Goal: Task Accomplishment & Management: Manage account settings

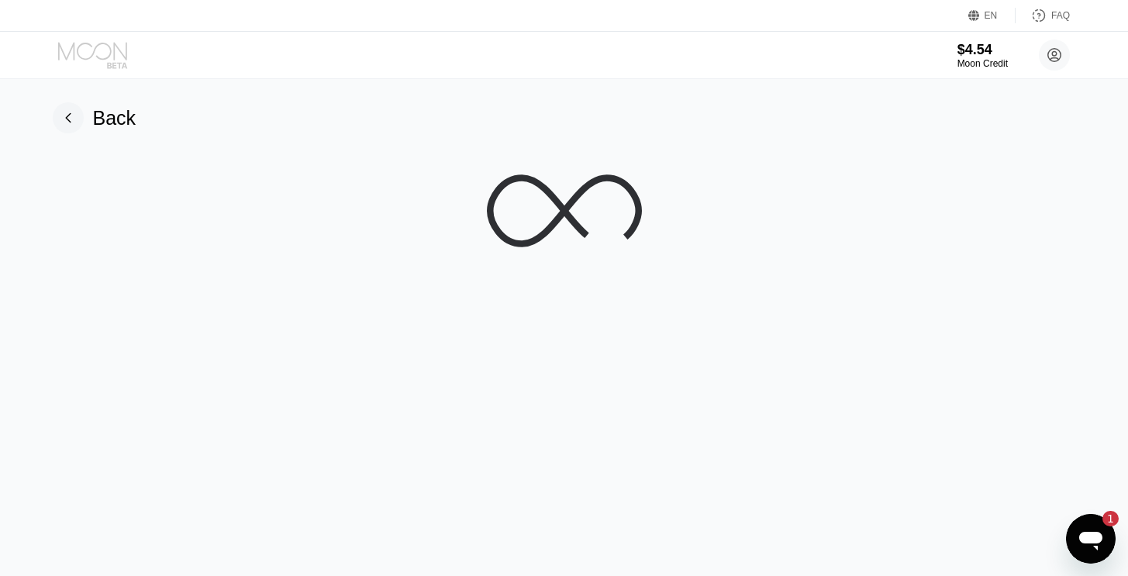
click at [104, 49] on icon at bounding box center [94, 55] width 72 height 27
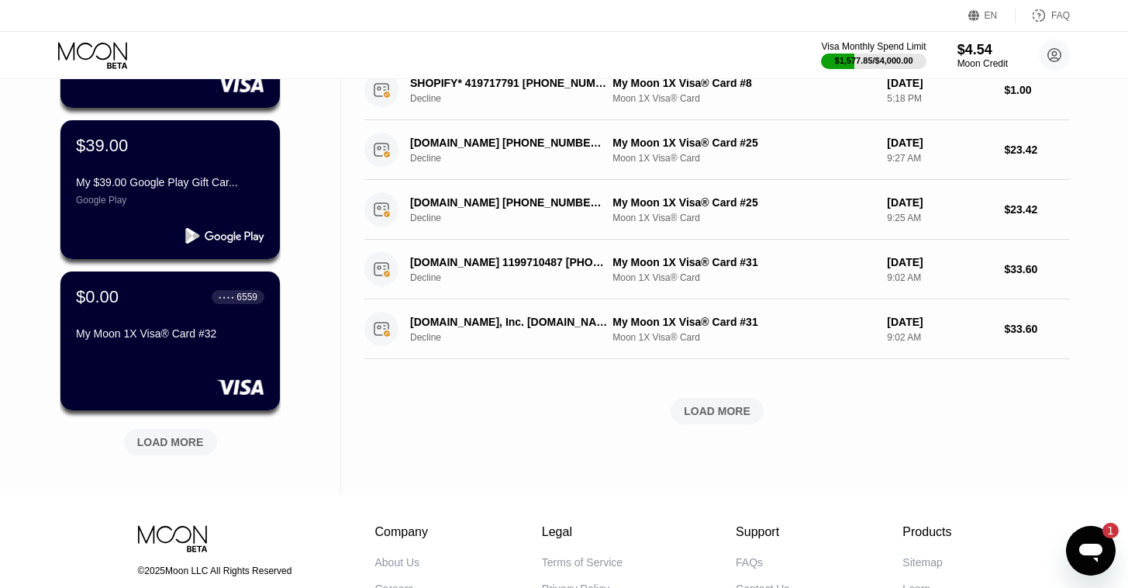
scroll to position [572, 0]
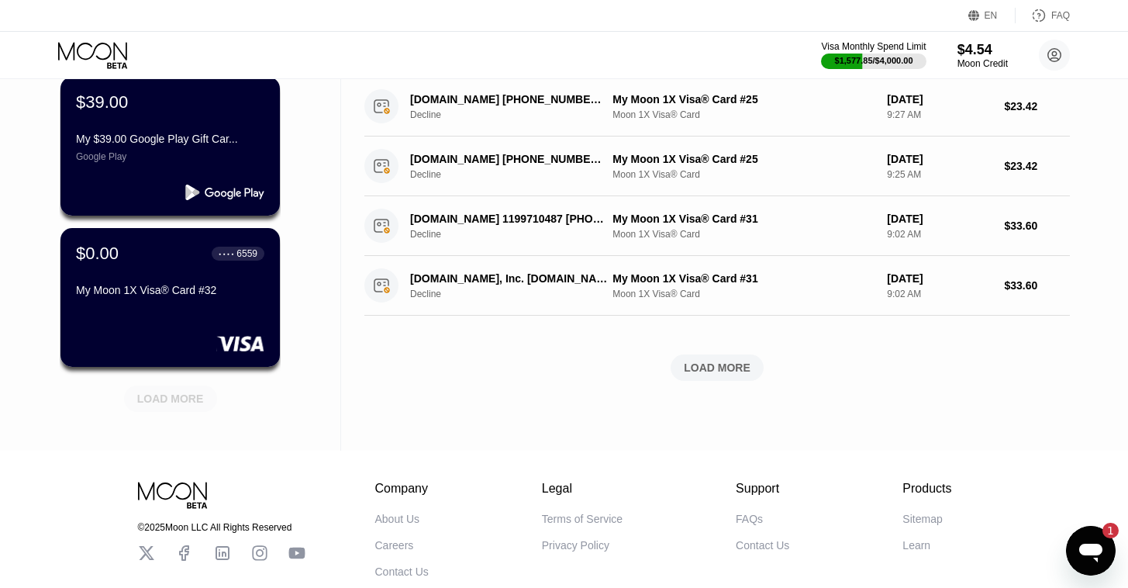
click at [199, 398] on div "LOAD MORE" at bounding box center [170, 399] width 67 height 14
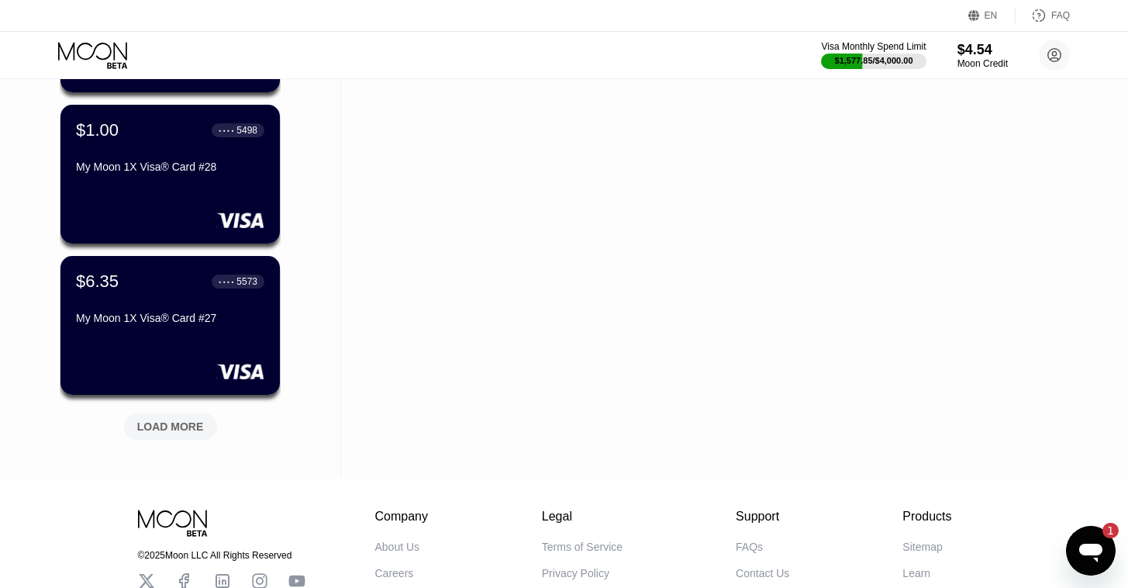
scroll to position [1432, 0]
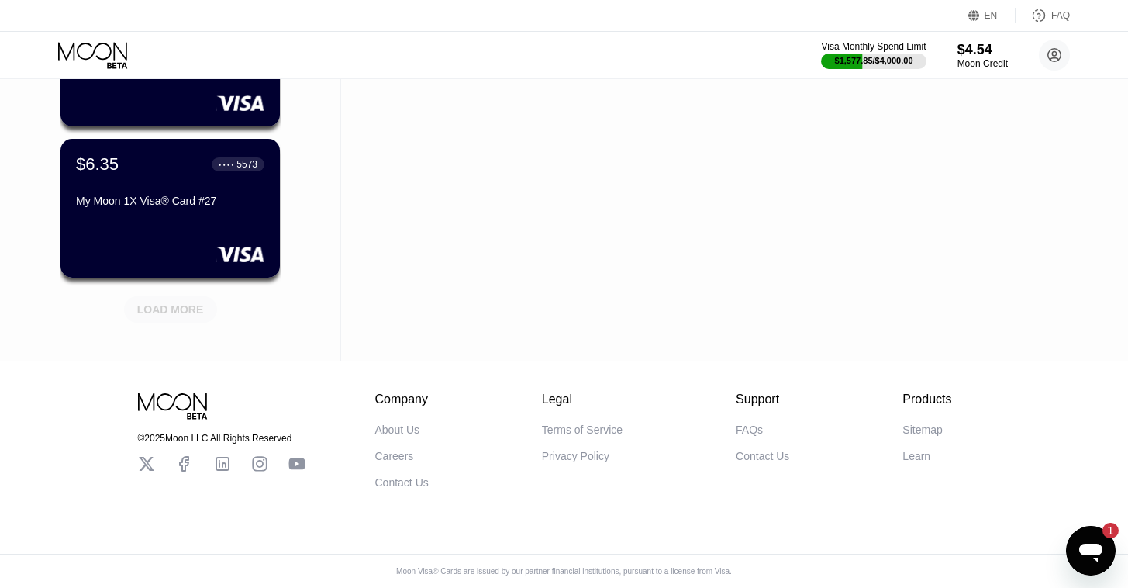
click at [175, 302] on div "LOAD MORE" at bounding box center [170, 309] width 67 height 14
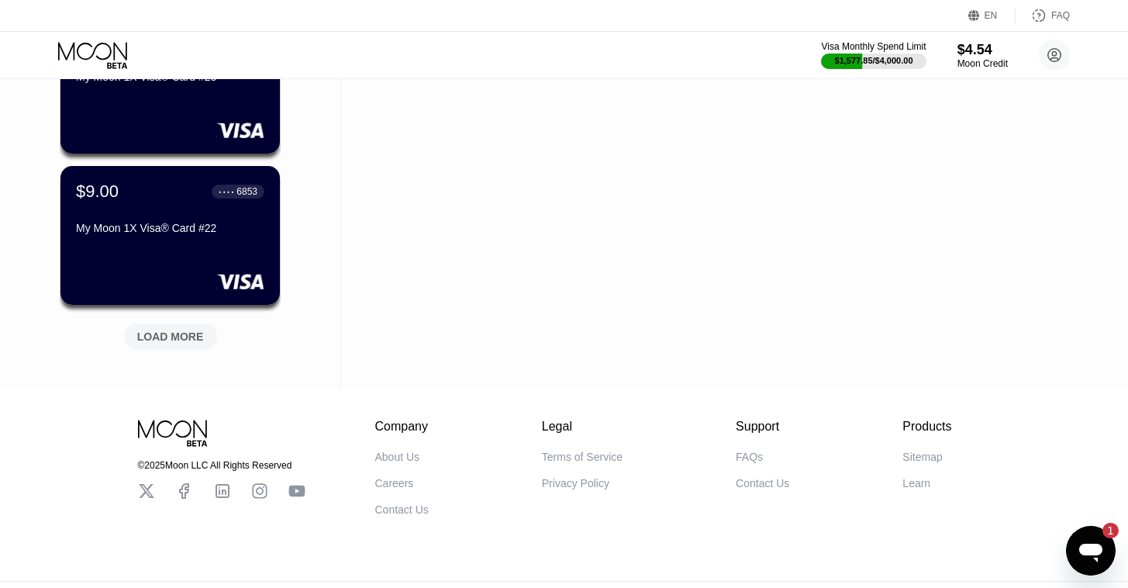
scroll to position [2188, 0]
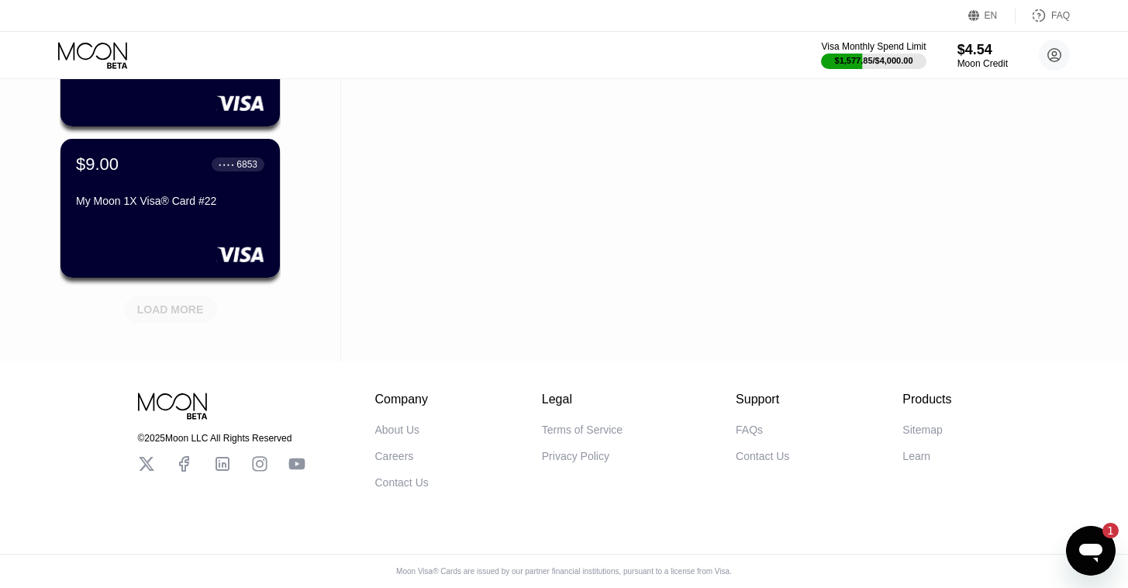
click at [175, 302] on div "LOAD MORE" at bounding box center [170, 309] width 67 height 14
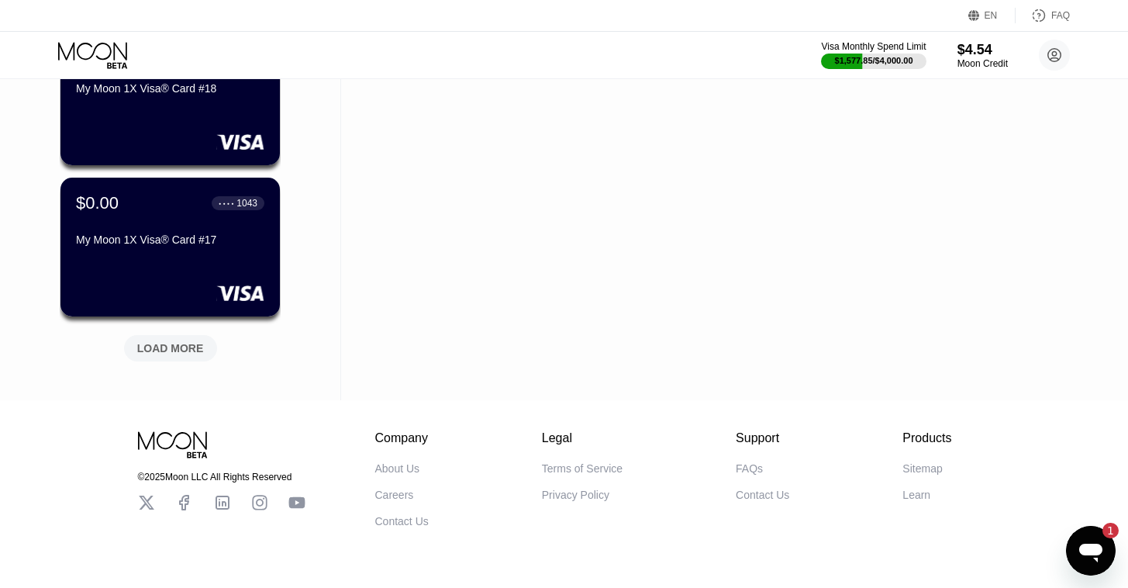
scroll to position [2893, 0]
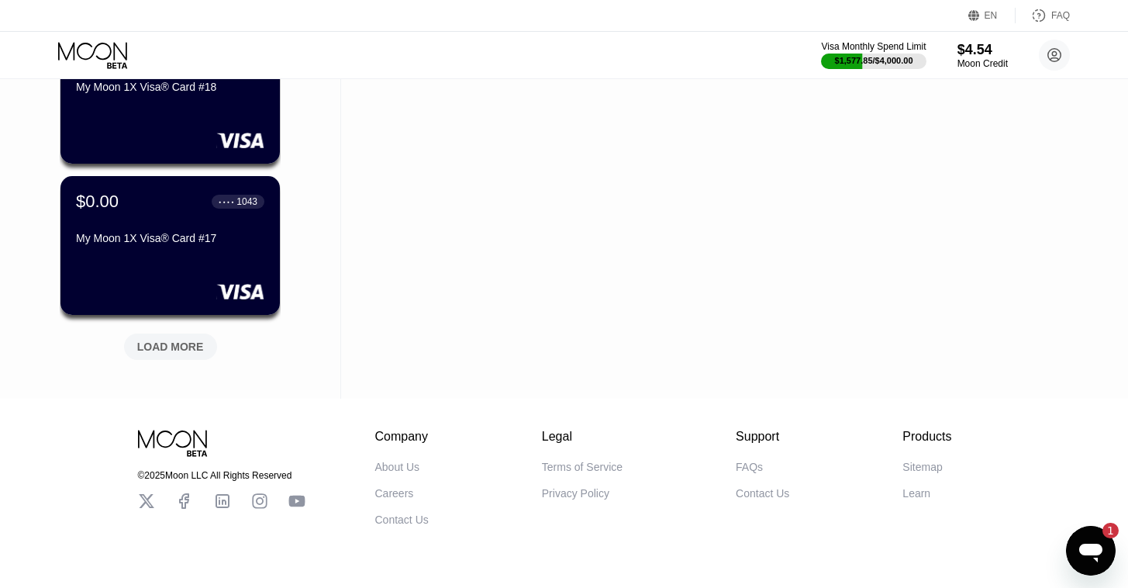
click at [182, 347] on div "LOAD MORE" at bounding box center [170, 347] width 67 height 14
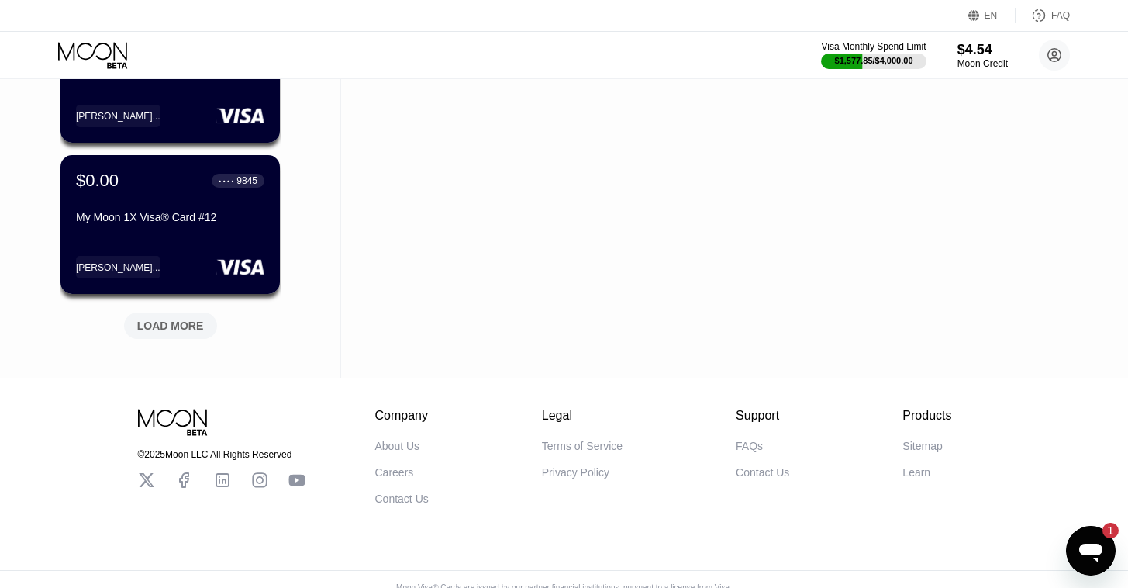
scroll to position [3700, 0]
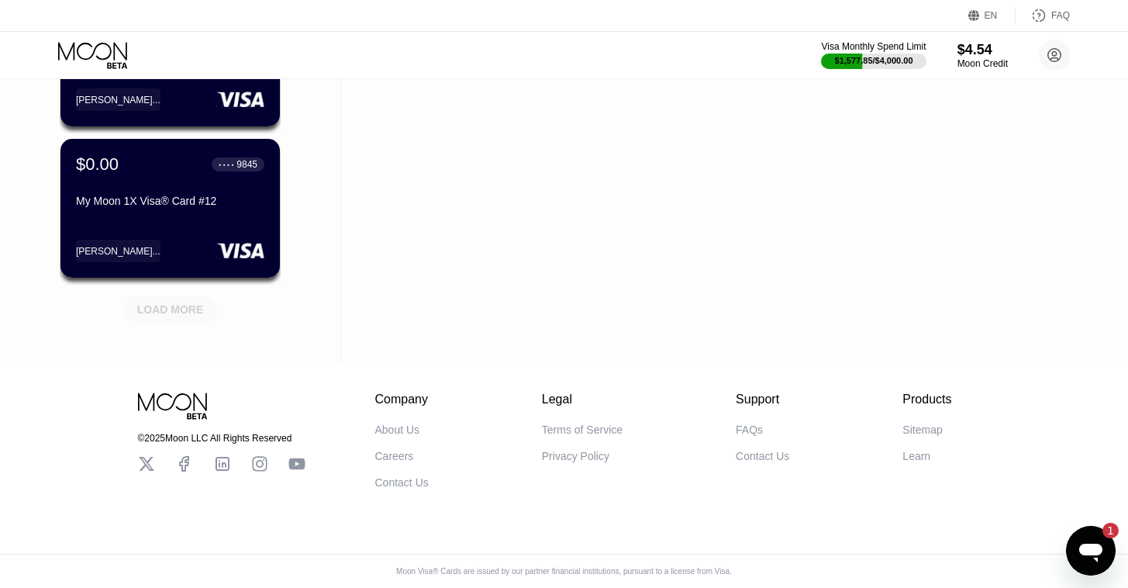
click at [175, 302] on div "LOAD MORE" at bounding box center [170, 309] width 67 height 14
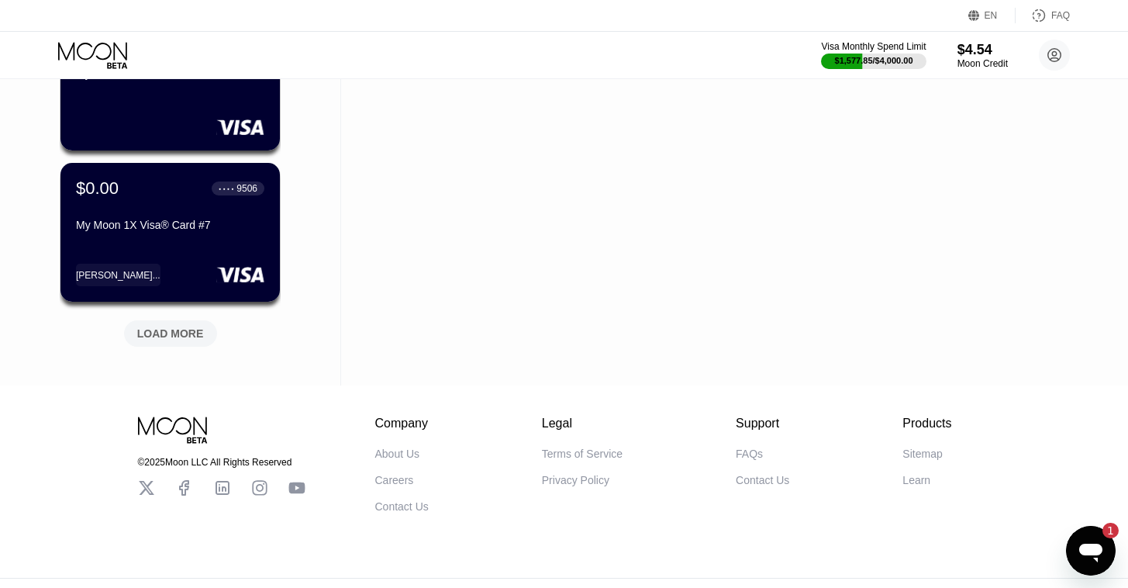
scroll to position [4422, 0]
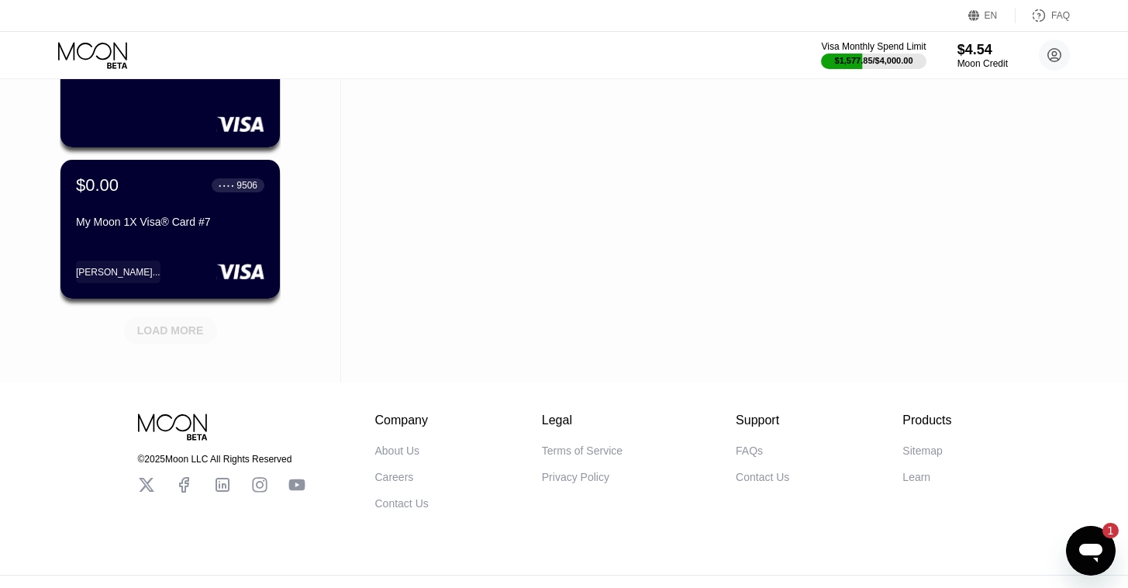
click at [184, 327] on div "LOAD MORE" at bounding box center [170, 330] width 67 height 14
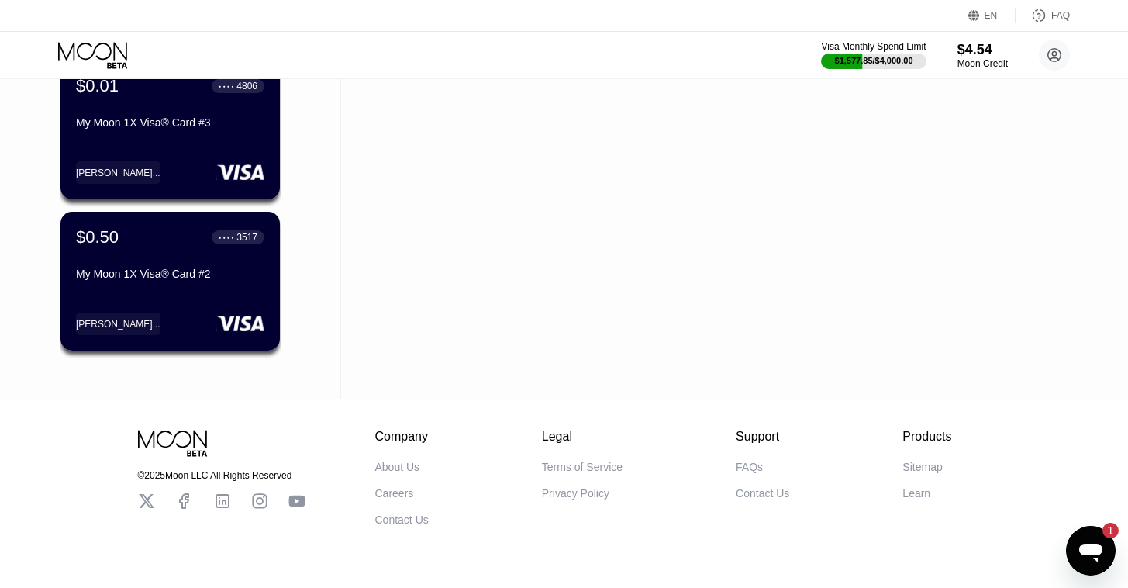
scroll to position [5134, 0]
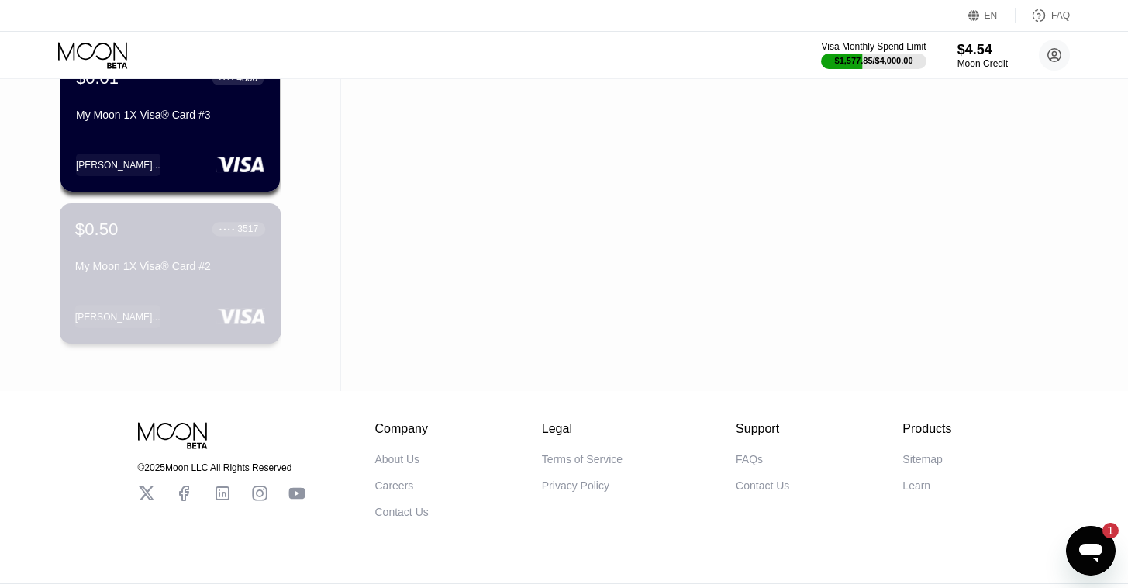
click at [208, 312] on div "Donal..." at bounding box center [170, 316] width 190 height 22
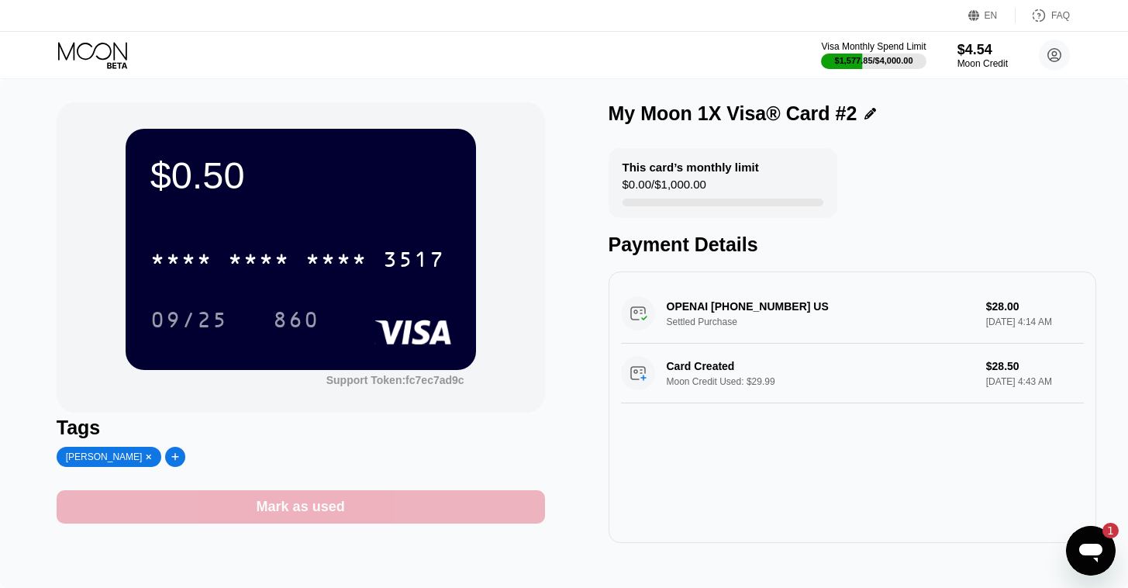
click at [300, 516] on div "Mark as used" at bounding box center [301, 507] width 88 height 18
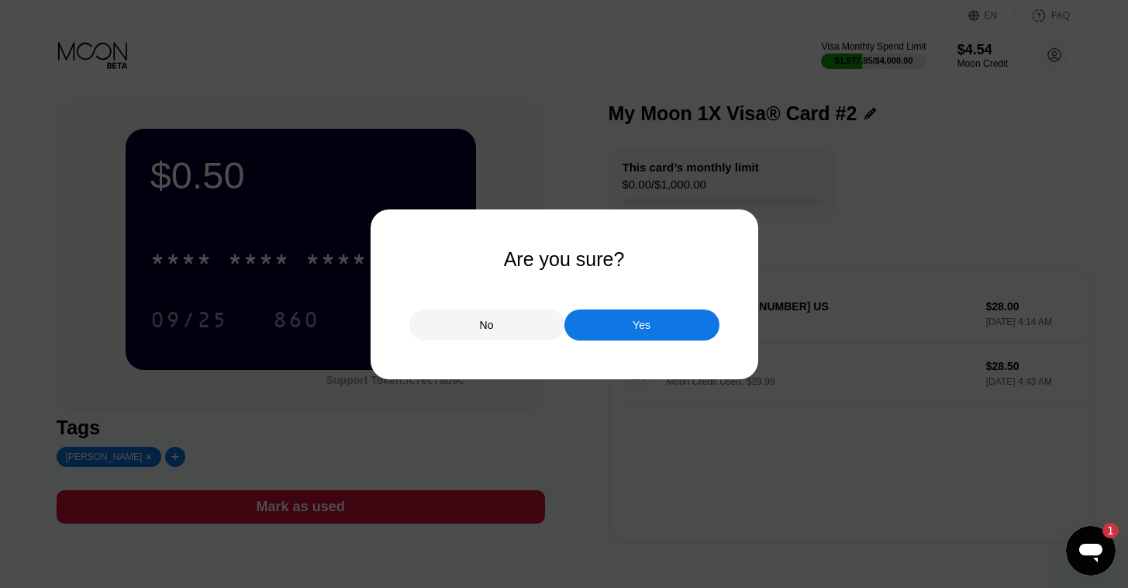
click at [604, 330] on div "Yes" at bounding box center [642, 324] width 155 height 31
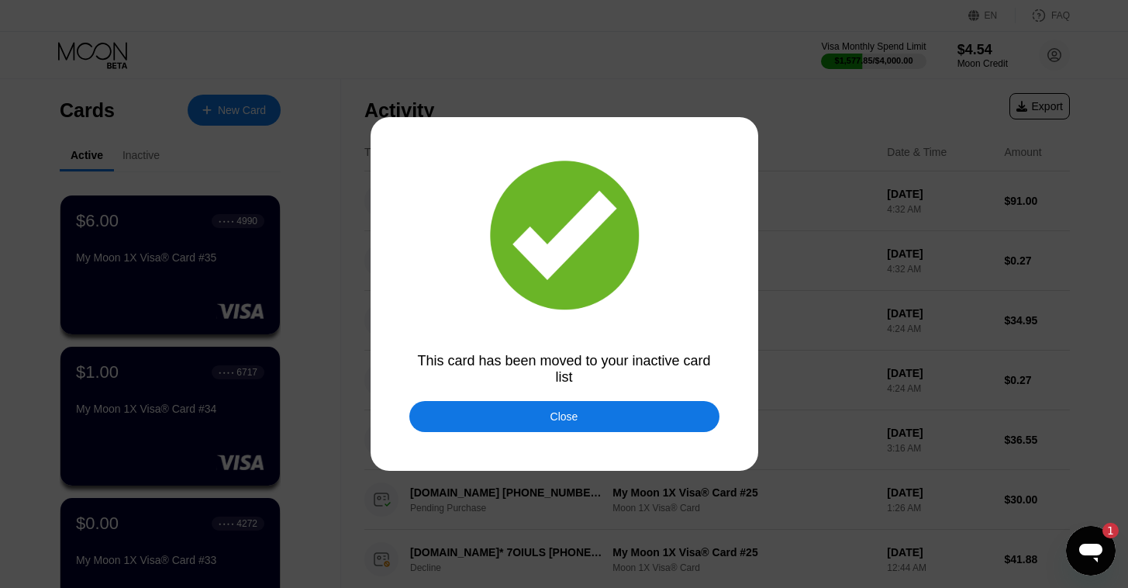
click at [542, 417] on div "Close" at bounding box center [565, 416] width 310 height 31
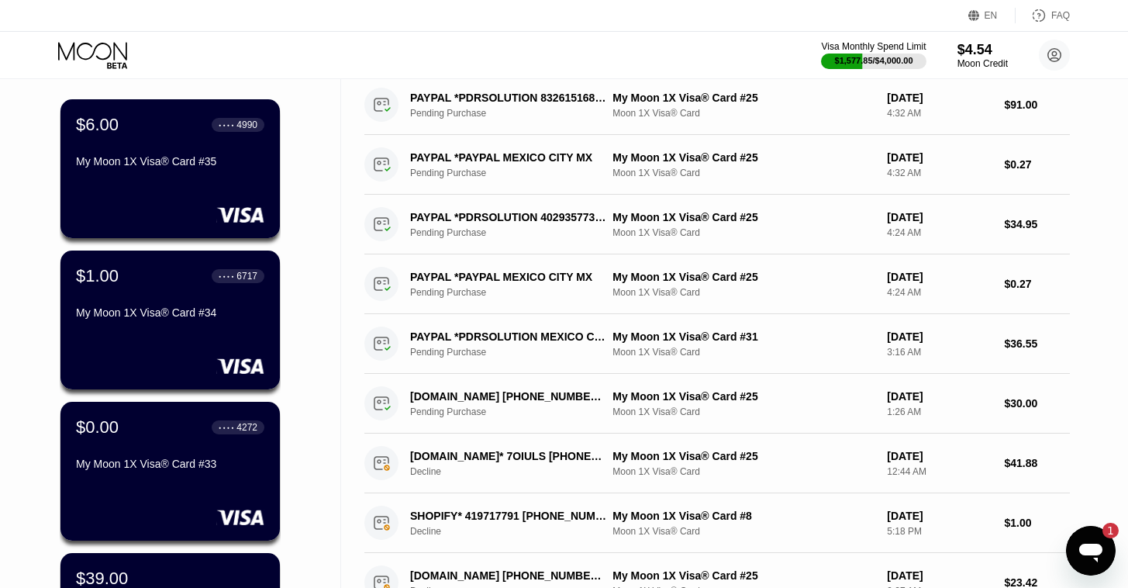
scroll to position [119, 0]
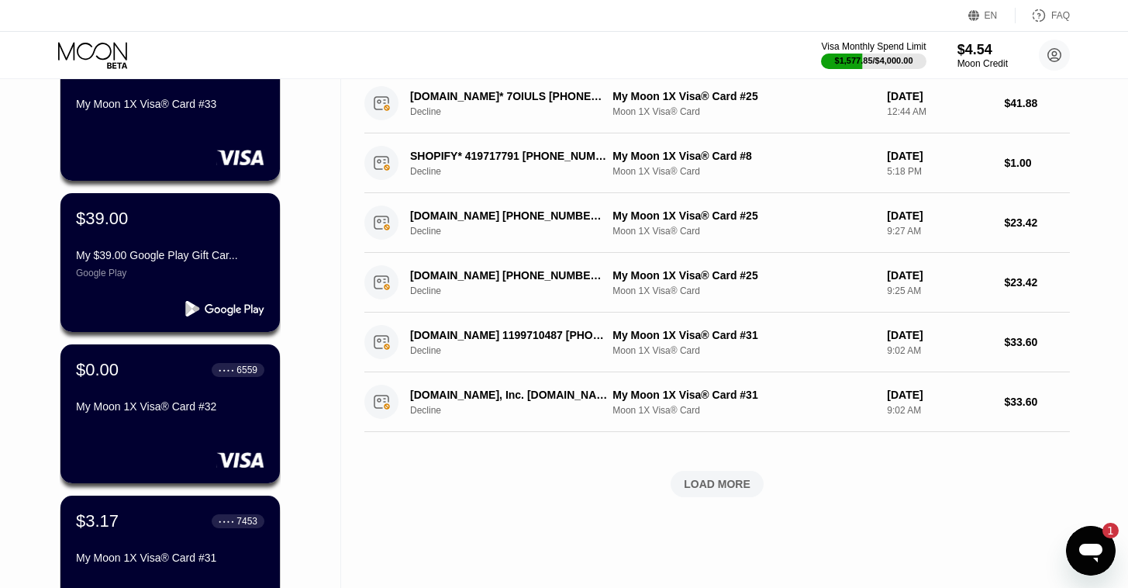
scroll to position [454, 0]
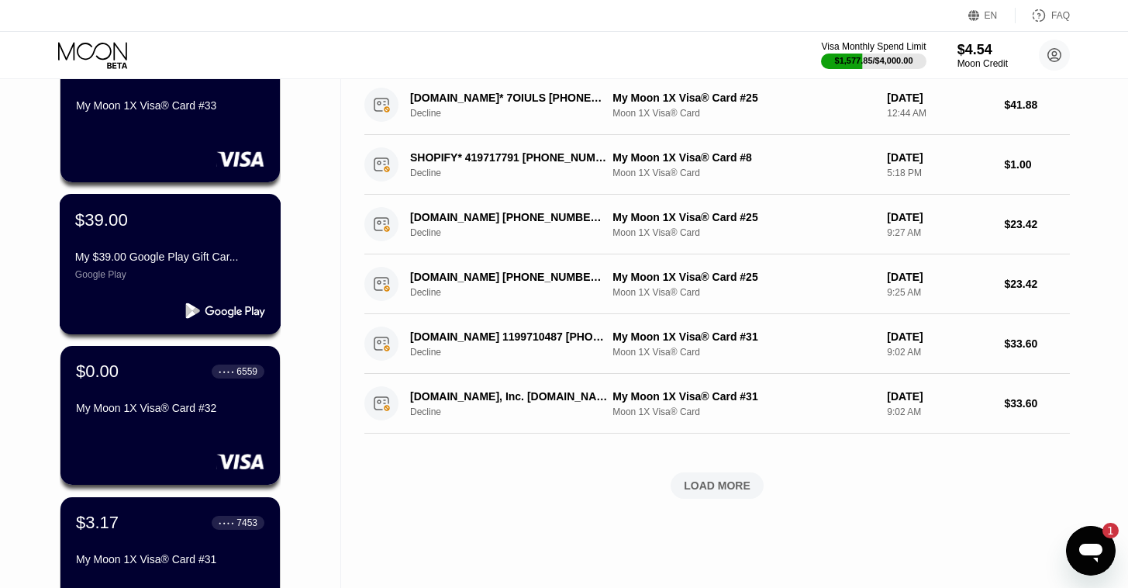
click at [194, 275] on div "My $39.00 Google Play Gift Car... Google Play" at bounding box center [170, 265] width 190 height 29
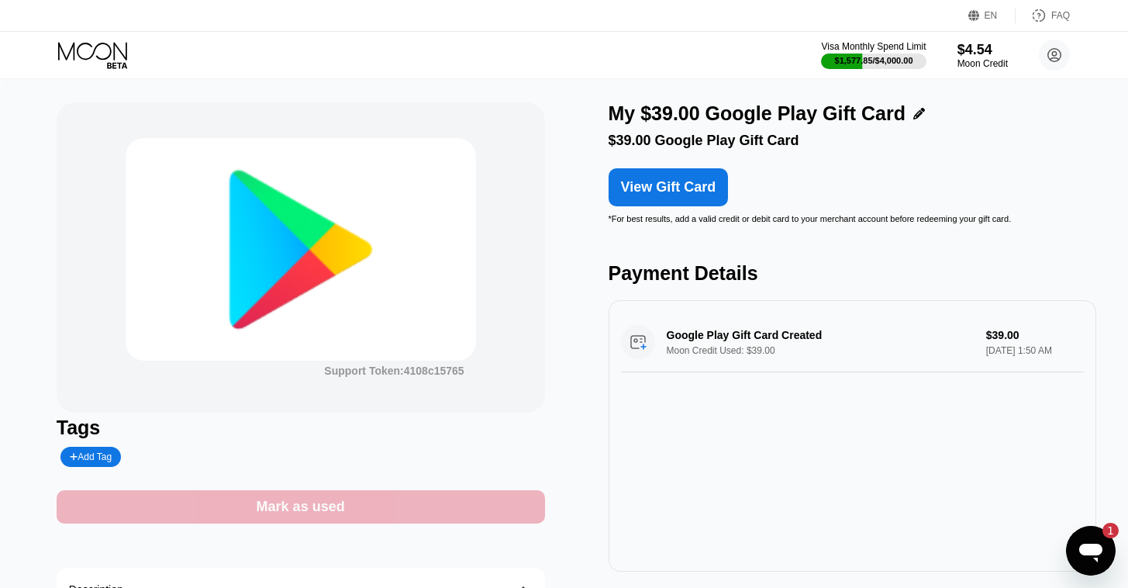
click at [375, 517] on div "Mark as used" at bounding box center [301, 506] width 489 height 33
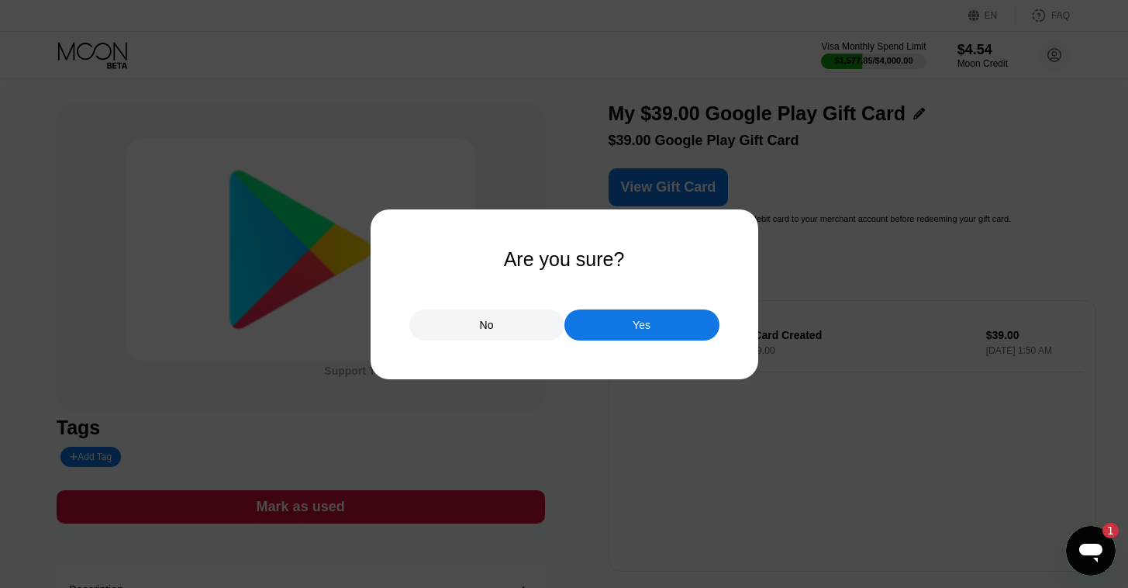
click at [633, 318] on div "Yes" at bounding box center [642, 324] width 155 height 31
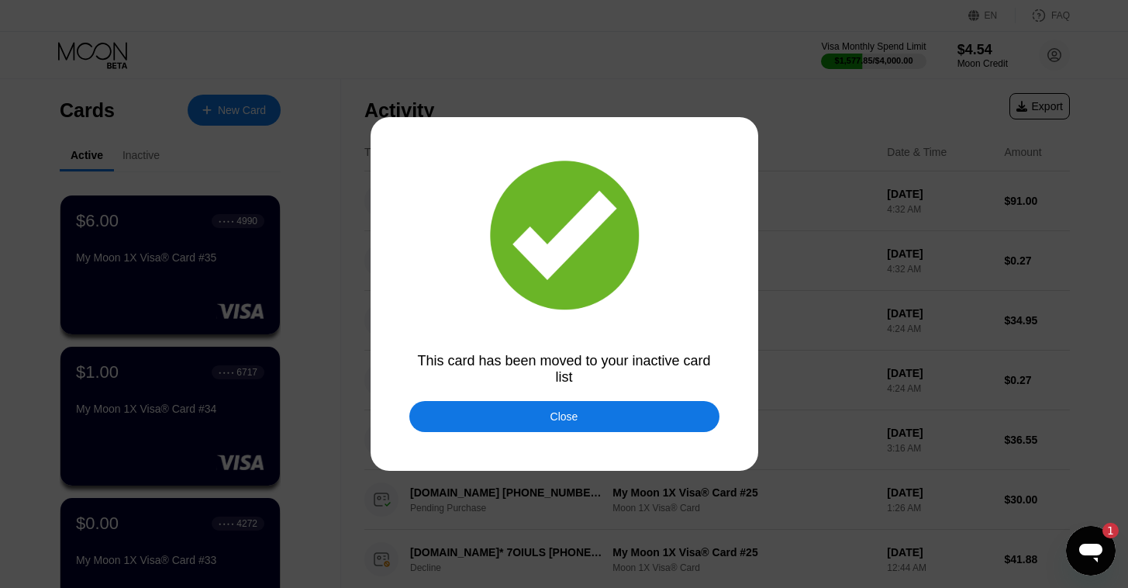
click at [592, 423] on div "Close" at bounding box center [565, 416] width 310 height 31
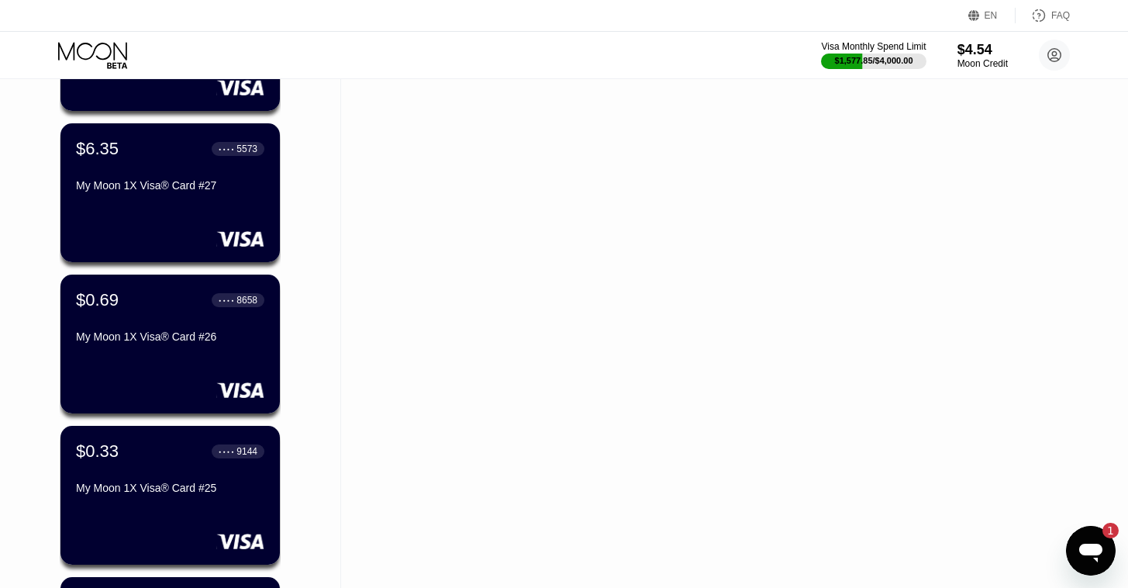
scroll to position [1290, 0]
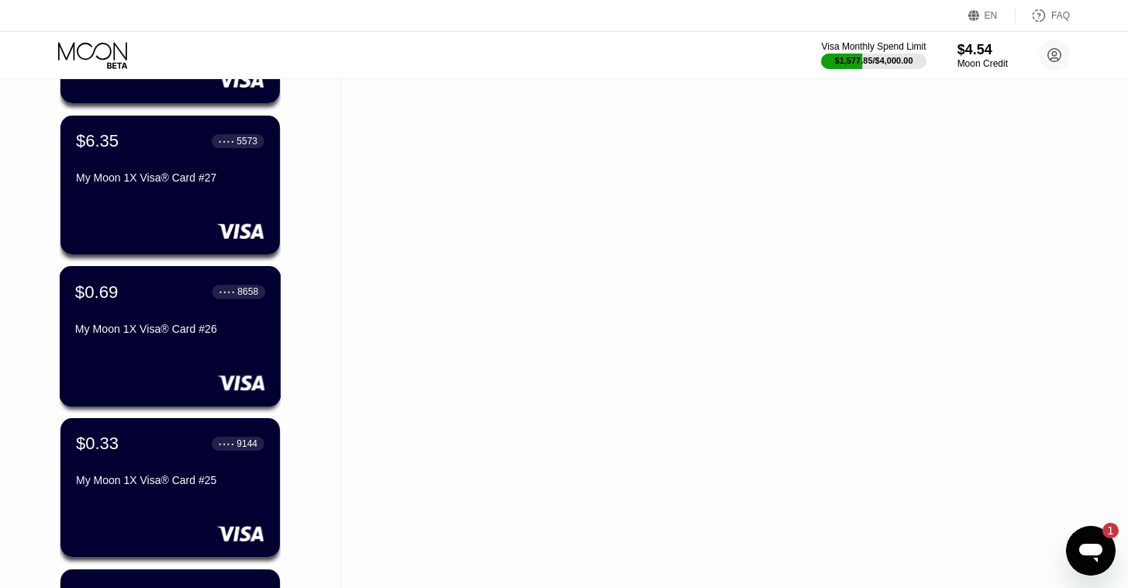
click at [209, 335] on div "My Moon 1X Visa® Card #26" at bounding box center [170, 329] width 190 height 12
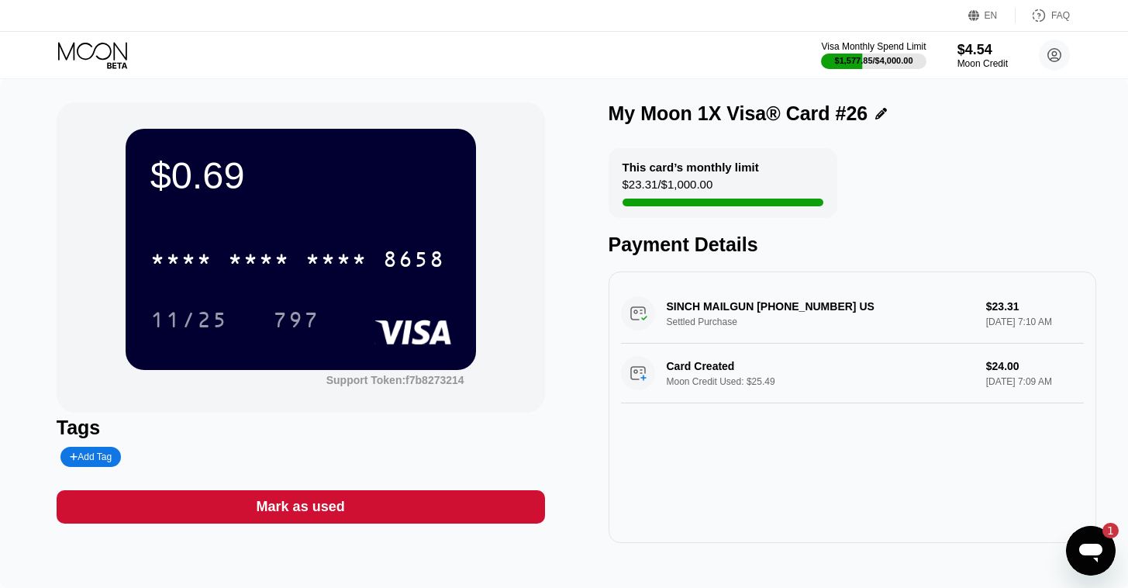
click at [389, 513] on div "Mark as used" at bounding box center [301, 506] width 489 height 33
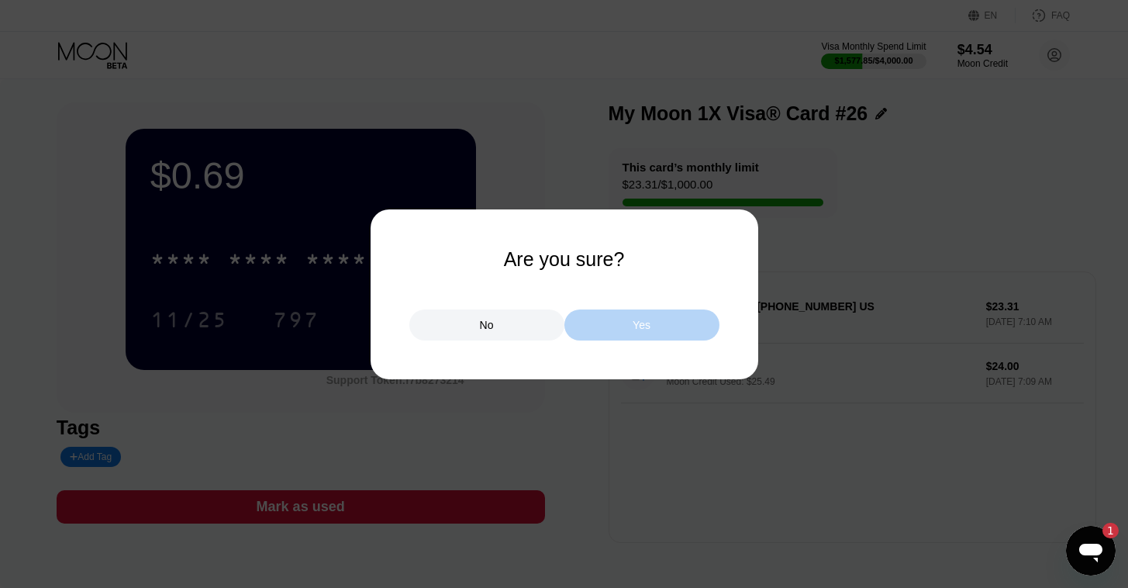
click at [637, 330] on div "Yes" at bounding box center [642, 325] width 18 height 14
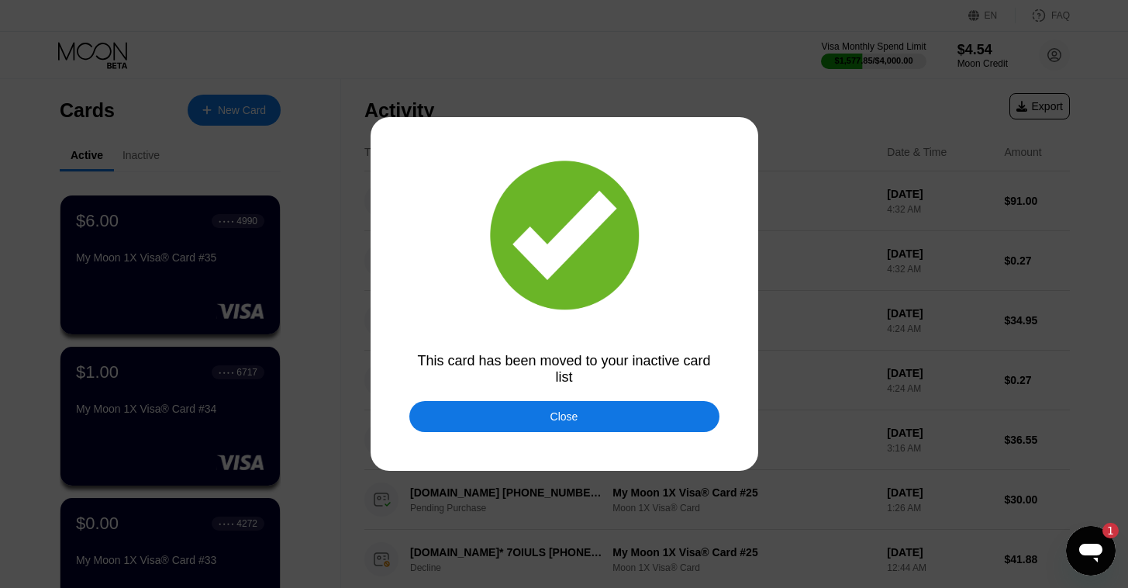
click at [479, 416] on div "Close" at bounding box center [565, 416] width 310 height 31
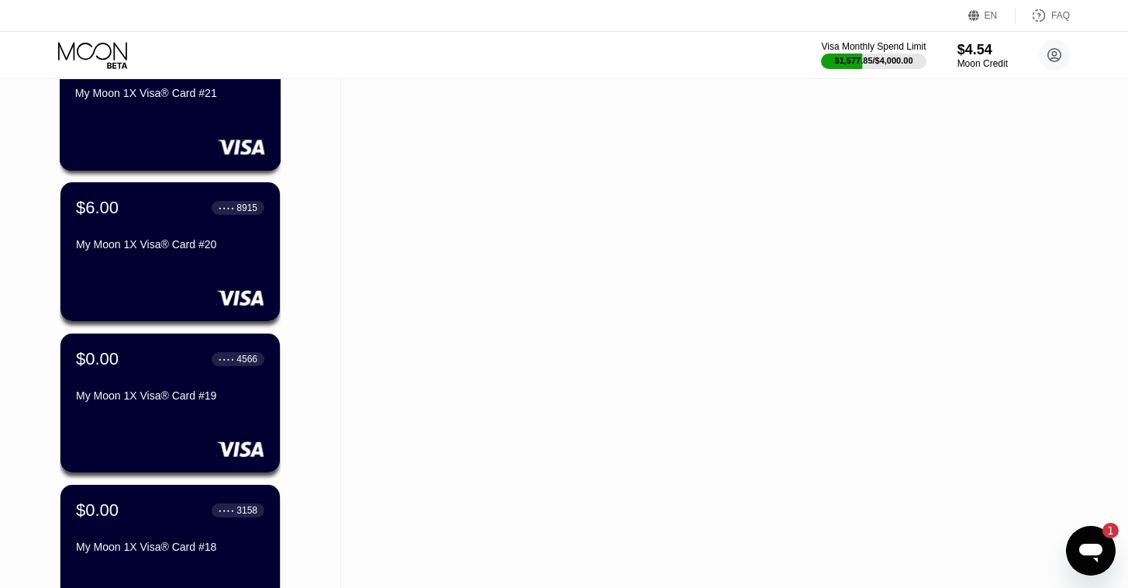
scroll to position [2286, 0]
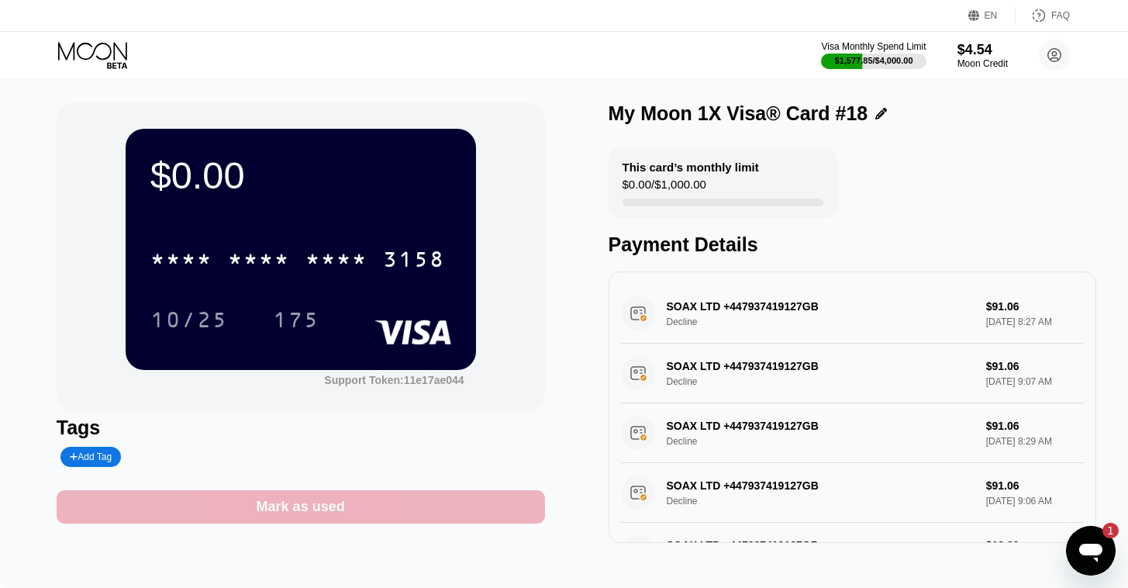
click at [349, 513] on div "Mark as used" at bounding box center [301, 506] width 489 height 33
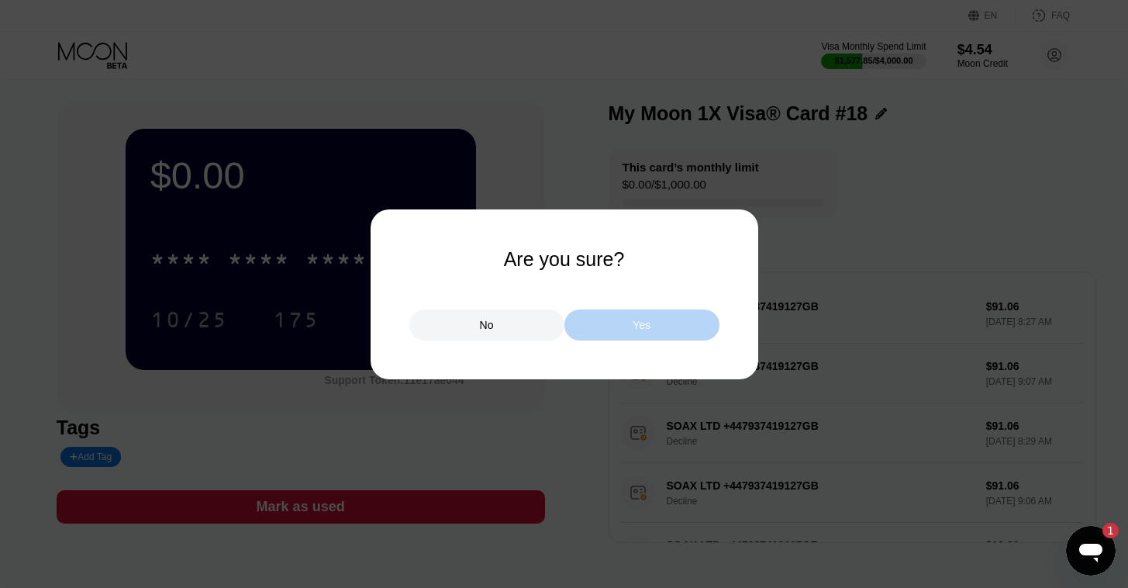
click at [639, 327] on div "Yes" at bounding box center [642, 325] width 18 height 14
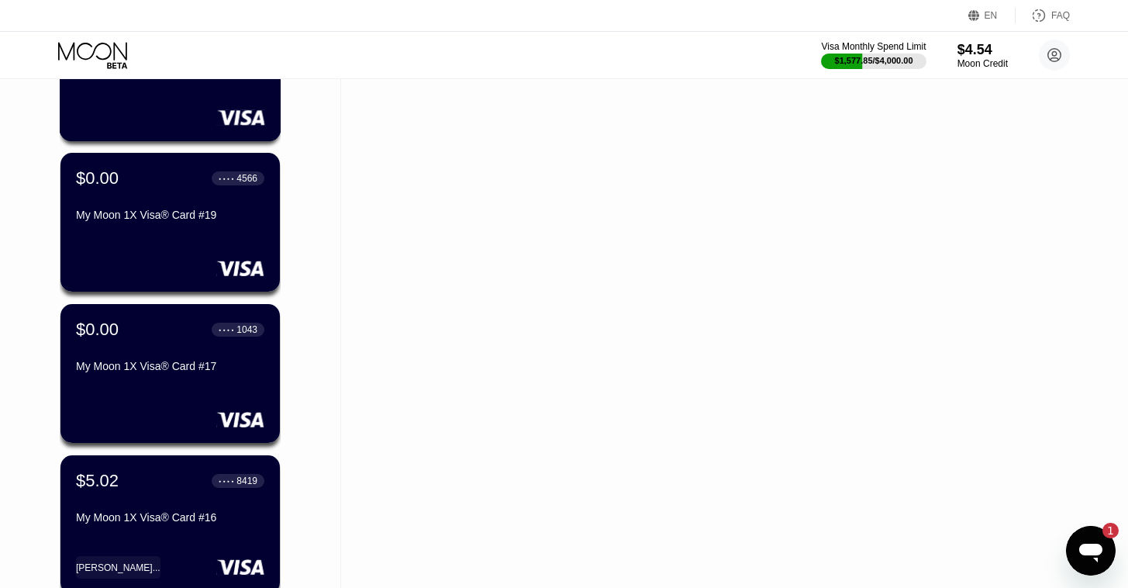
scroll to position [2162, 0]
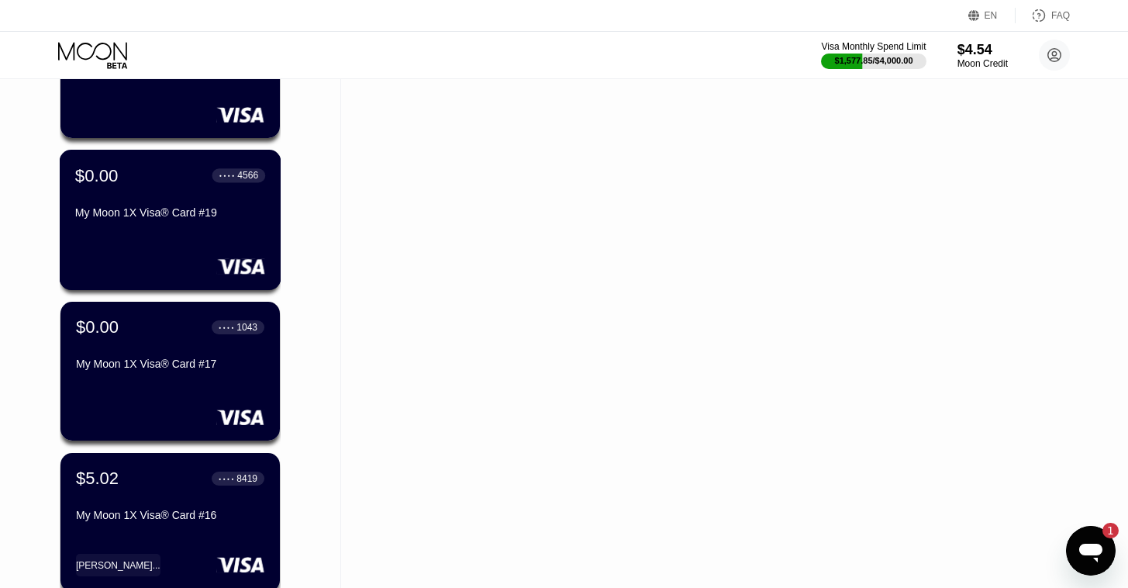
click at [230, 219] on div "My Moon 1X Visa® Card #19" at bounding box center [170, 212] width 190 height 12
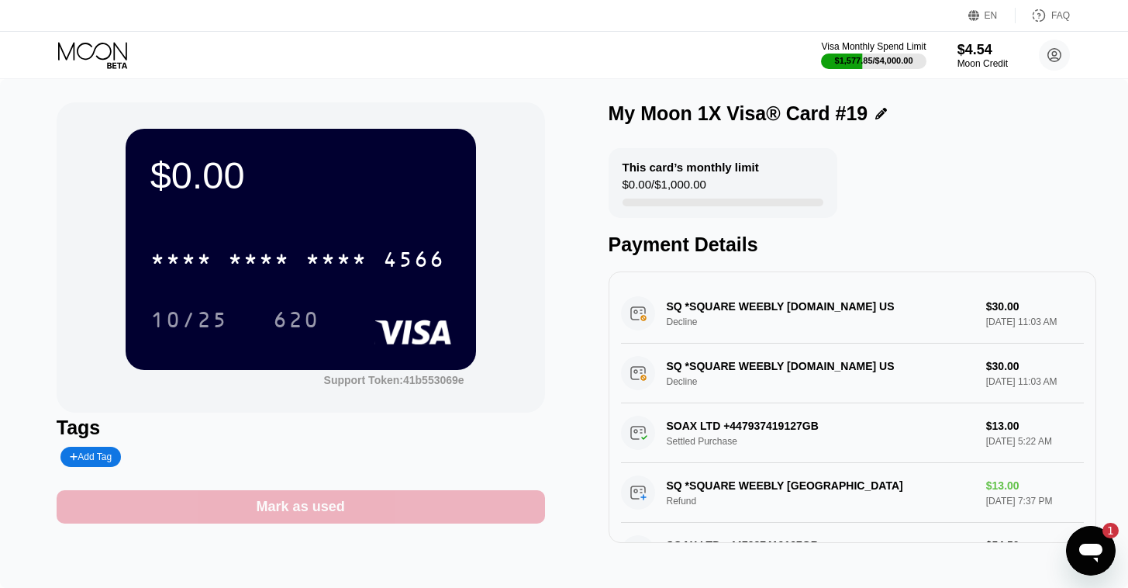
click at [347, 510] on div "Mark as used" at bounding box center [301, 506] width 489 height 33
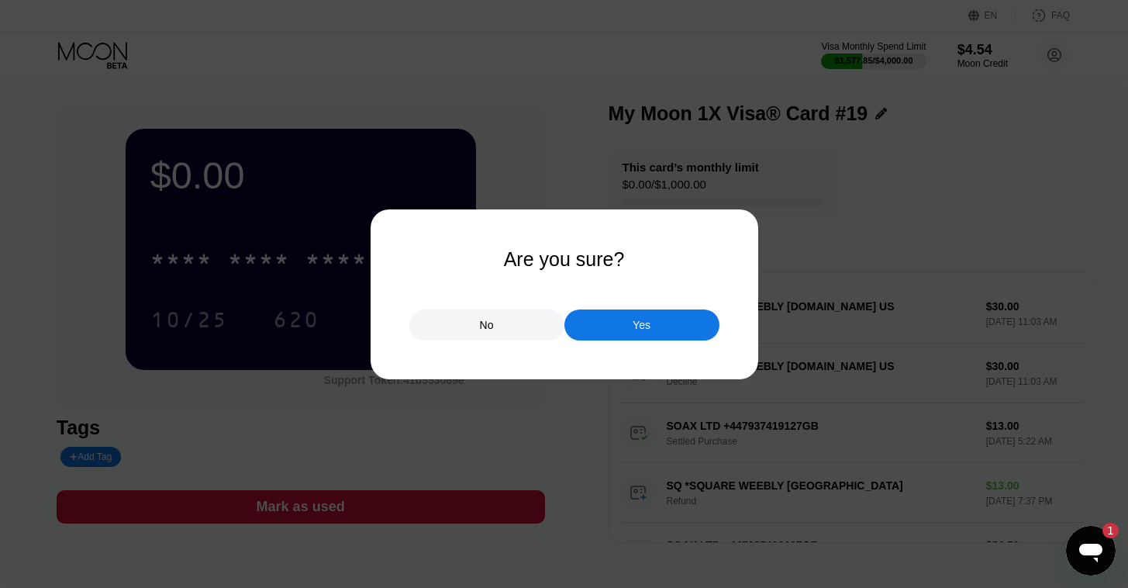
click at [634, 332] on div "Yes" at bounding box center [642, 325] width 18 height 14
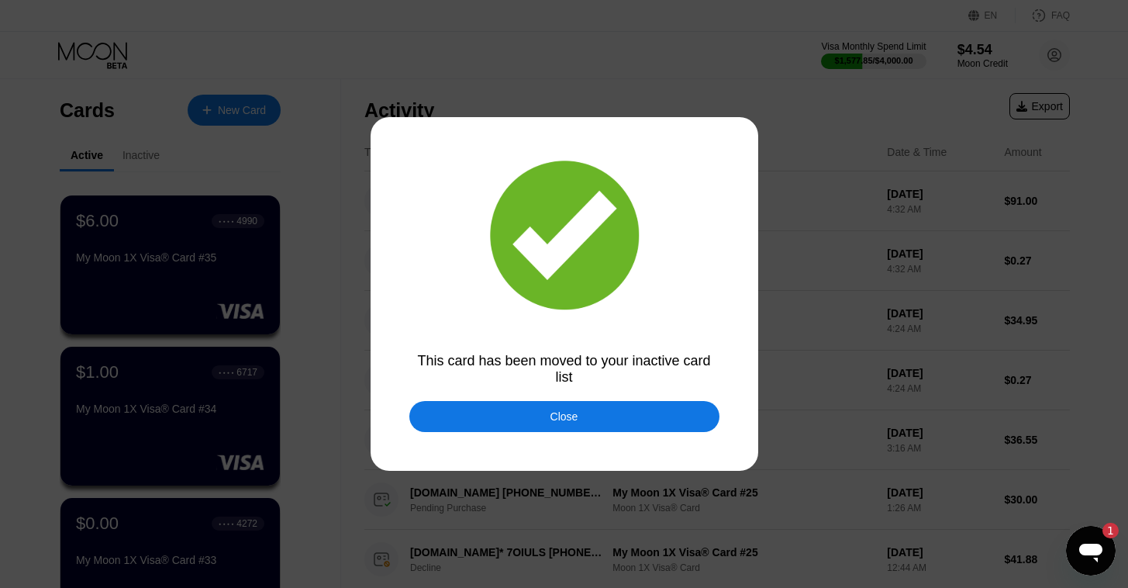
click at [579, 420] on div "Close" at bounding box center [565, 416] width 310 height 31
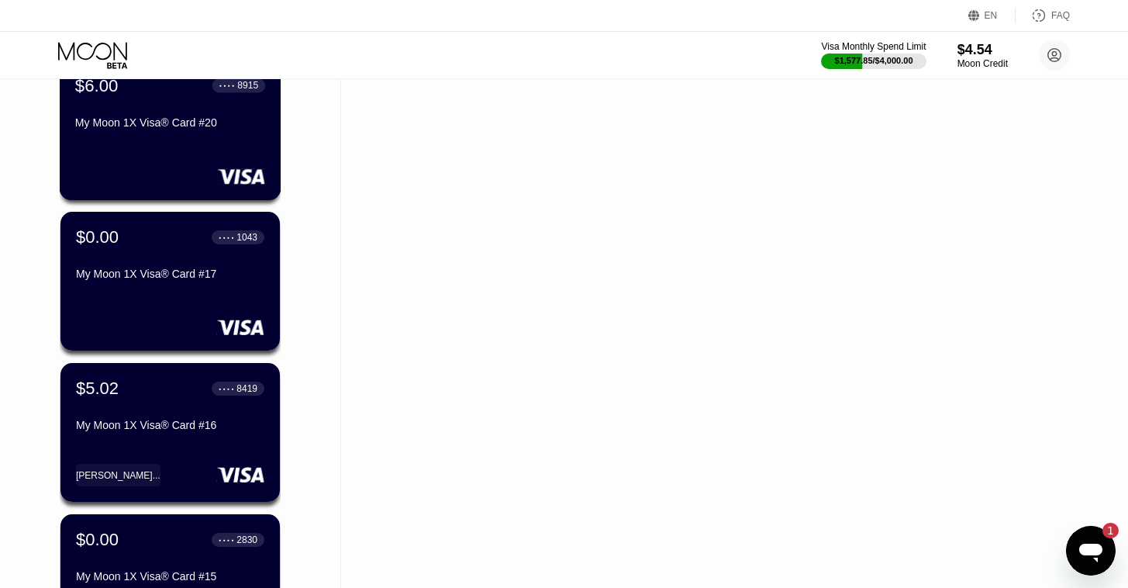
scroll to position [2103, 0]
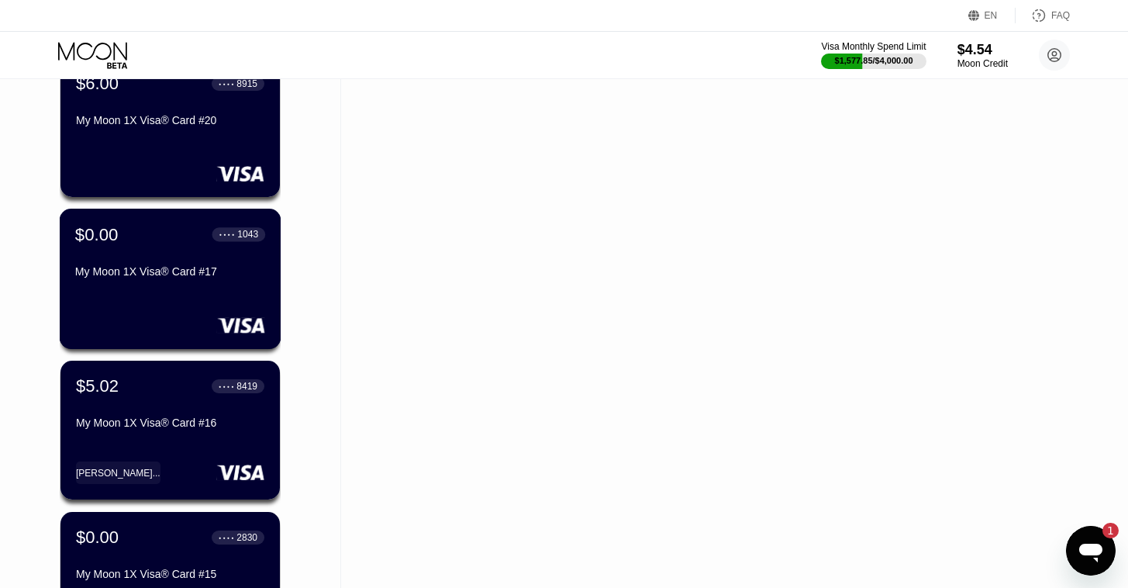
click at [204, 284] on div "My Moon 1X Visa® Card #17" at bounding box center [170, 274] width 190 height 19
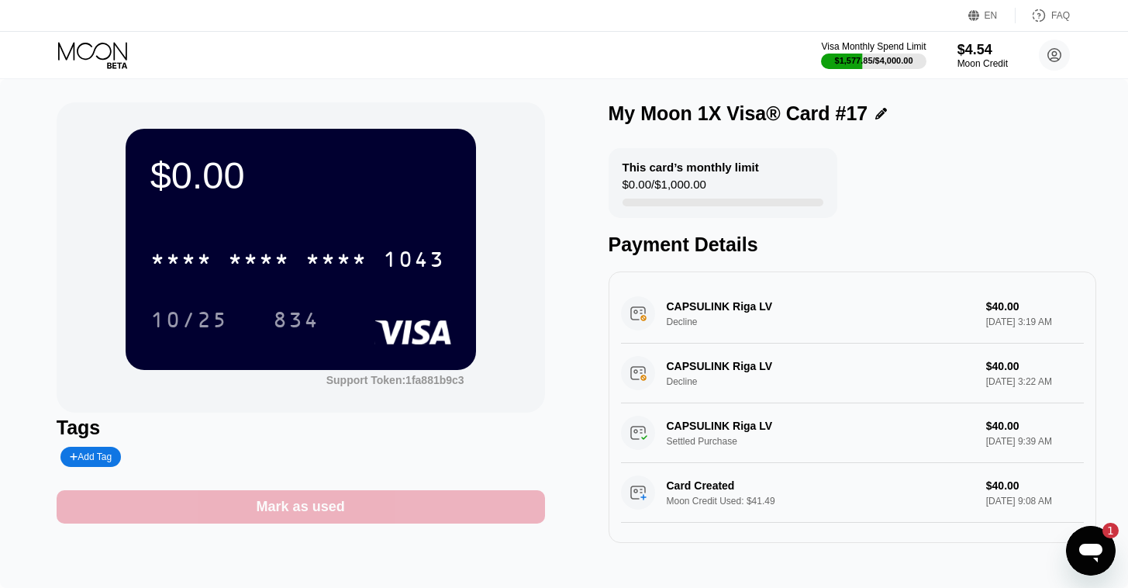
click at [396, 511] on div "Mark as used" at bounding box center [301, 506] width 489 height 33
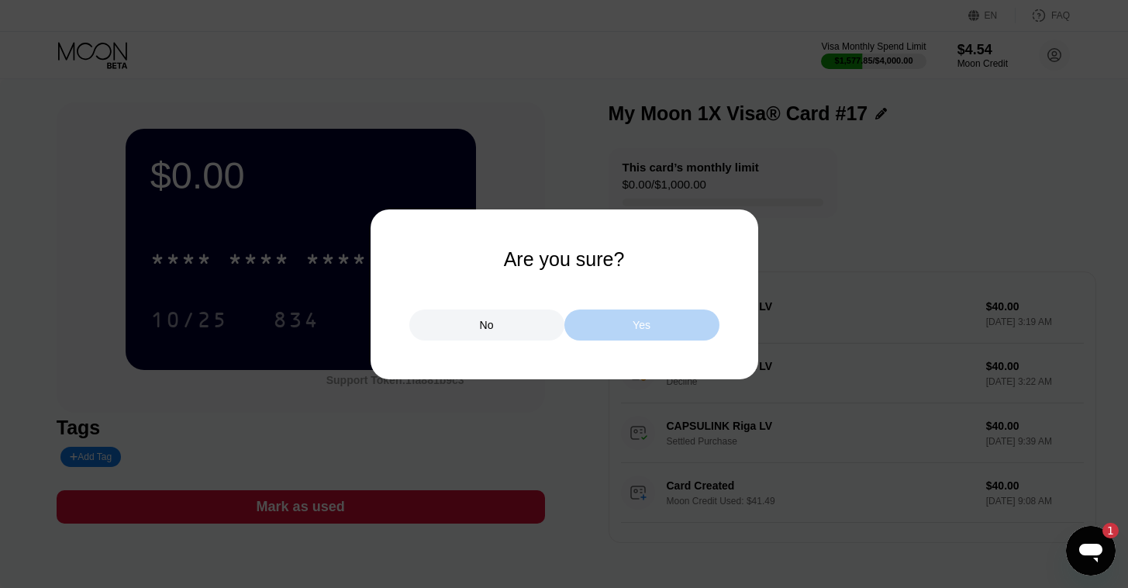
click at [655, 328] on div "Yes" at bounding box center [642, 324] width 155 height 31
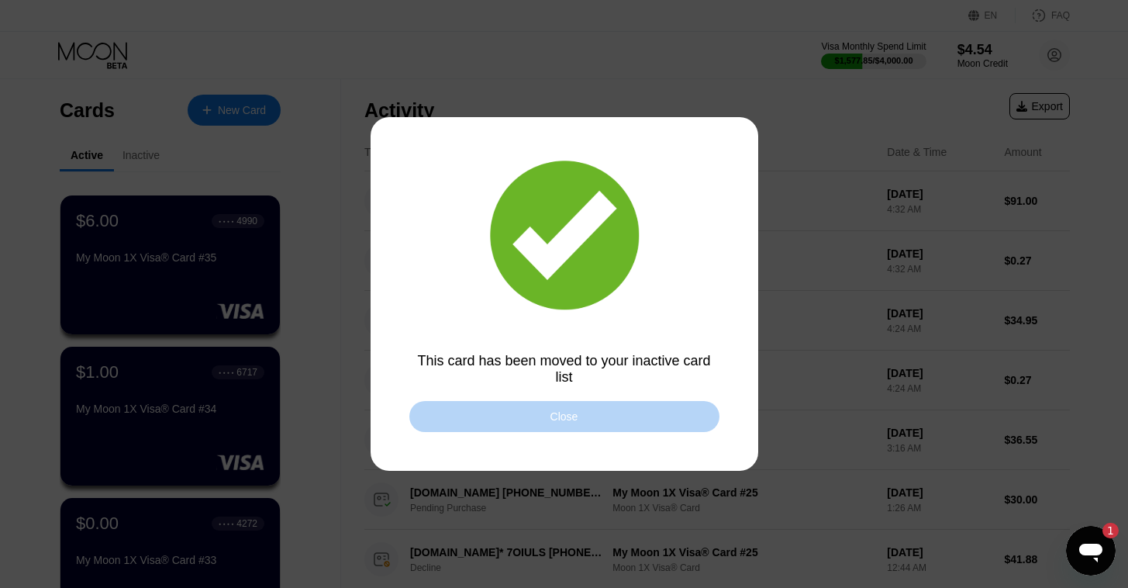
click at [666, 416] on div "Close" at bounding box center [565, 416] width 310 height 31
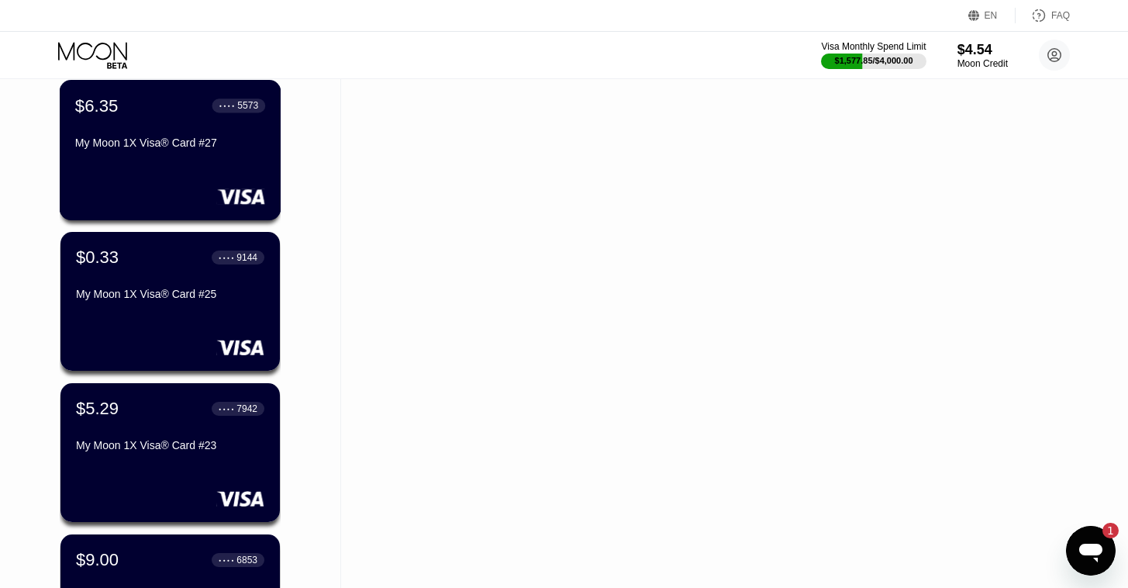
scroll to position [1327, 0]
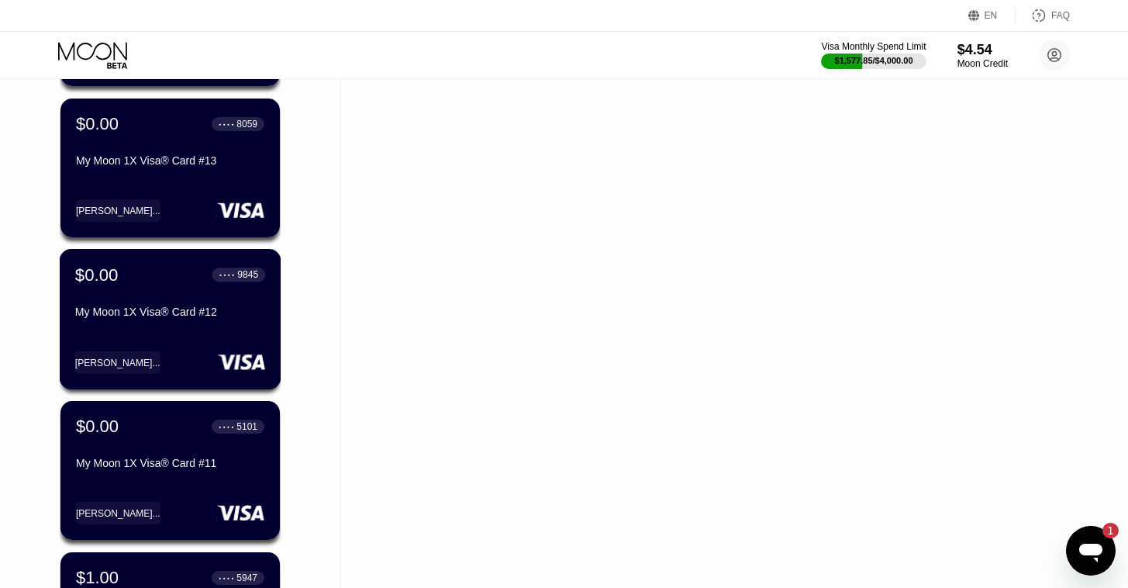
scroll to position [2666, 0]
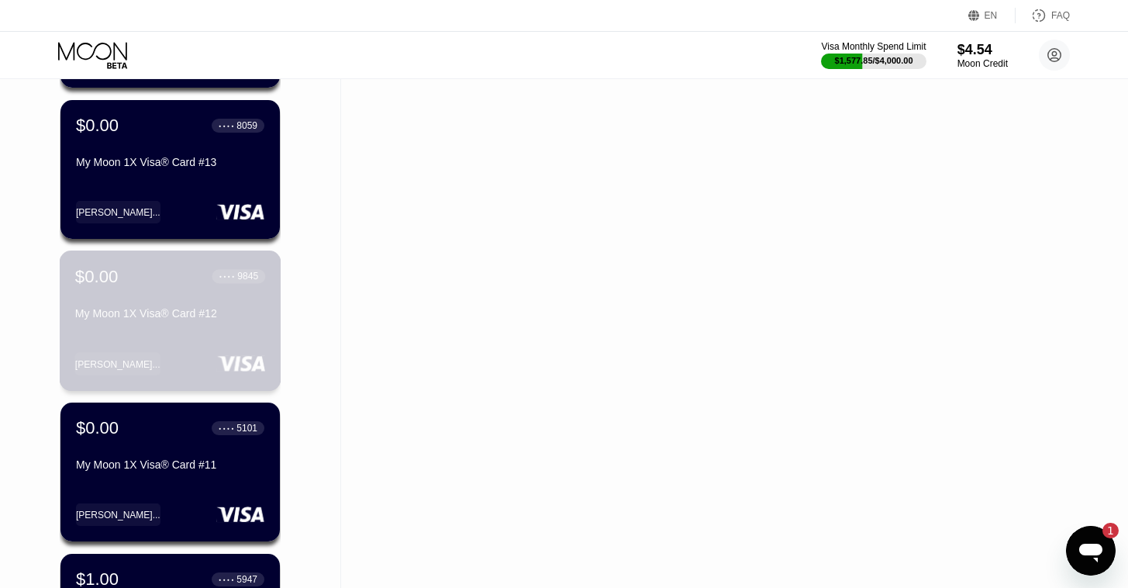
click at [134, 320] on div "My Moon 1X Visa® Card #12" at bounding box center [170, 313] width 190 height 12
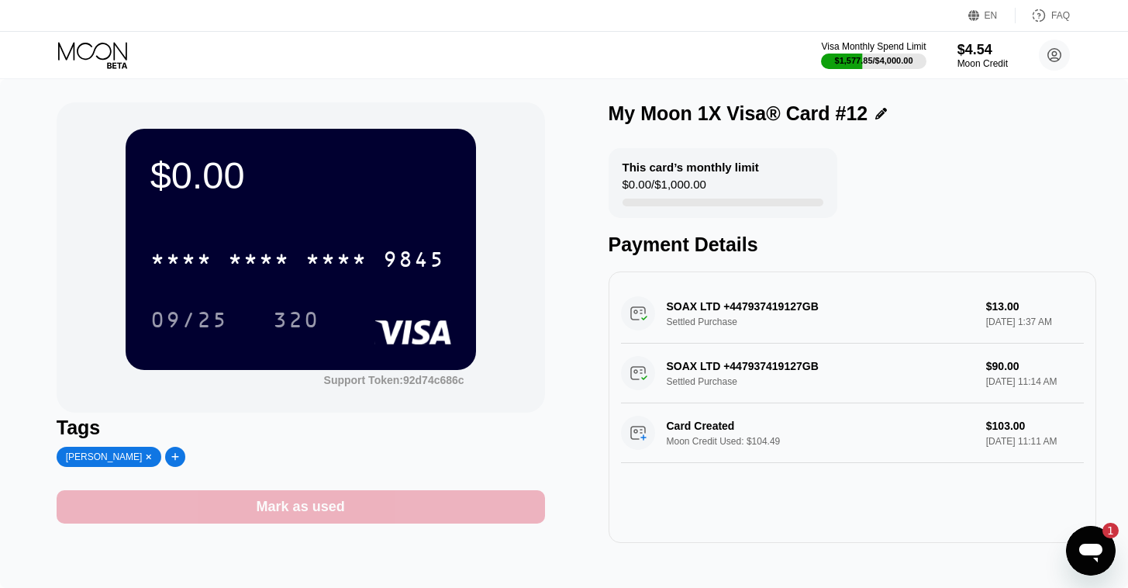
click at [305, 516] on div "Mark as used" at bounding box center [301, 507] width 88 height 18
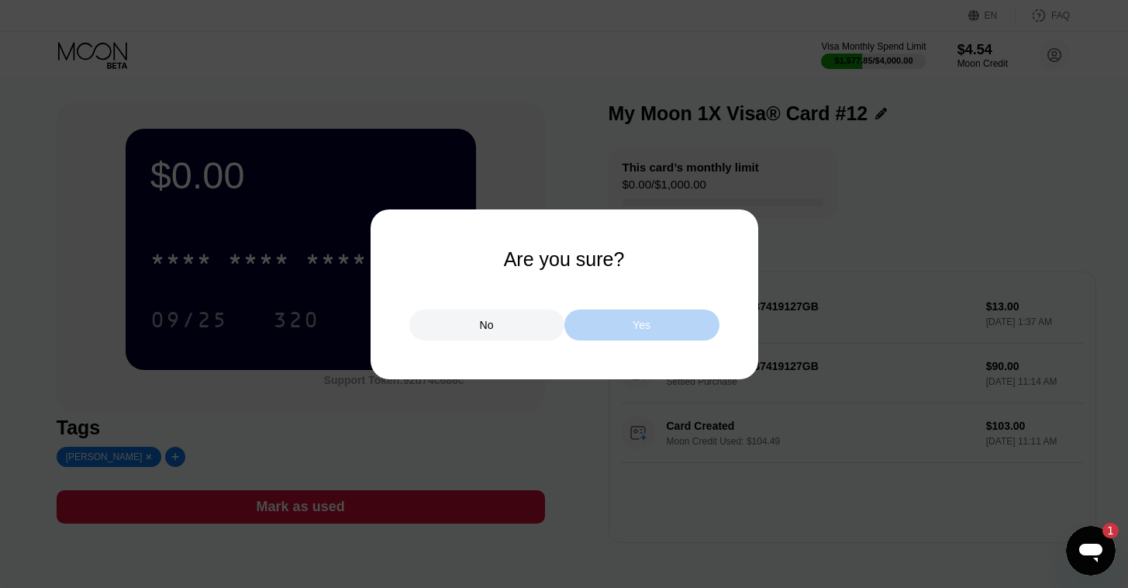
click at [617, 327] on div "Yes" at bounding box center [642, 324] width 155 height 31
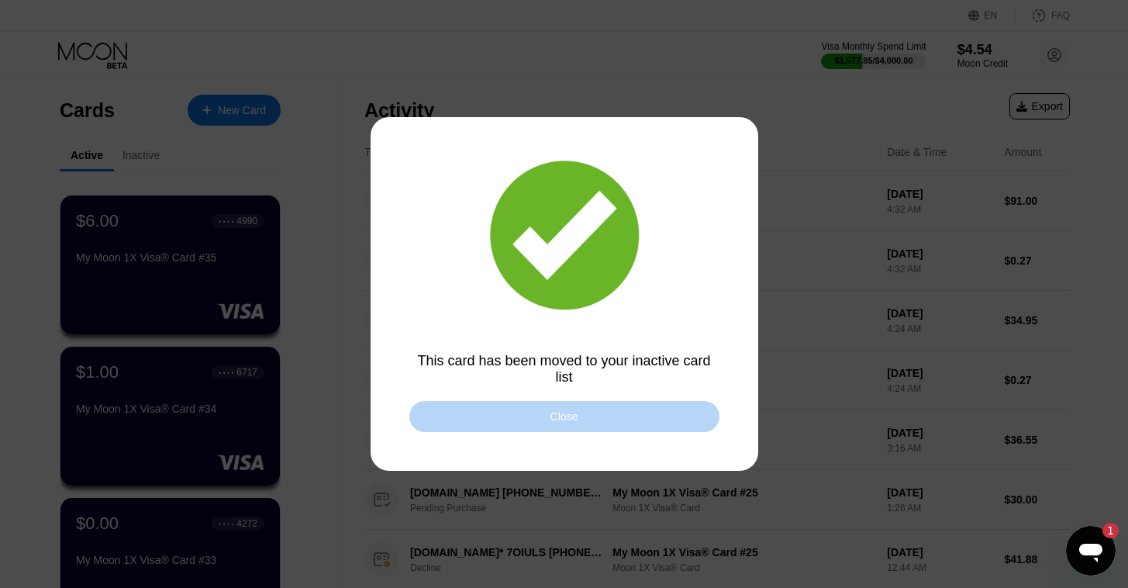
click at [546, 422] on div "Close" at bounding box center [565, 416] width 310 height 31
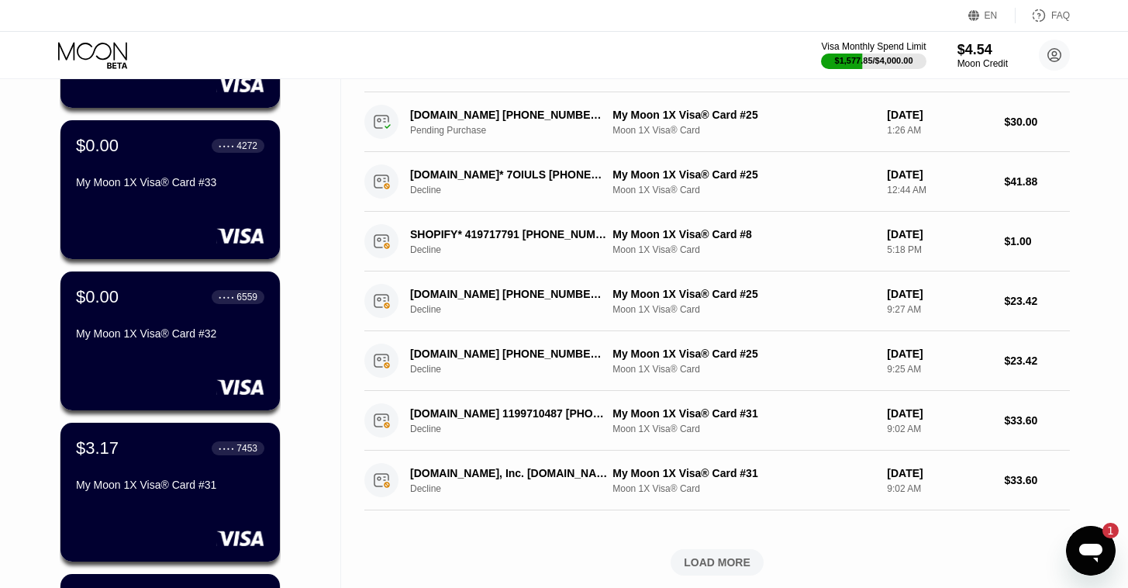
scroll to position [378, 0]
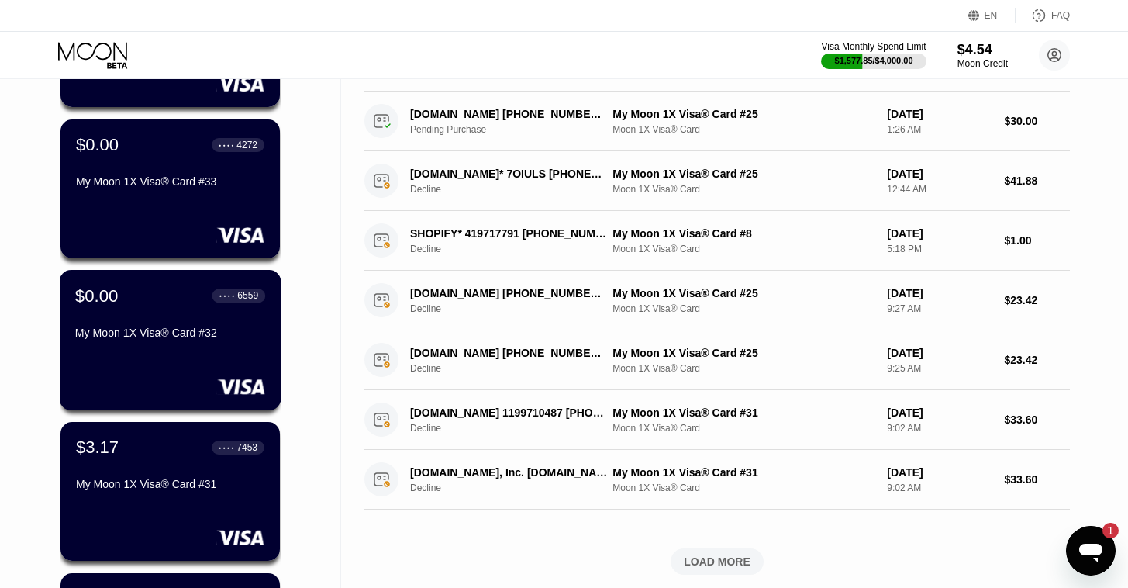
click at [234, 345] on div "My Moon 1X Visa® Card #32" at bounding box center [170, 336] width 190 height 19
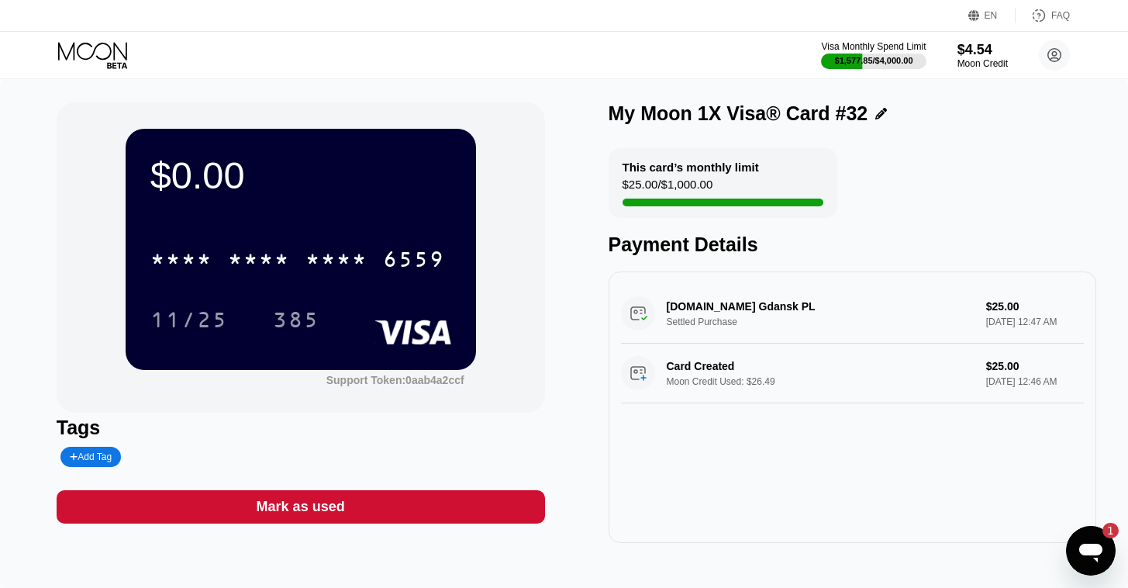
click at [314, 504] on div "Mark as used" at bounding box center [301, 507] width 88 height 18
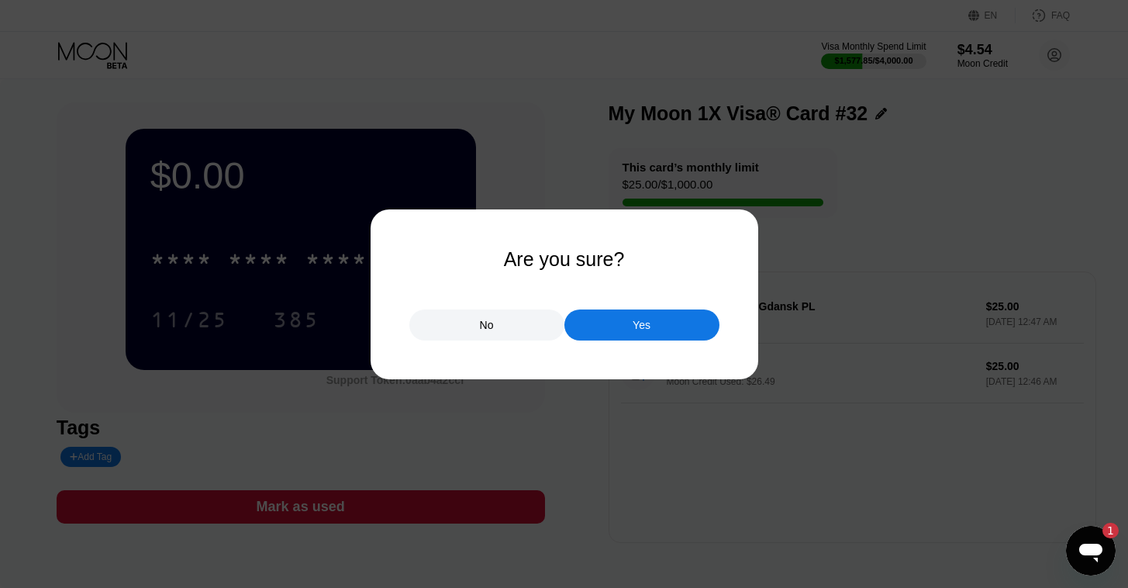
click at [611, 339] on div "Yes" at bounding box center [642, 324] width 155 height 31
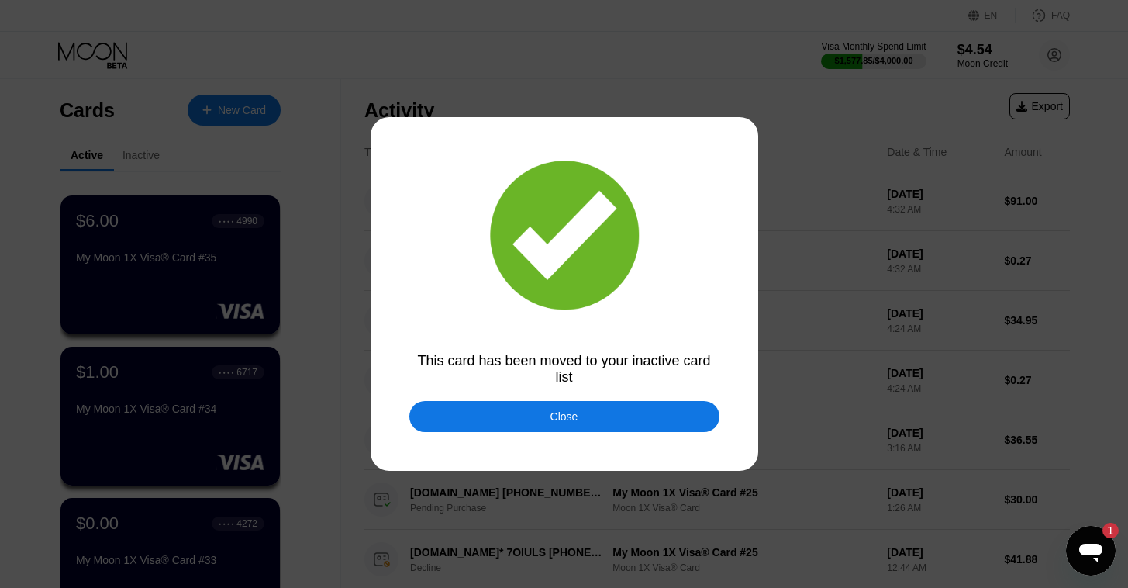
click at [538, 434] on div at bounding box center [570, 294] width 1140 height 588
click at [512, 420] on div "Close" at bounding box center [565, 416] width 310 height 31
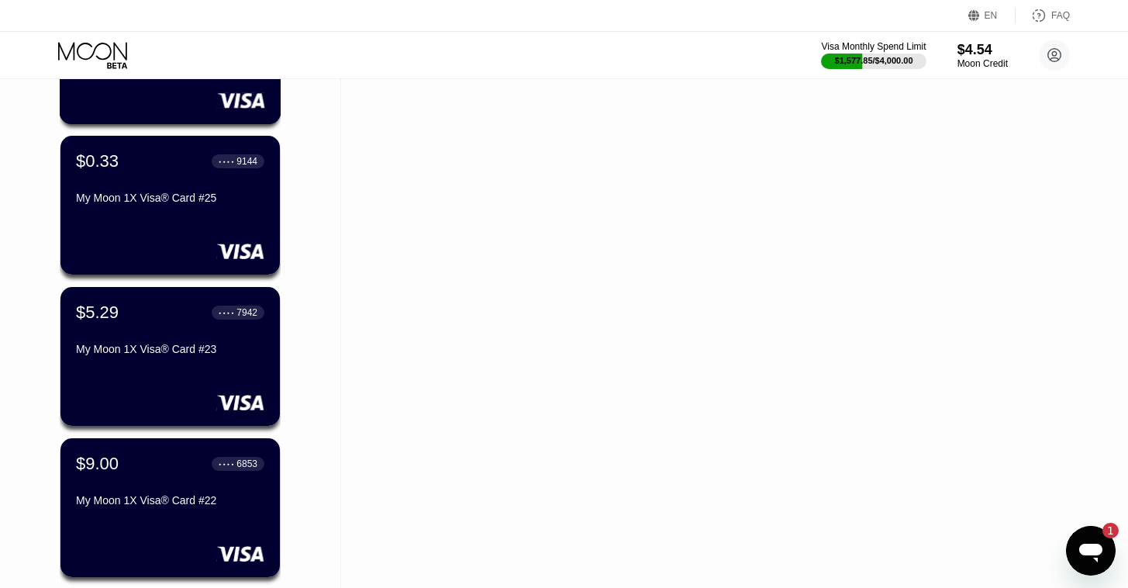
scroll to position [1274, 0]
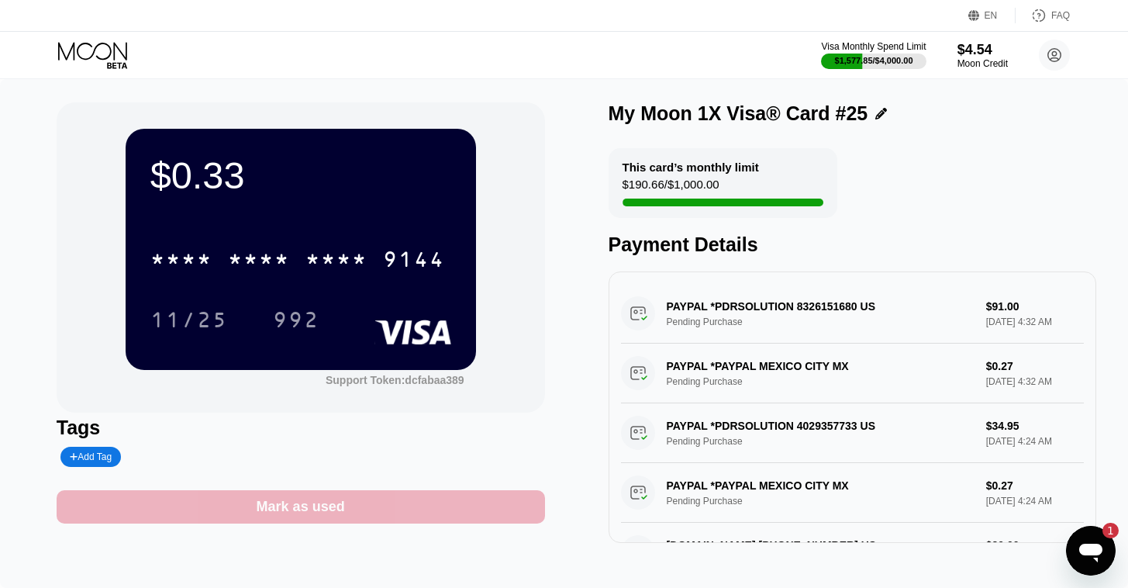
click at [254, 506] on div "Mark as used" at bounding box center [301, 506] width 489 height 33
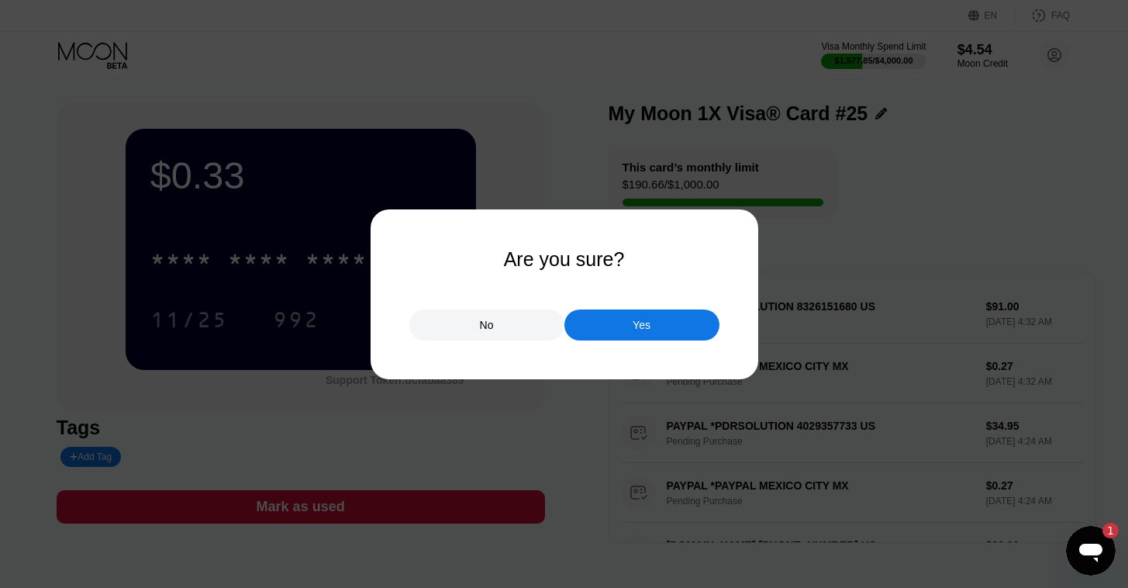
click at [653, 321] on div "Yes" at bounding box center [642, 324] width 155 height 31
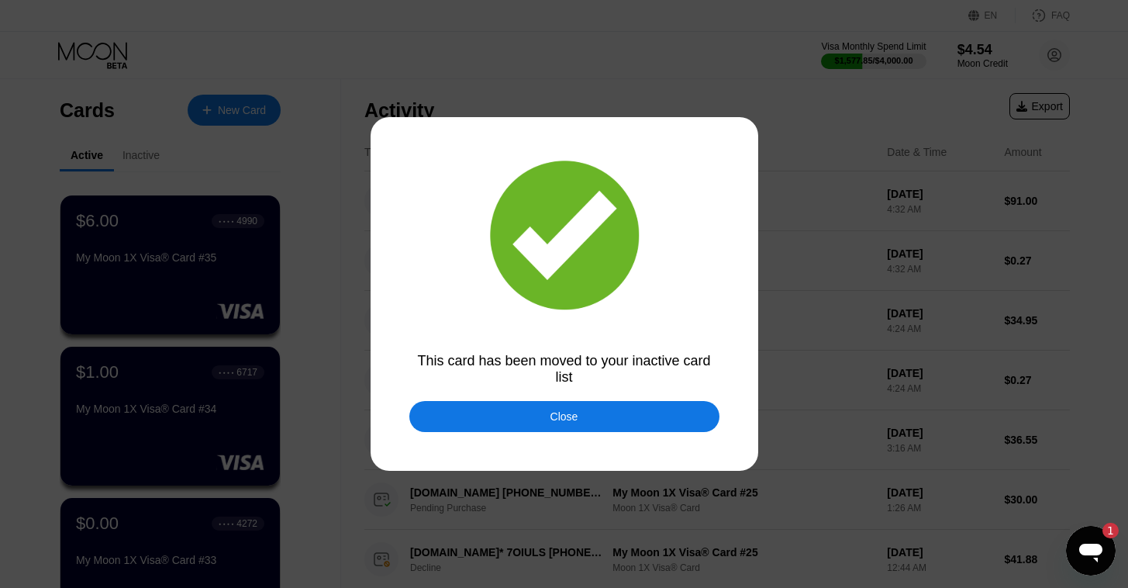
click at [560, 420] on div "Close" at bounding box center [565, 416] width 28 height 12
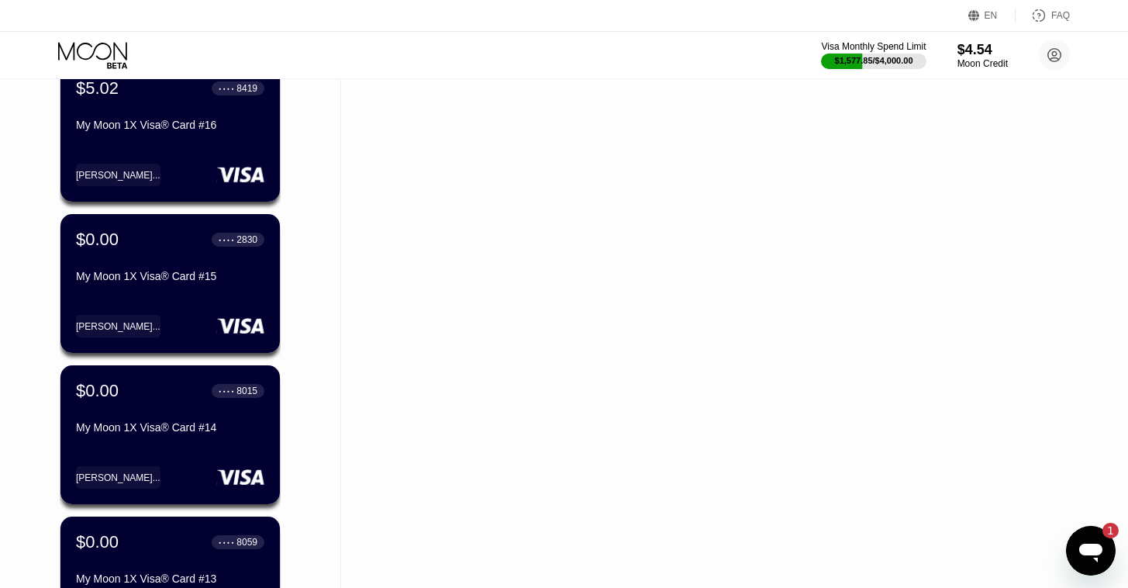
scroll to position [1951, 0]
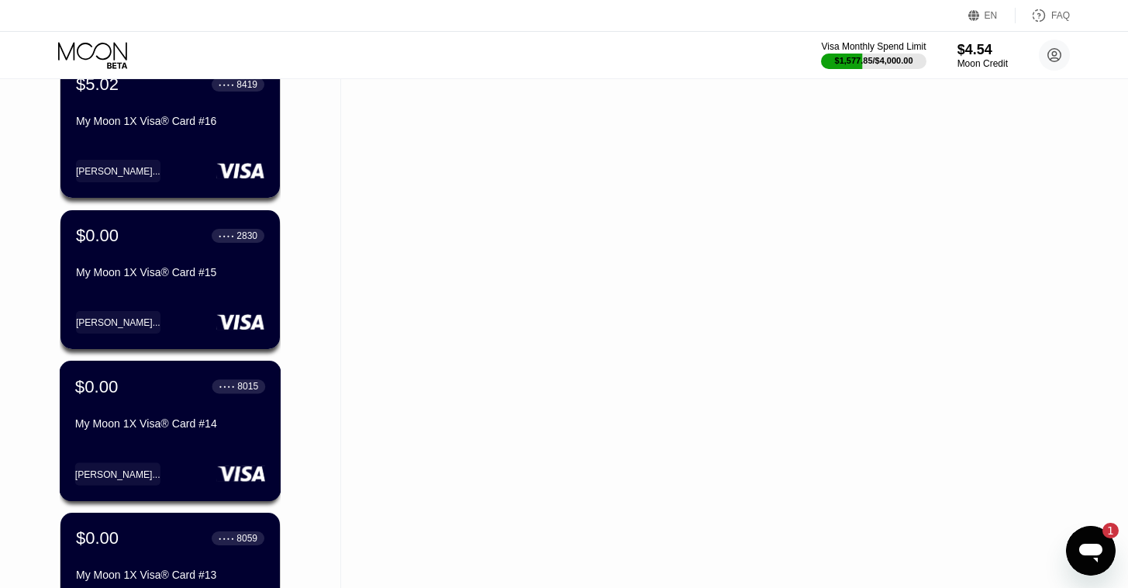
click at [155, 396] on div "$0.00 ● ● ● ● 8015" at bounding box center [170, 386] width 190 height 20
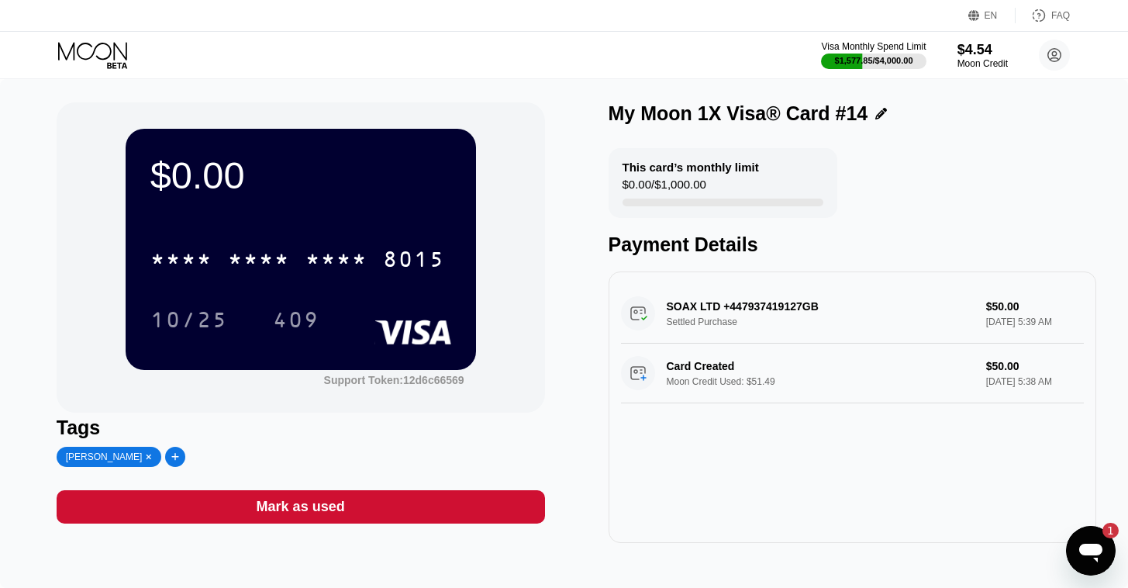
click at [339, 514] on div "Mark as used" at bounding box center [301, 507] width 88 height 18
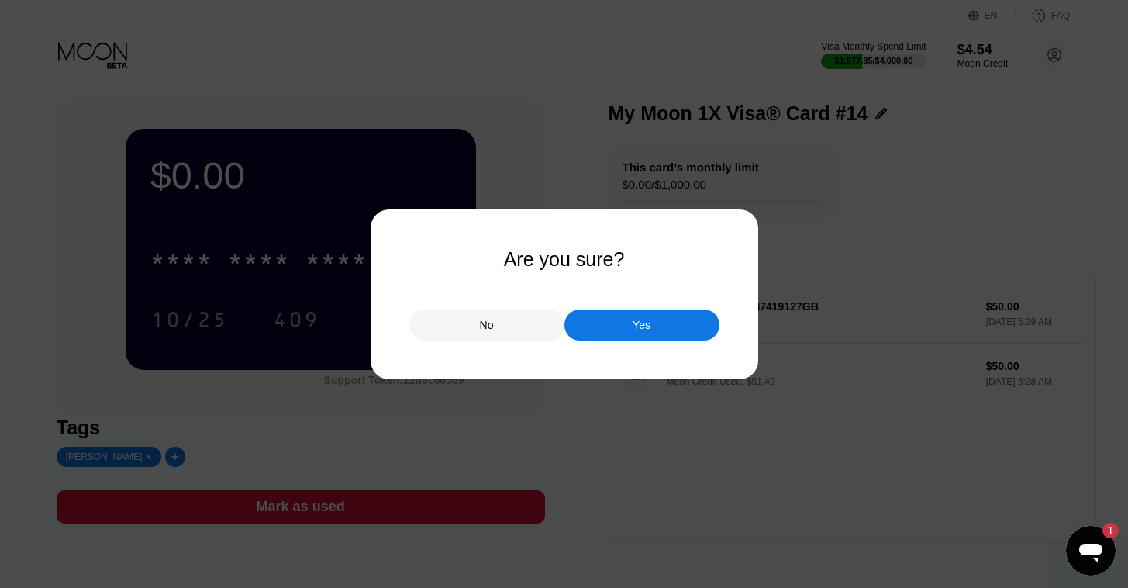
click at [658, 334] on div "Yes" at bounding box center [642, 324] width 155 height 31
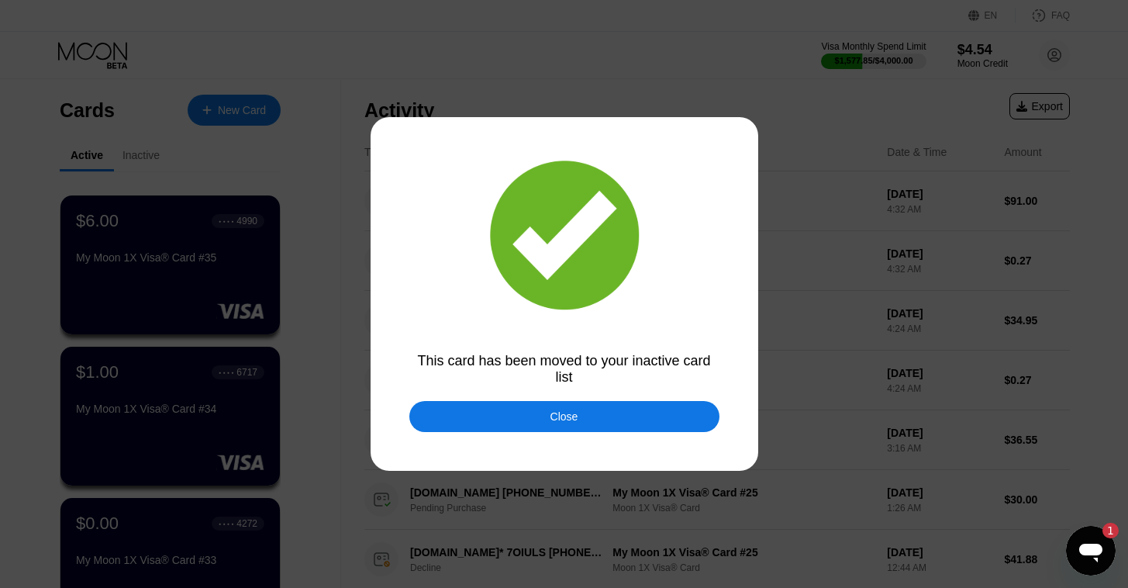
click at [656, 430] on div "Close" at bounding box center [565, 416] width 310 height 31
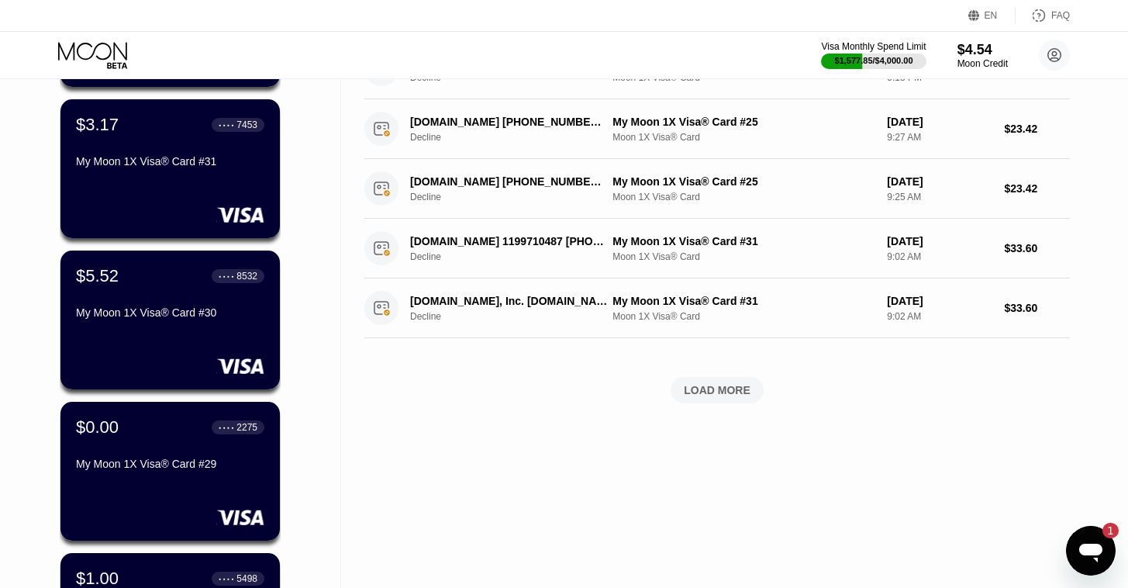
scroll to position [555, 0]
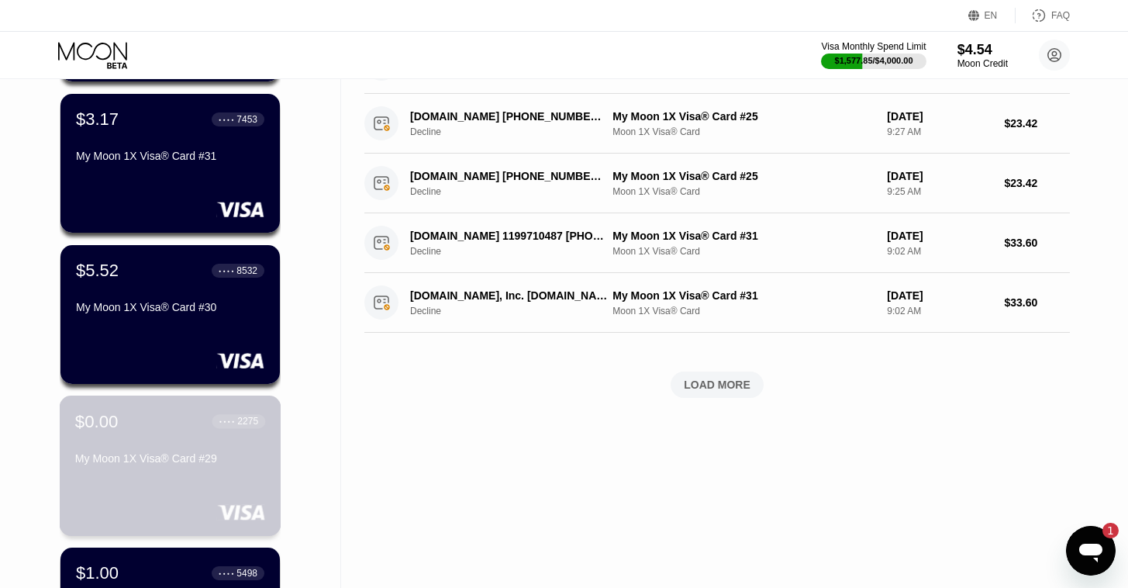
click at [196, 458] on div "My Moon 1X Visa® Card #29" at bounding box center [170, 458] width 190 height 12
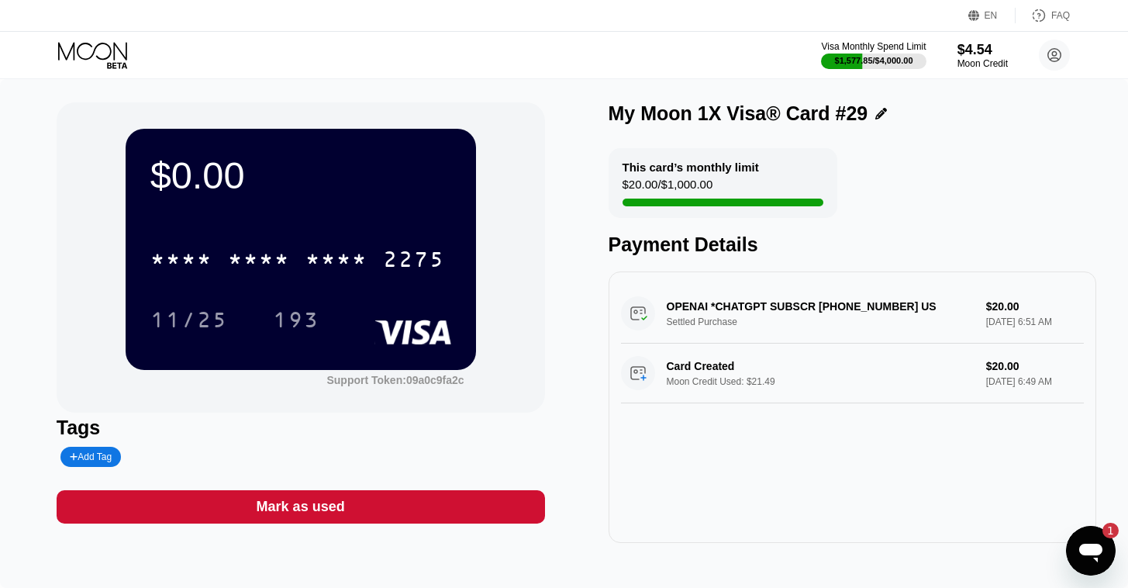
click at [320, 515] on div "Mark as used" at bounding box center [301, 507] width 88 height 18
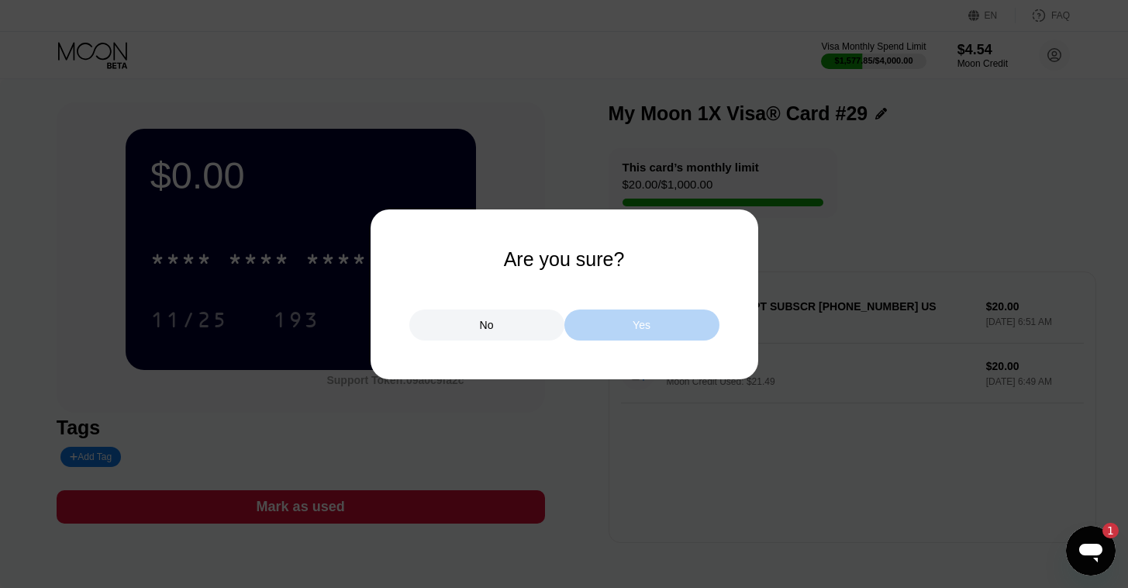
click at [630, 330] on div "Yes" at bounding box center [642, 324] width 155 height 31
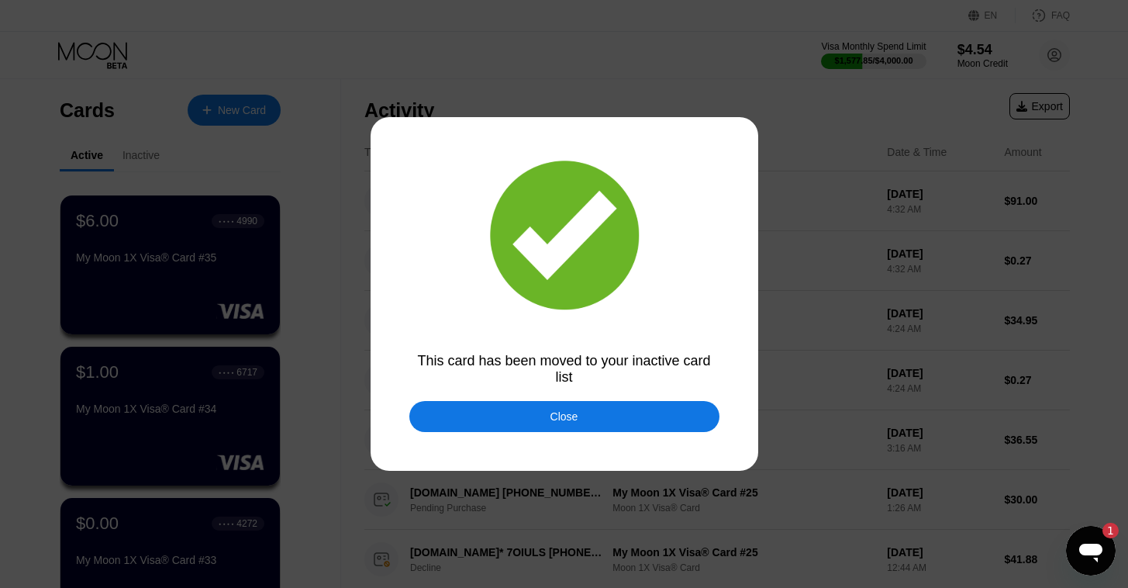
click at [461, 427] on div "Close" at bounding box center [565, 416] width 310 height 31
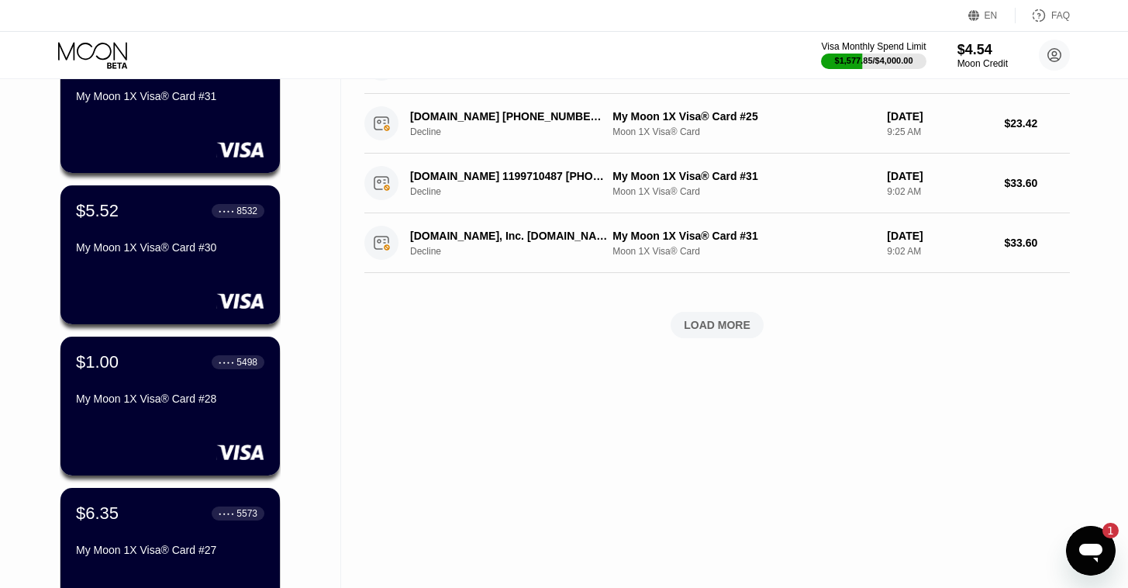
scroll to position [618, 0]
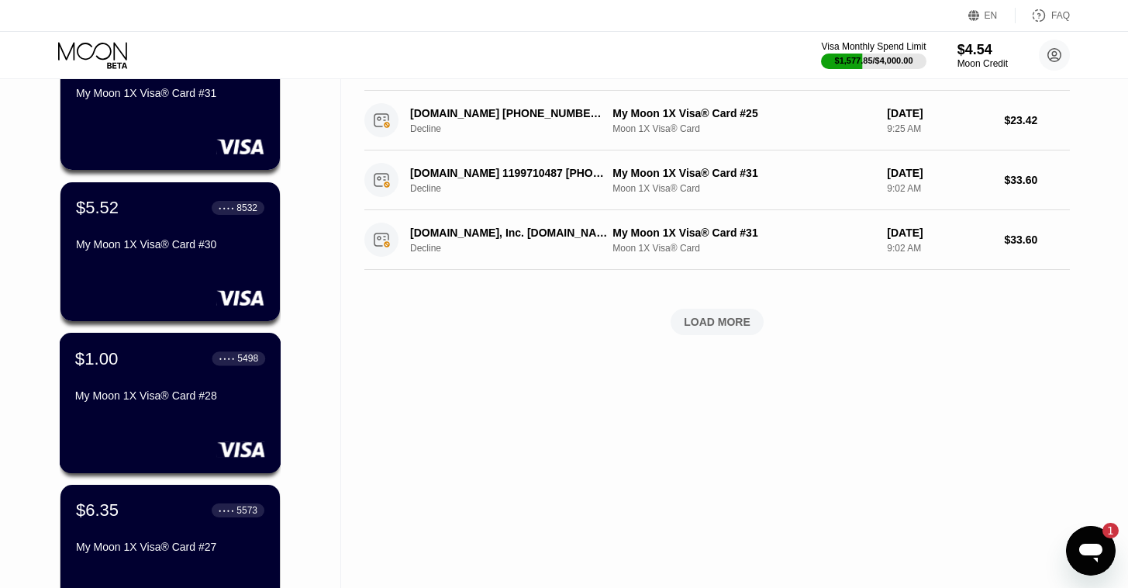
click at [206, 429] on div "$1.00 ● ● ● ● 5498 My Moon 1X Visa® Card #28" at bounding box center [171, 403] width 222 height 140
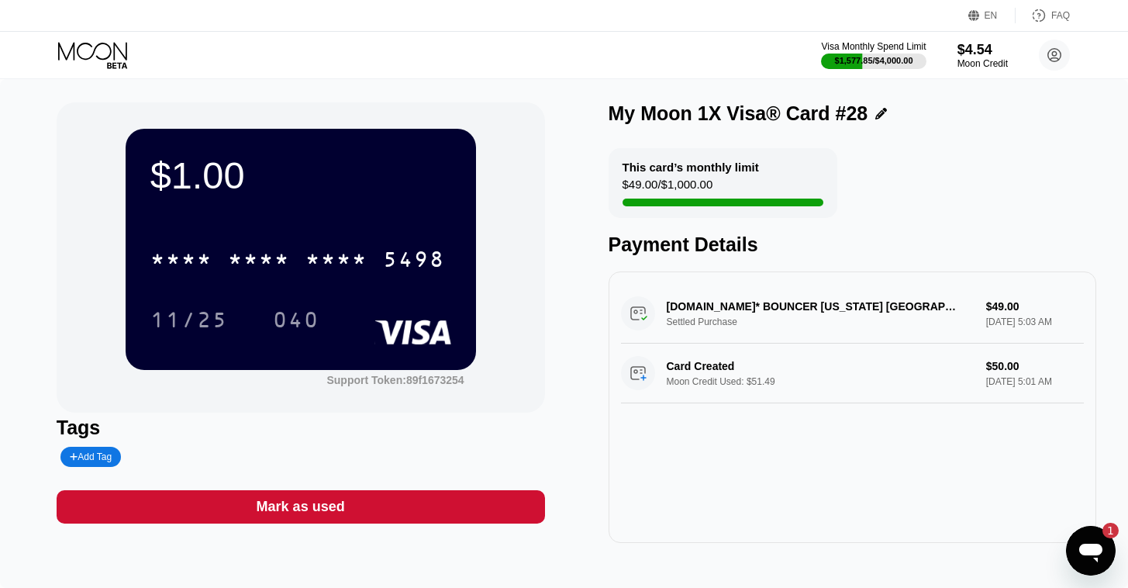
click at [368, 513] on div "Mark as used" at bounding box center [301, 506] width 489 height 33
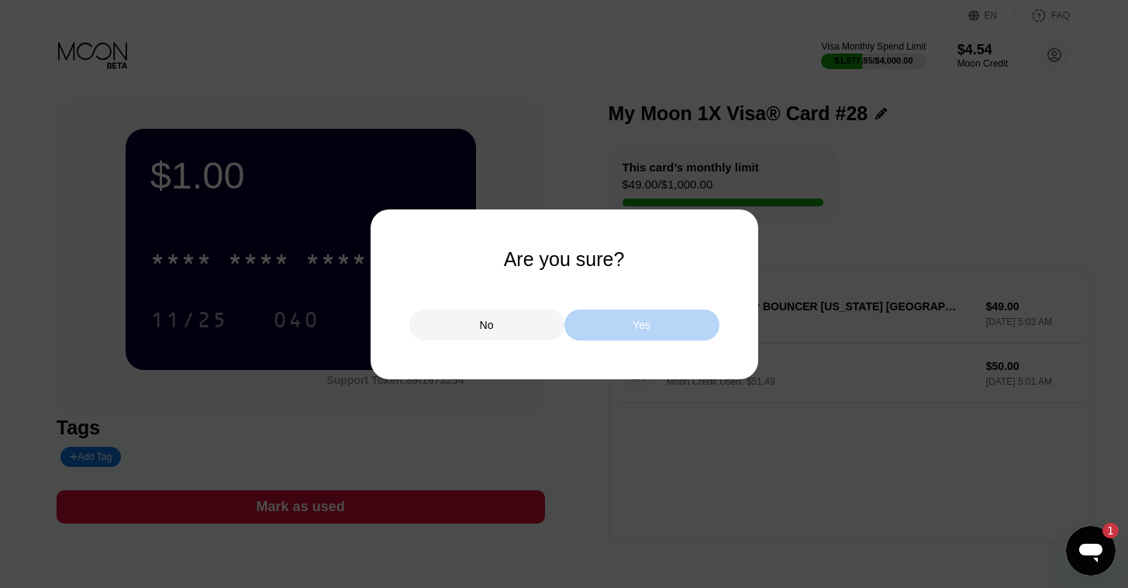
click at [647, 323] on div "Yes" at bounding box center [642, 325] width 18 height 14
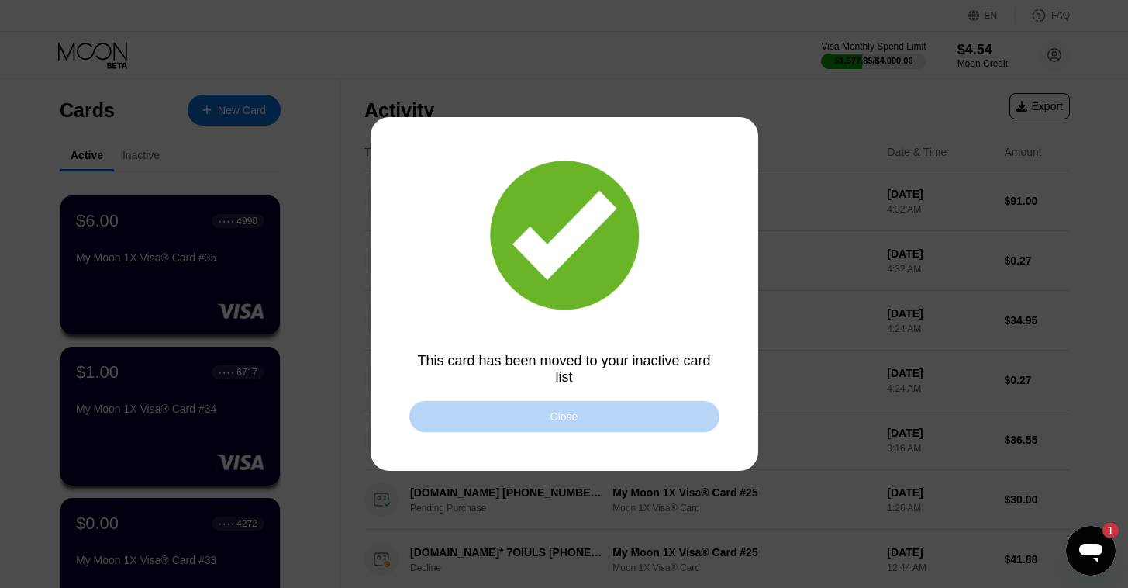
click at [603, 423] on div "Close" at bounding box center [565, 416] width 310 height 31
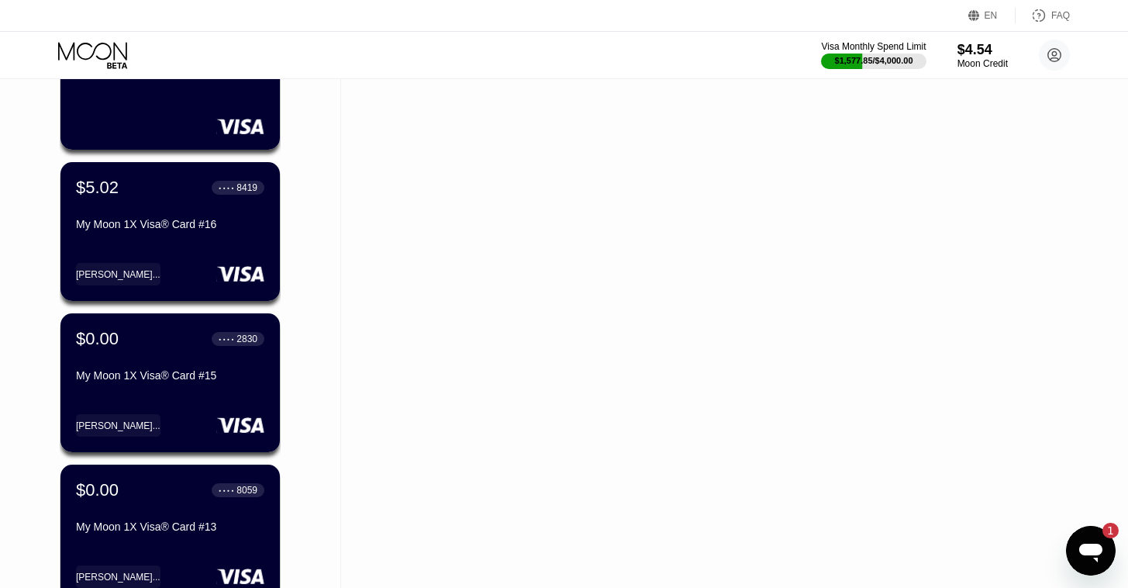
scroll to position [1576, 0]
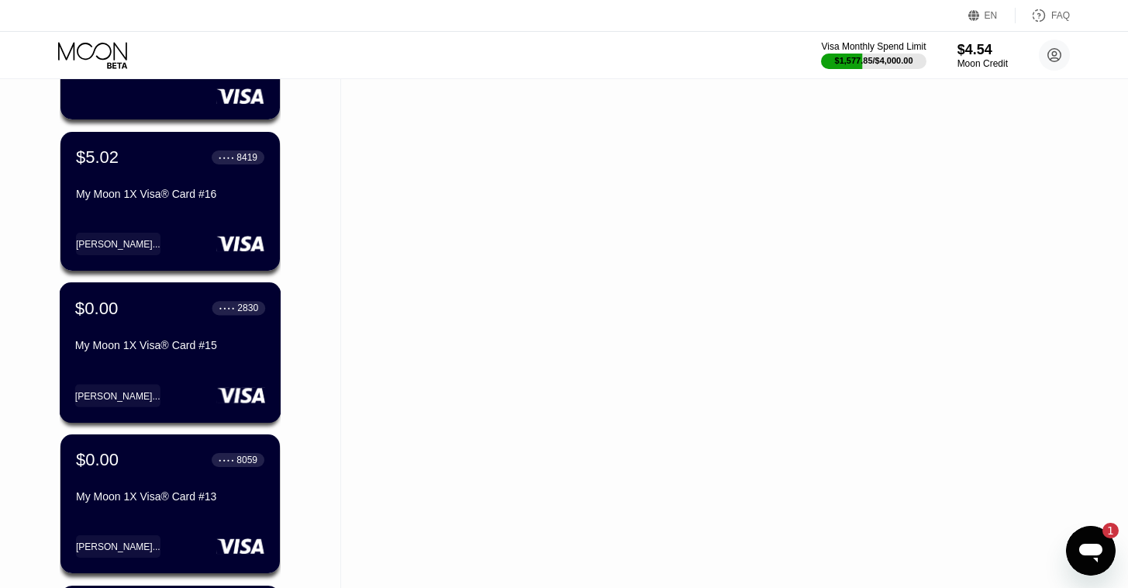
click at [234, 351] on div "My Moon 1X Visa® Card #15" at bounding box center [170, 345] width 190 height 12
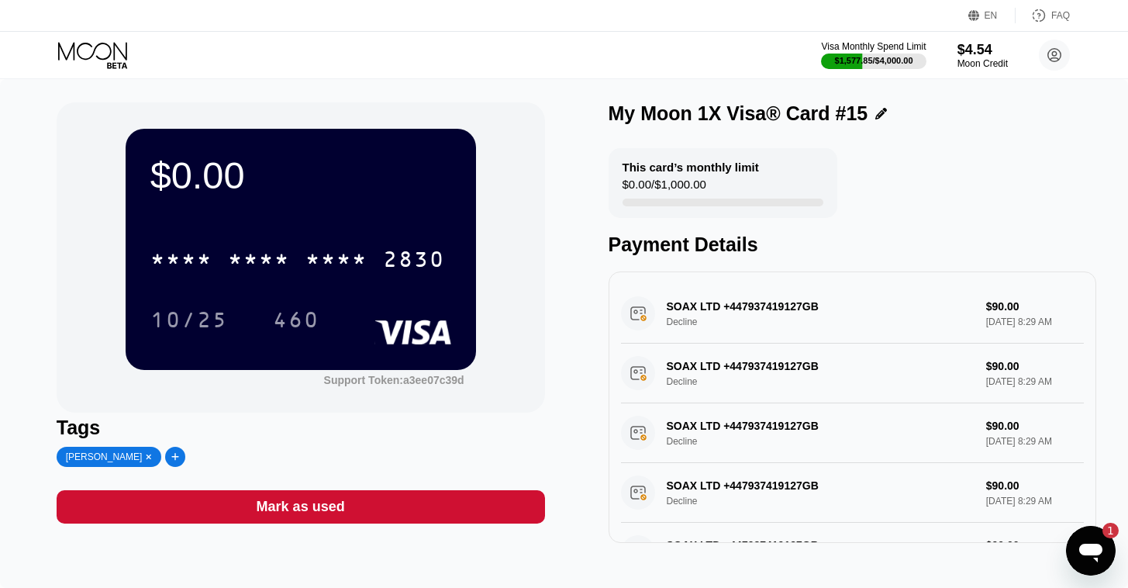
click at [427, 515] on div "Mark as used" at bounding box center [301, 506] width 489 height 33
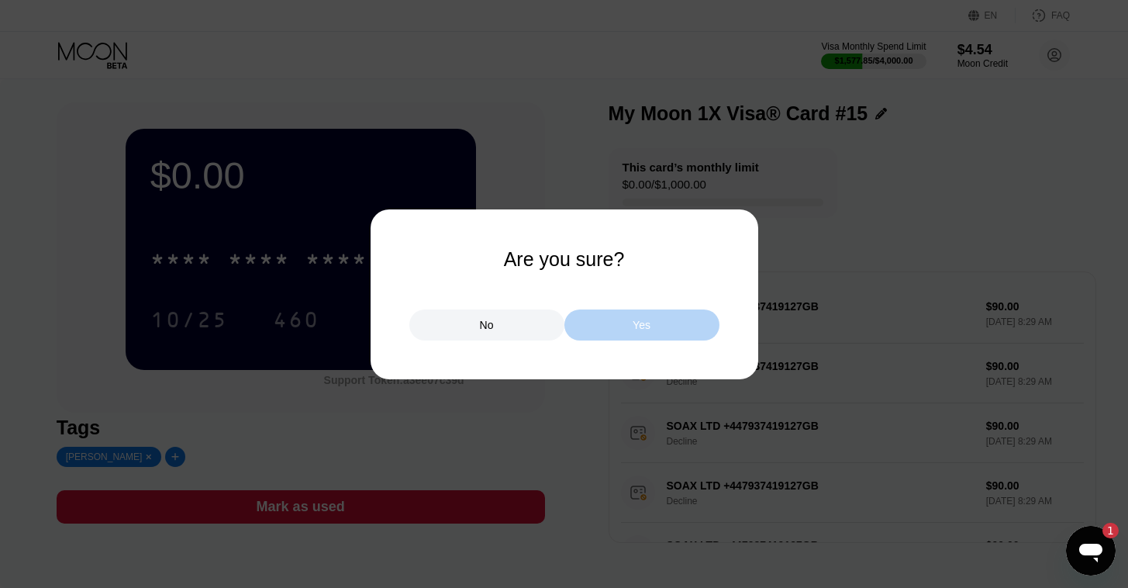
click at [610, 323] on div "Yes" at bounding box center [642, 324] width 155 height 31
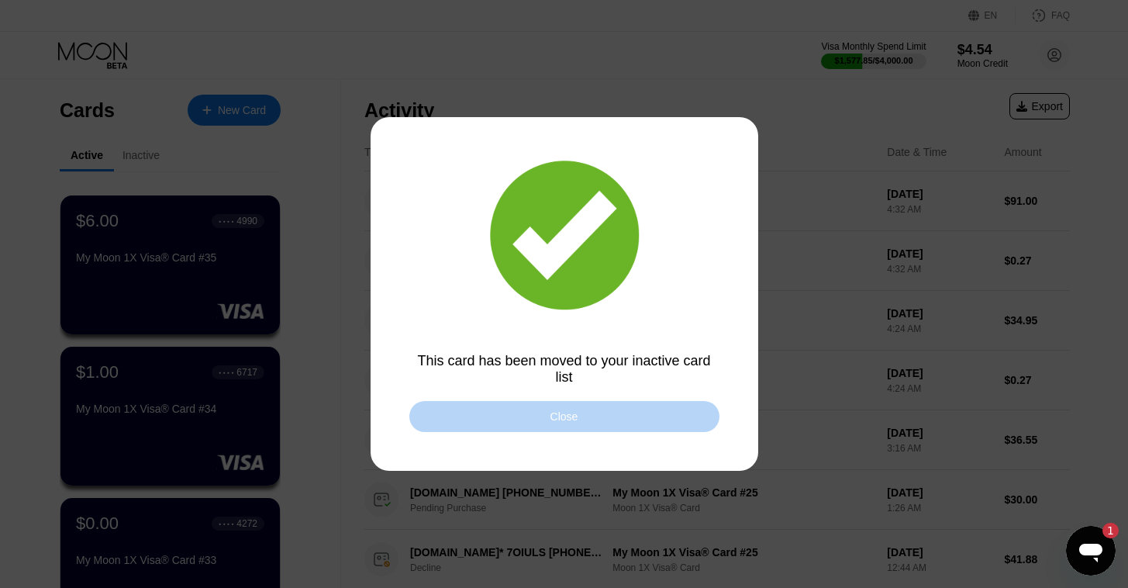
click at [560, 418] on div "Close" at bounding box center [565, 416] width 28 height 12
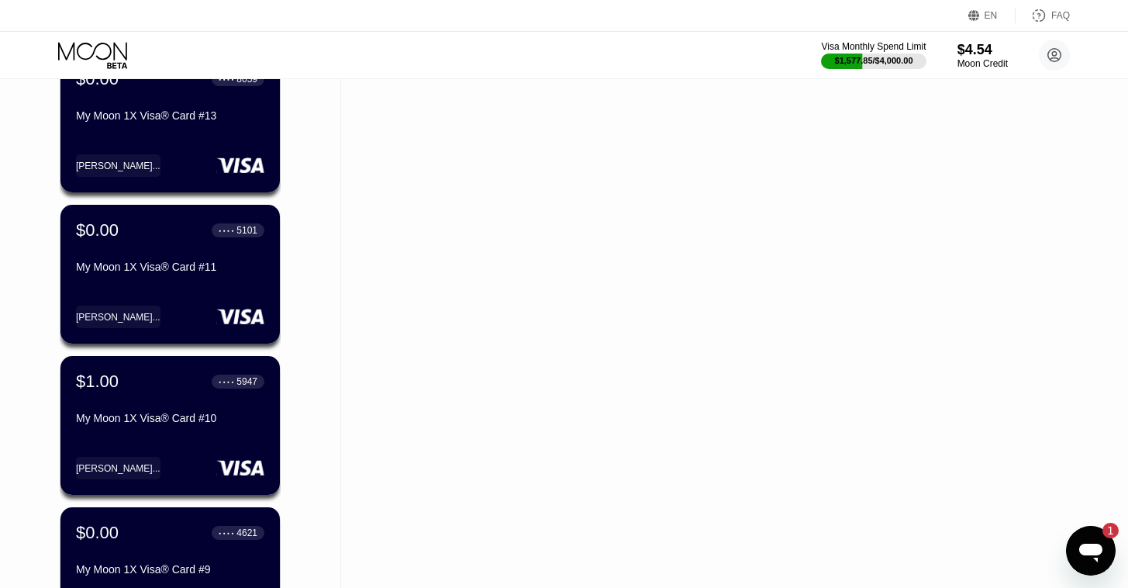
scroll to position [1806, 0]
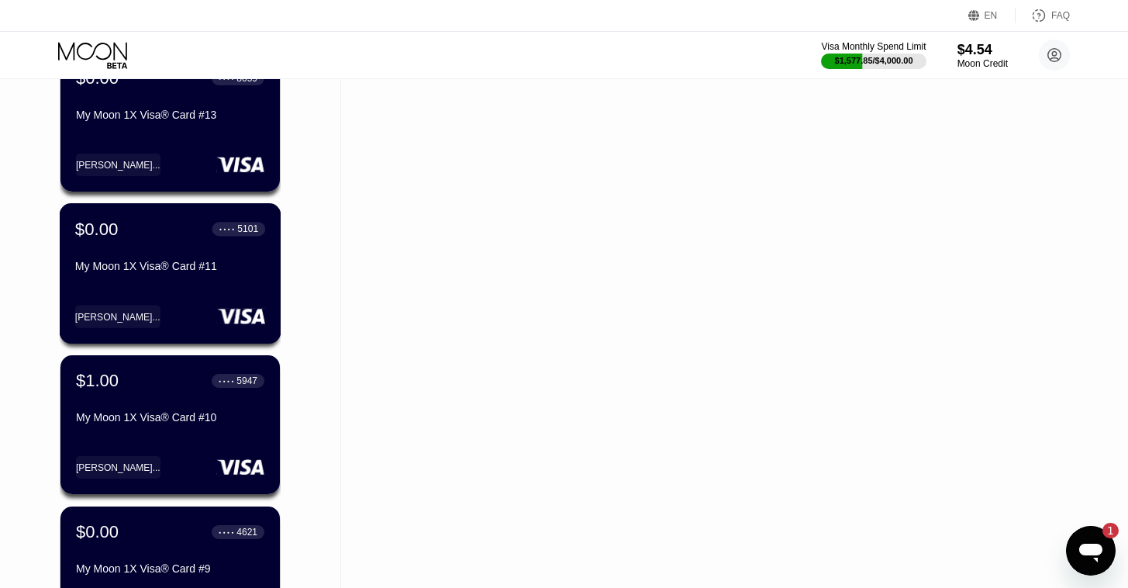
click at [166, 251] on div "$0.00 ● ● ● ● 5101 My Moon 1X Visa® Card #11" at bounding box center [170, 249] width 190 height 60
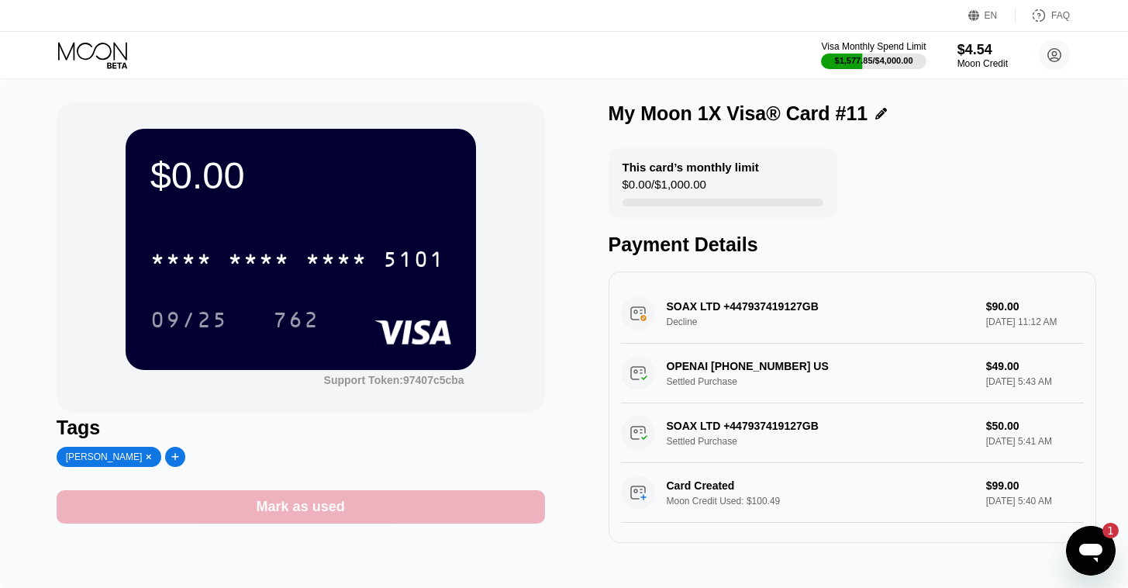
click at [444, 517] on div "Mark as used" at bounding box center [301, 506] width 489 height 33
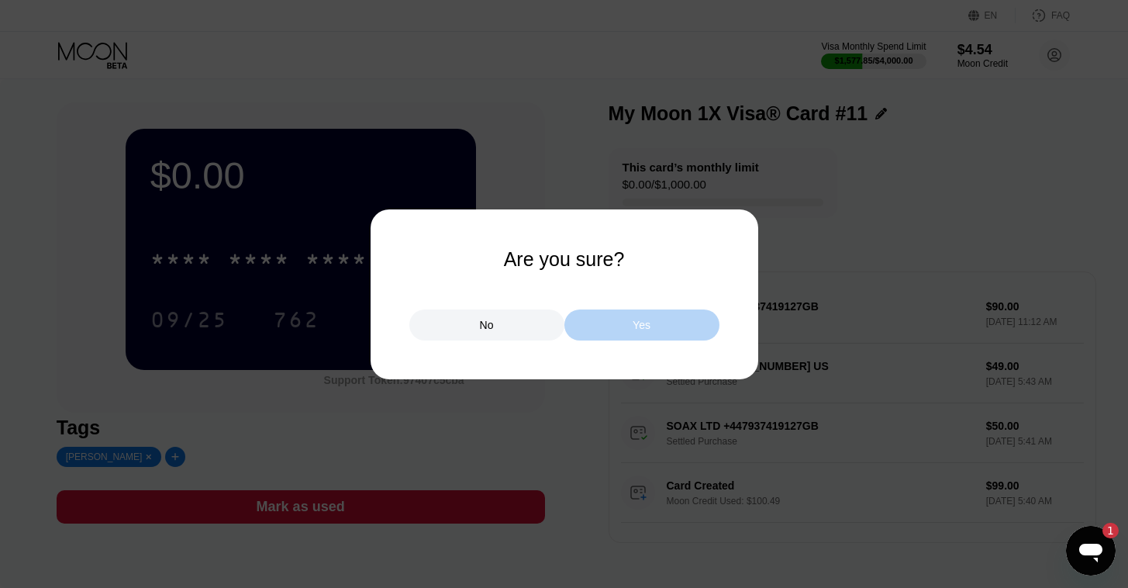
click at [617, 327] on div "Yes" at bounding box center [642, 324] width 155 height 31
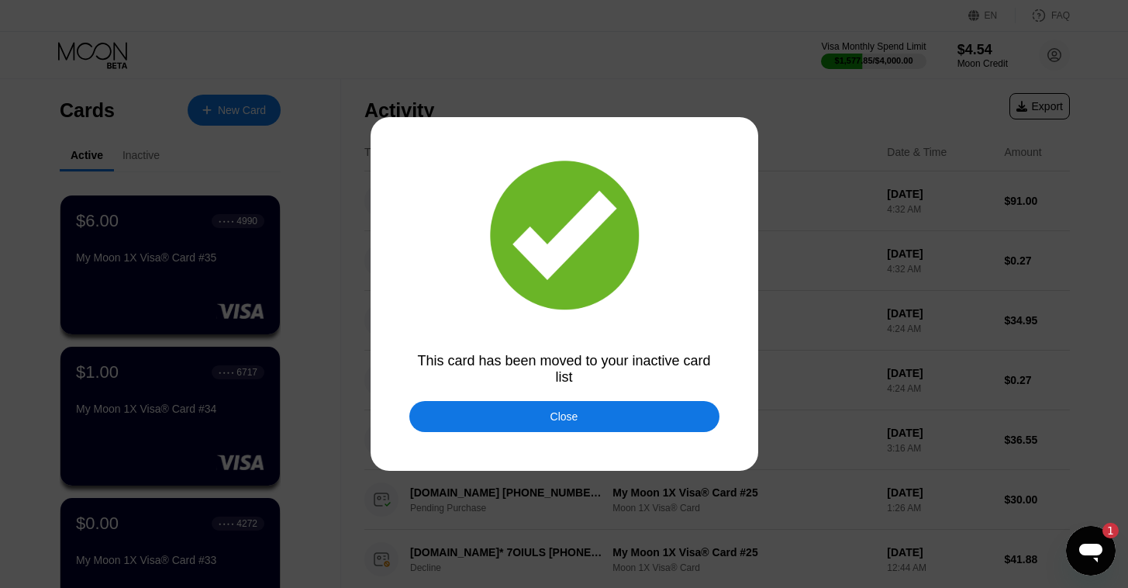
click at [435, 427] on div "Close" at bounding box center [565, 416] width 310 height 31
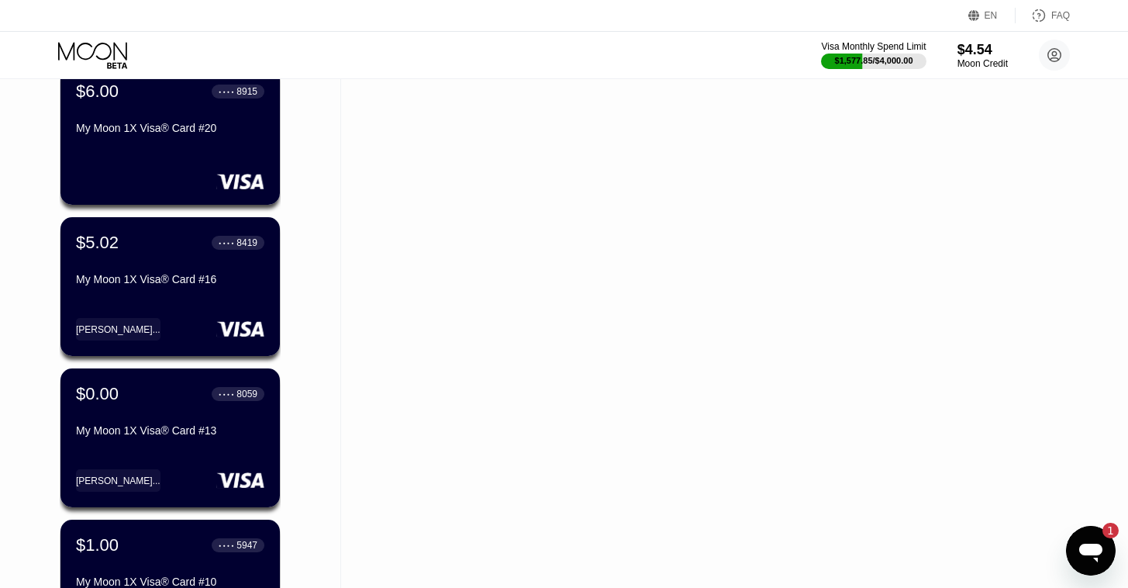
scroll to position [1494, 0]
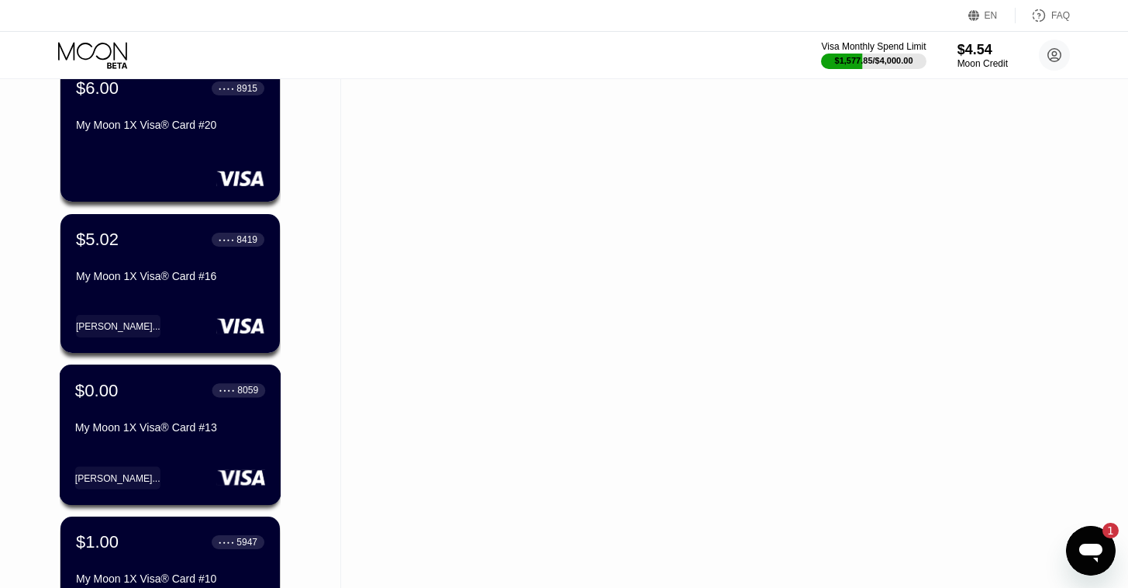
click at [130, 429] on div "My Moon 1X Visa® Card #13" at bounding box center [170, 427] width 190 height 12
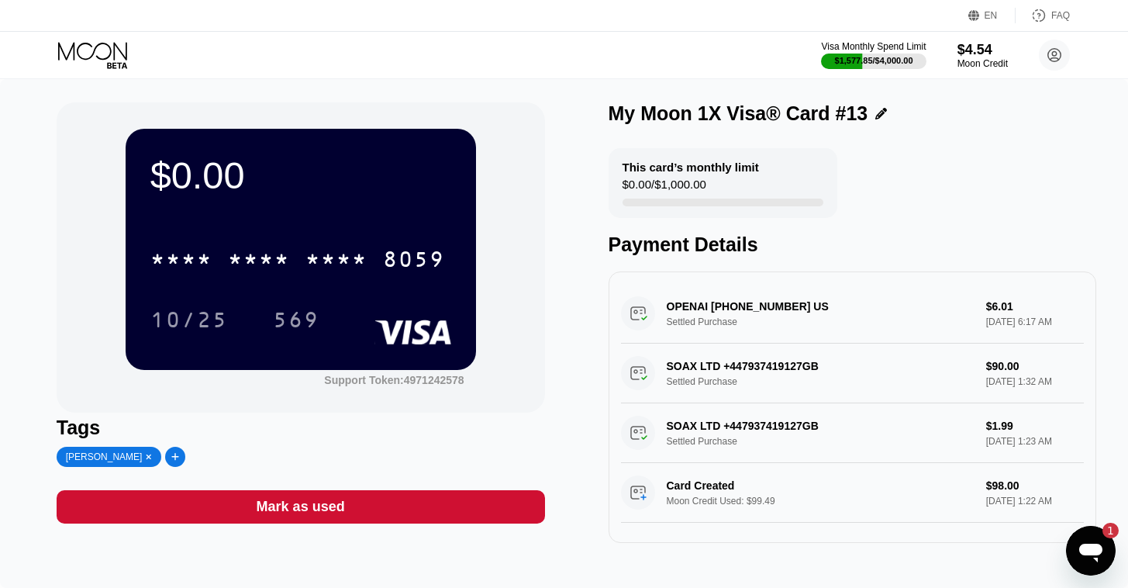
click at [390, 513] on div "Mark as used" at bounding box center [301, 506] width 489 height 33
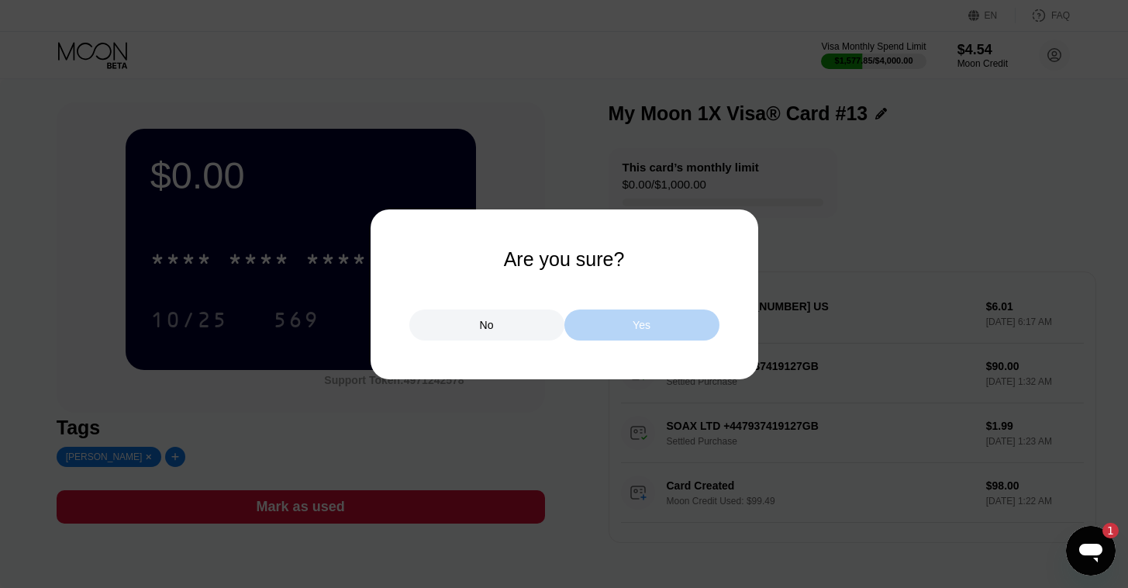
click at [643, 316] on div "Yes" at bounding box center [642, 324] width 155 height 31
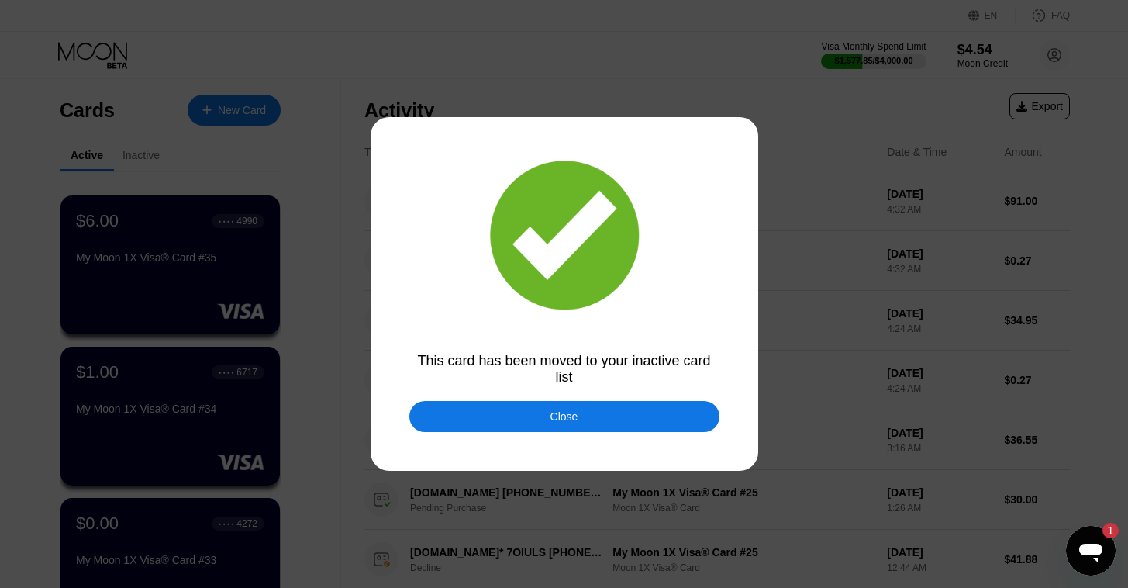
click at [466, 430] on div "Close" at bounding box center [565, 416] width 310 height 31
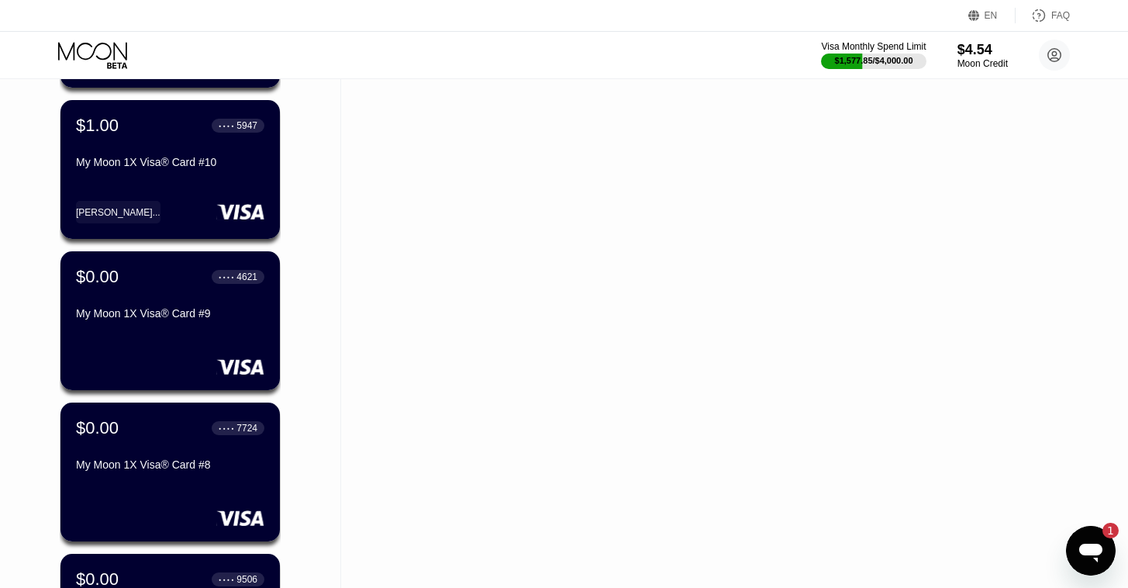
scroll to position [1761, 0]
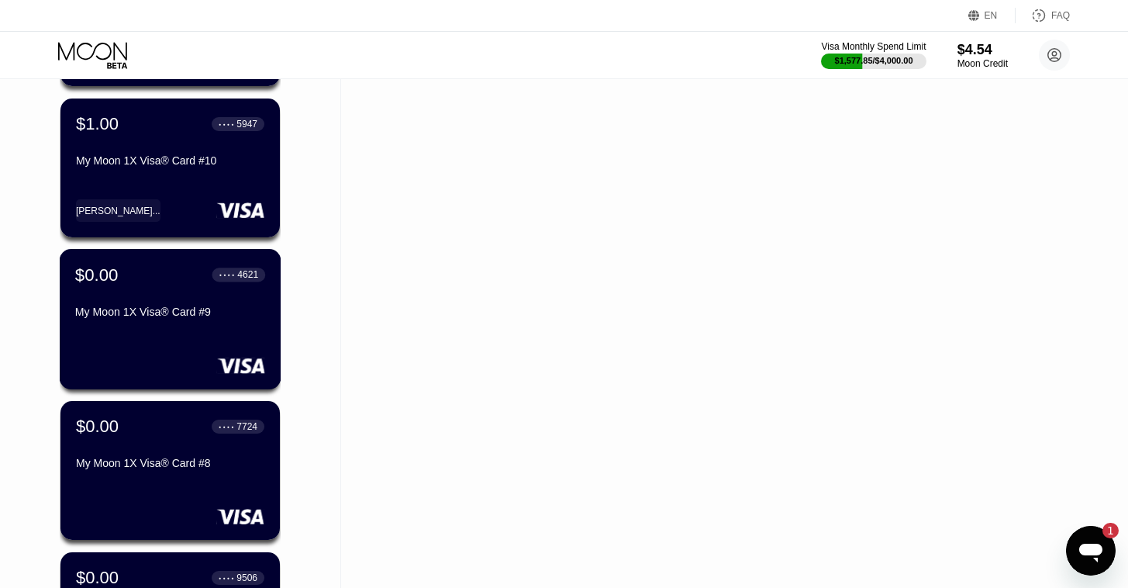
click at [151, 345] on div "$0.00 ● ● ● ● 4621 My Moon 1X Visa® Card #9" at bounding box center [171, 319] width 222 height 140
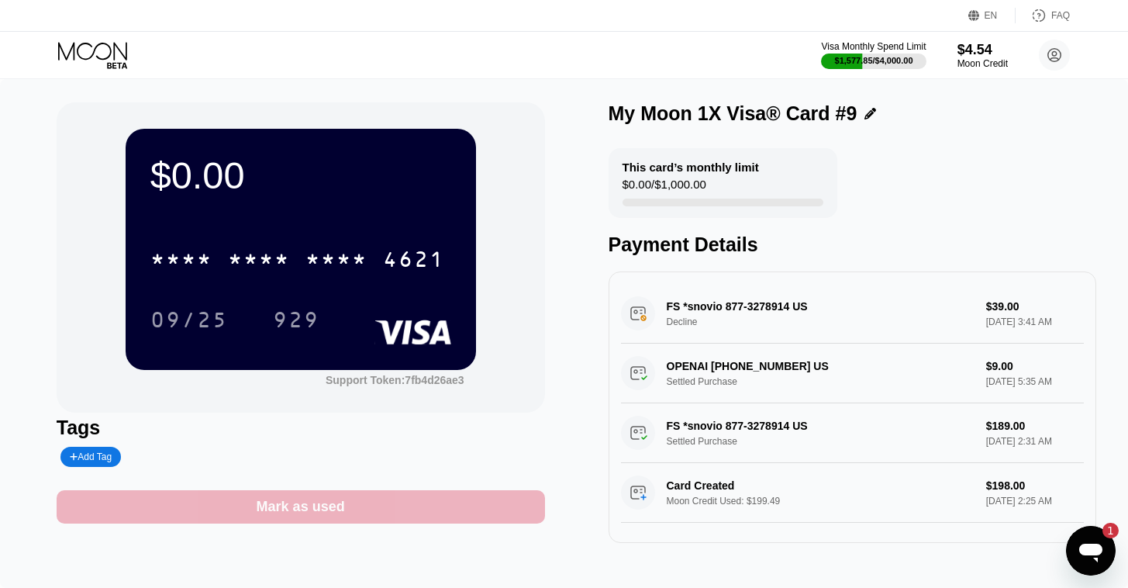
click at [392, 505] on div "Mark as used" at bounding box center [301, 506] width 489 height 33
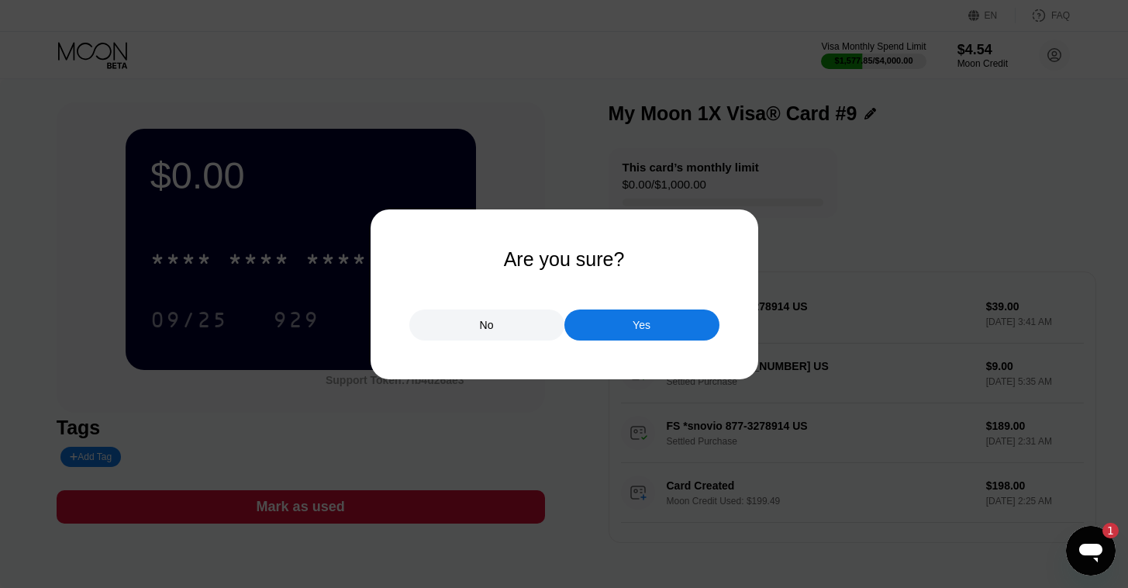
click at [614, 324] on div "Yes" at bounding box center [642, 324] width 155 height 31
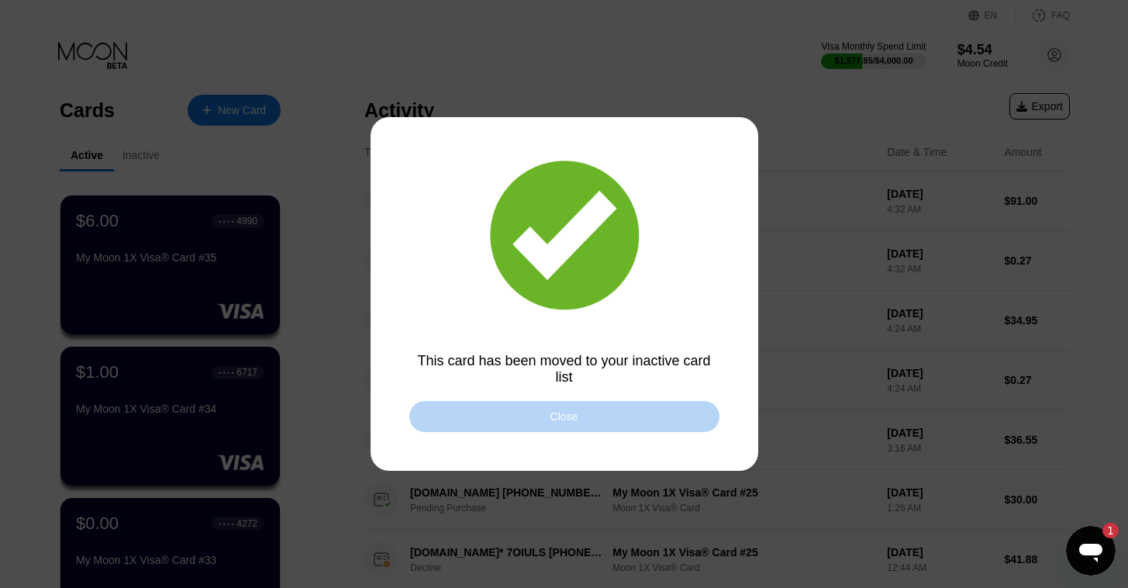
click at [465, 420] on div "Close" at bounding box center [565, 416] width 310 height 31
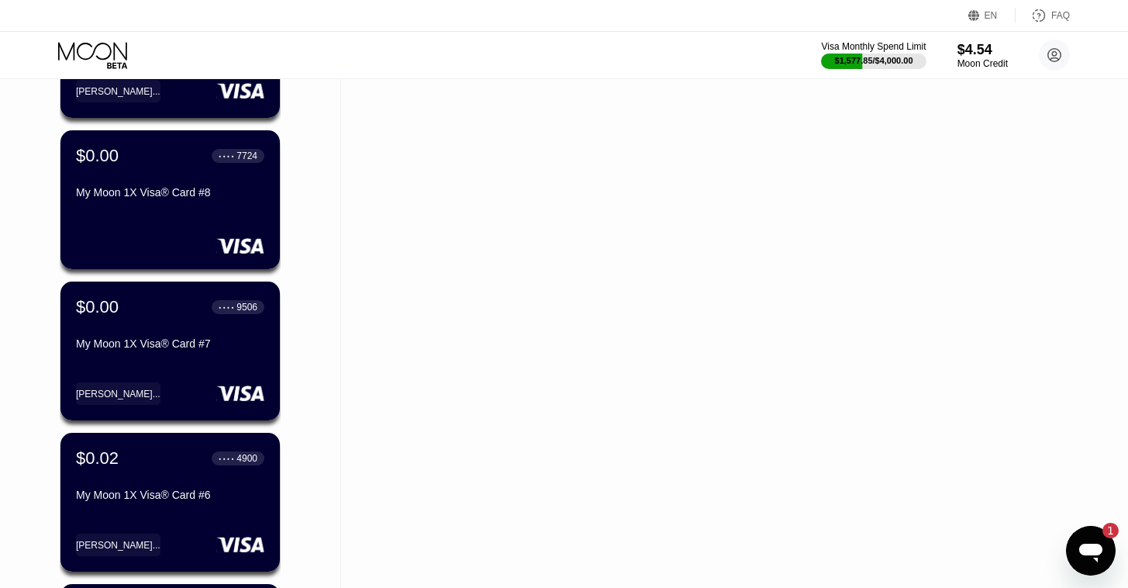
scroll to position [1889, 0]
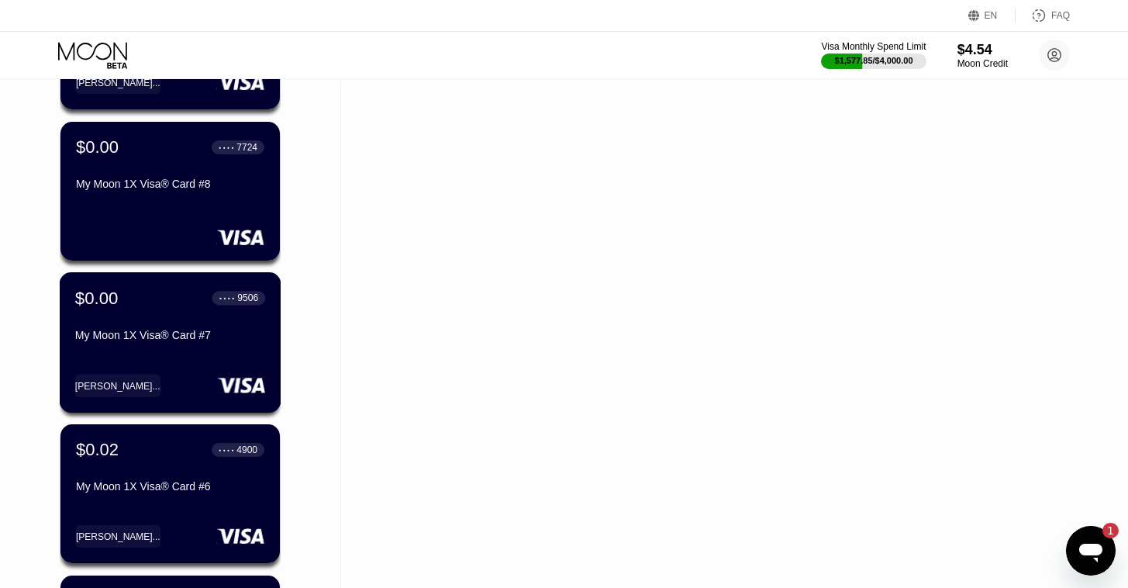
click at [142, 327] on div "$0.00 ● ● ● ● 9506 My Moon 1X Visa® Card #7" at bounding box center [170, 318] width 190 height 60
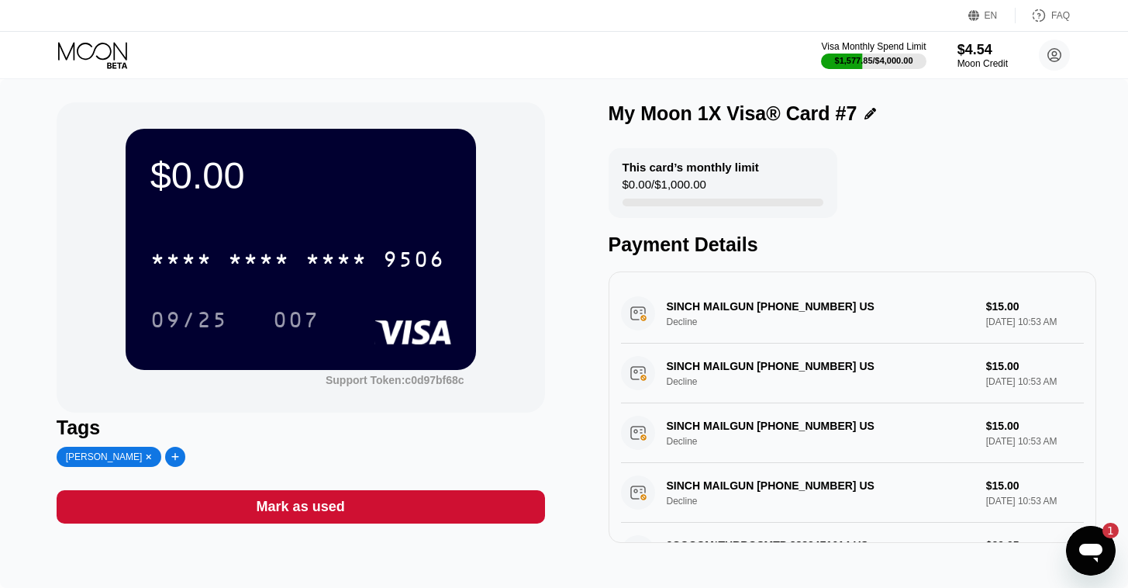
click at [376, 509] on div "Mark as used" at bounding box center [301, 506] width 489 height 33
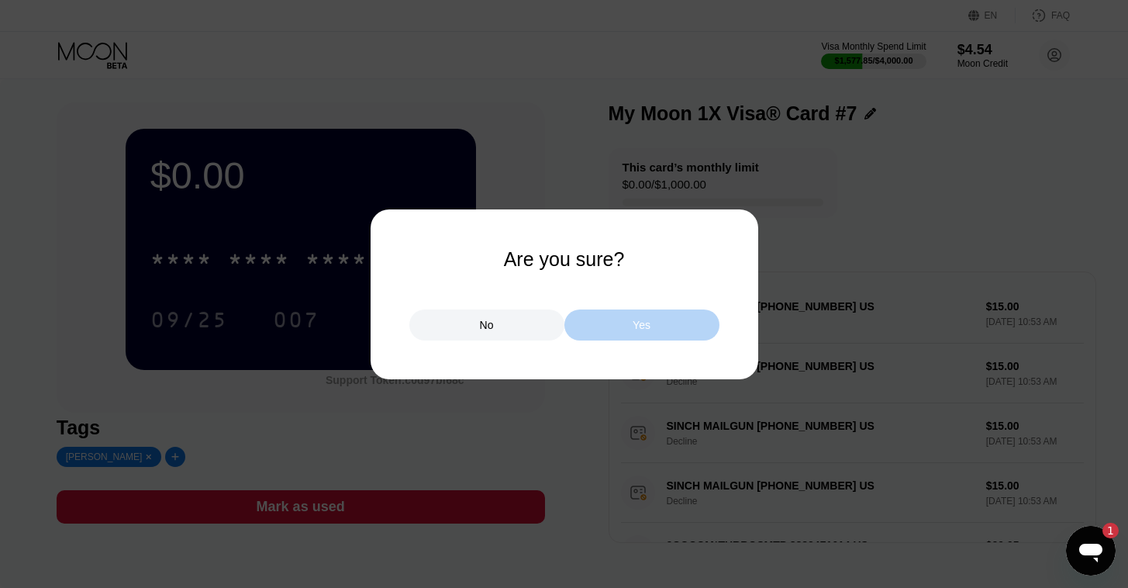
click at [630, 328] on div "Yes" at bounding box center [642, 324] width 155 height 31
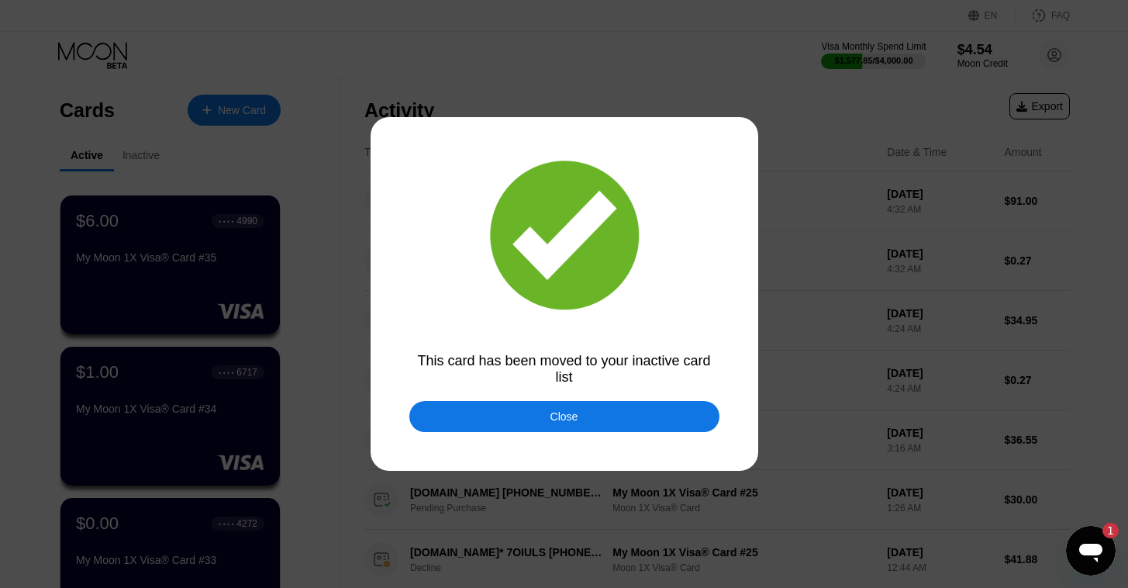
click at [451, 430] on div "Close" at bounding box center [565, 416] width 310 height 31
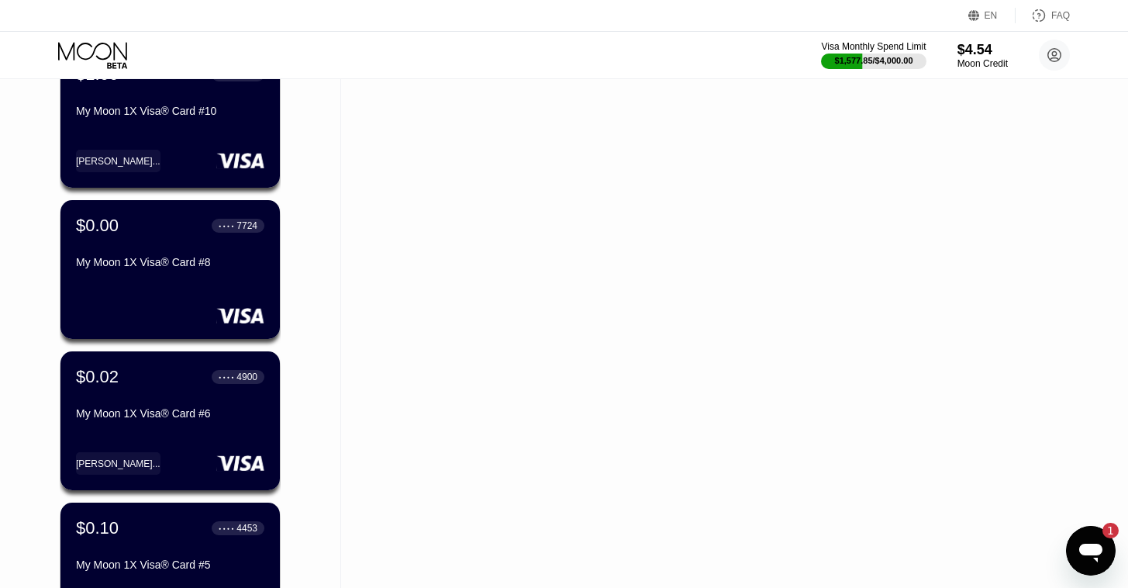
scroll to position [1811, 0]
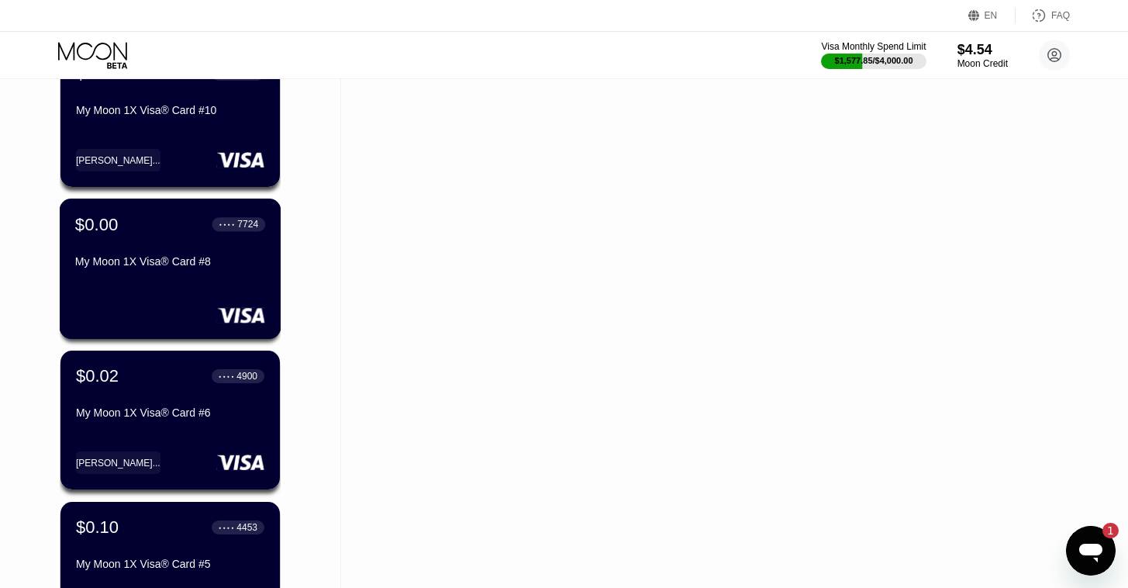
click at [144, 286] on div "$0.00 ● ● ● ● 7724 My Moon 1X Visa® Card #8" at bounding box center [171, 269] width 222 height 140
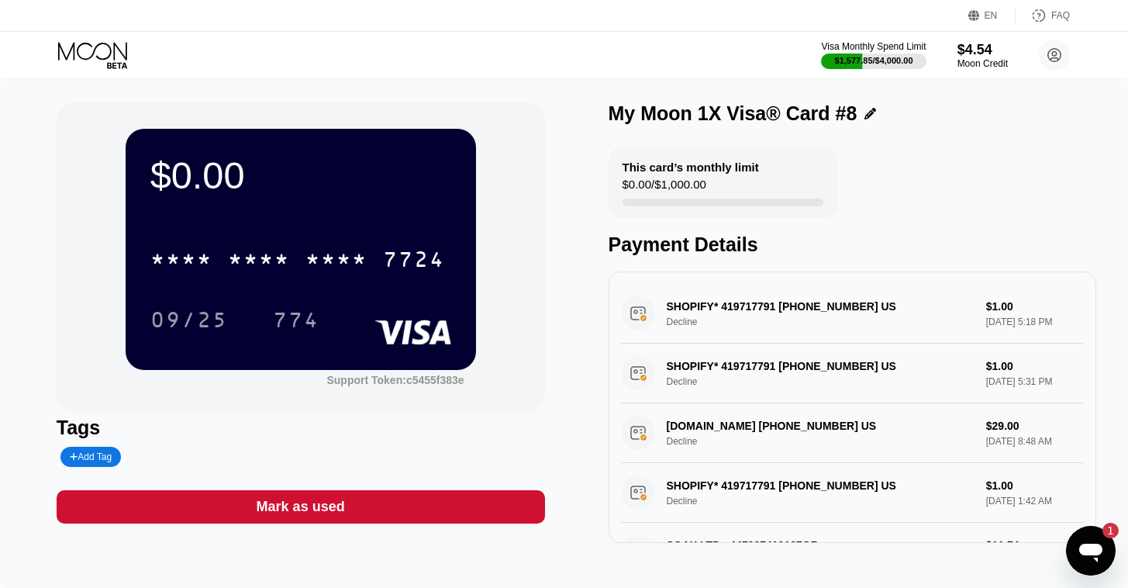
click at [345, 505] on div "Mark as used" at bounding box center [301, 506] width 489 height 33
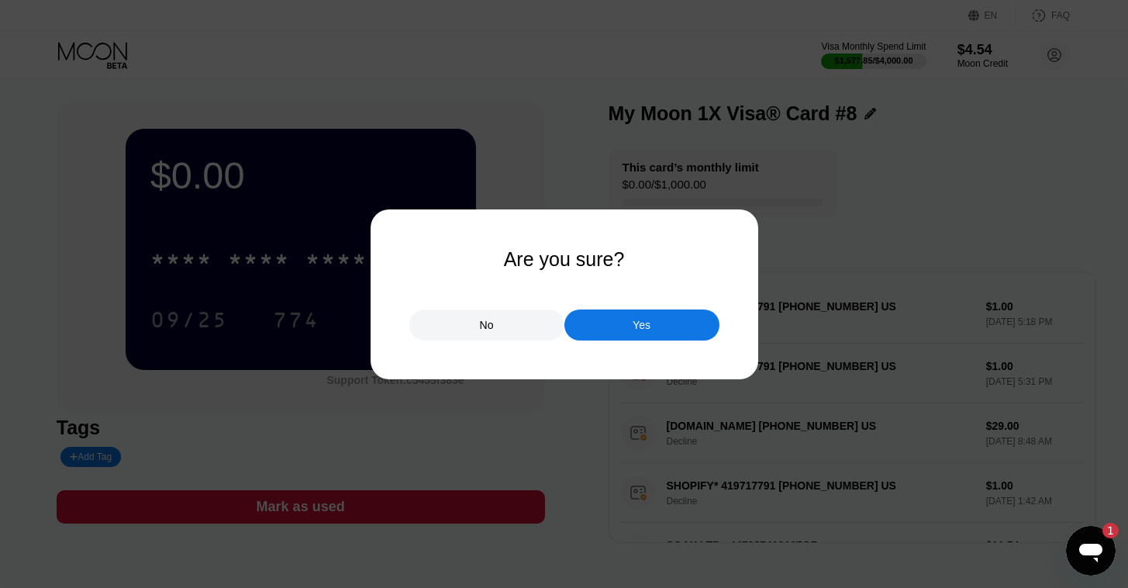
click at [631, 331] on div "Yes" at bounding box center [642, 324] width 155 height 31
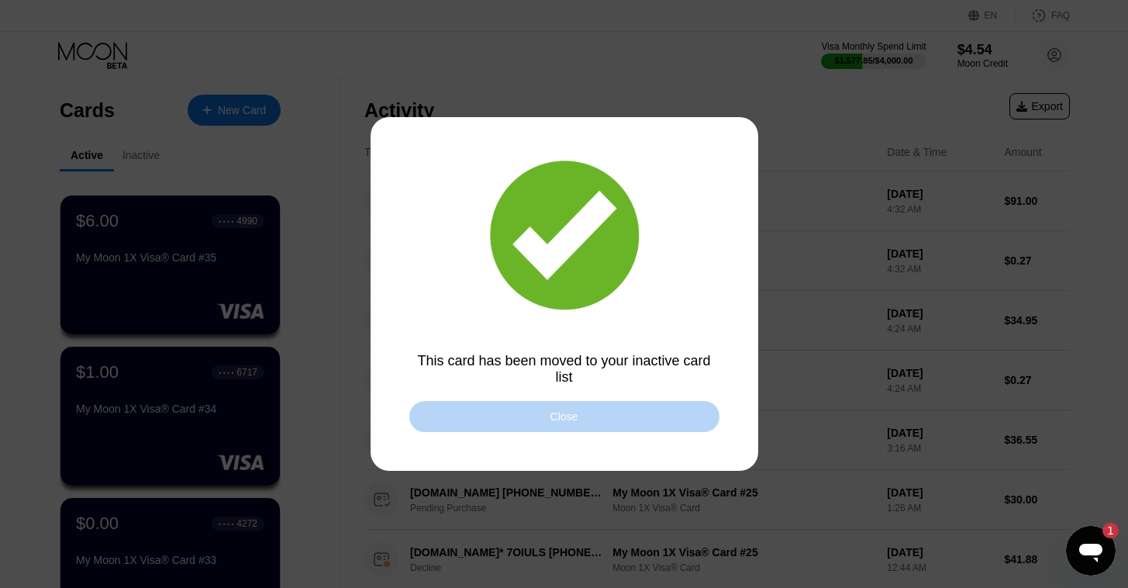
click at [596, 404] on div "Close" at bounding box center [565, 416] width 310 height 31
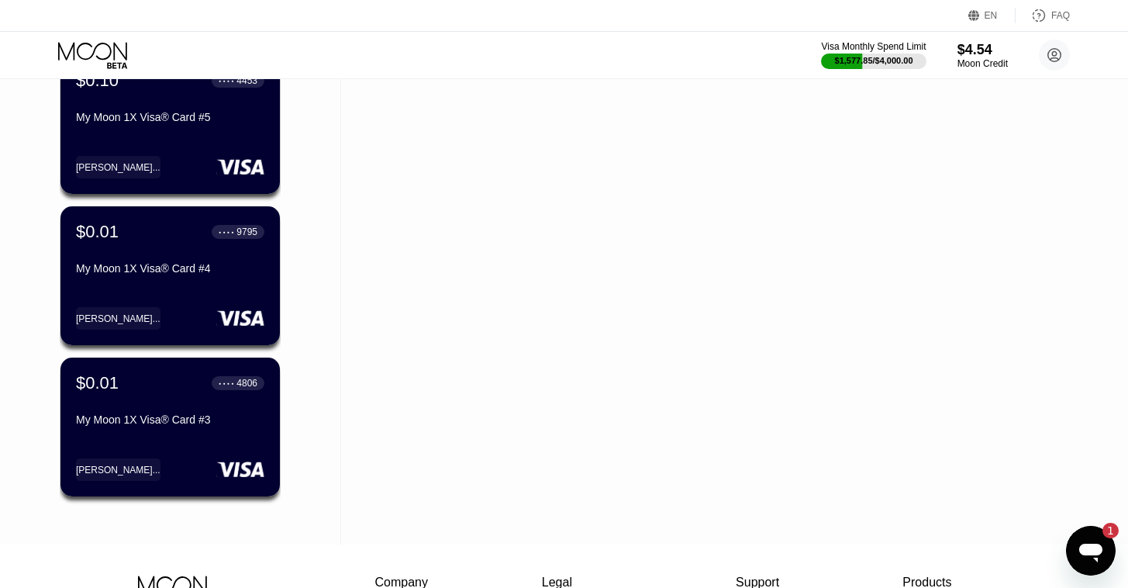
scroll to position [2108, 0]
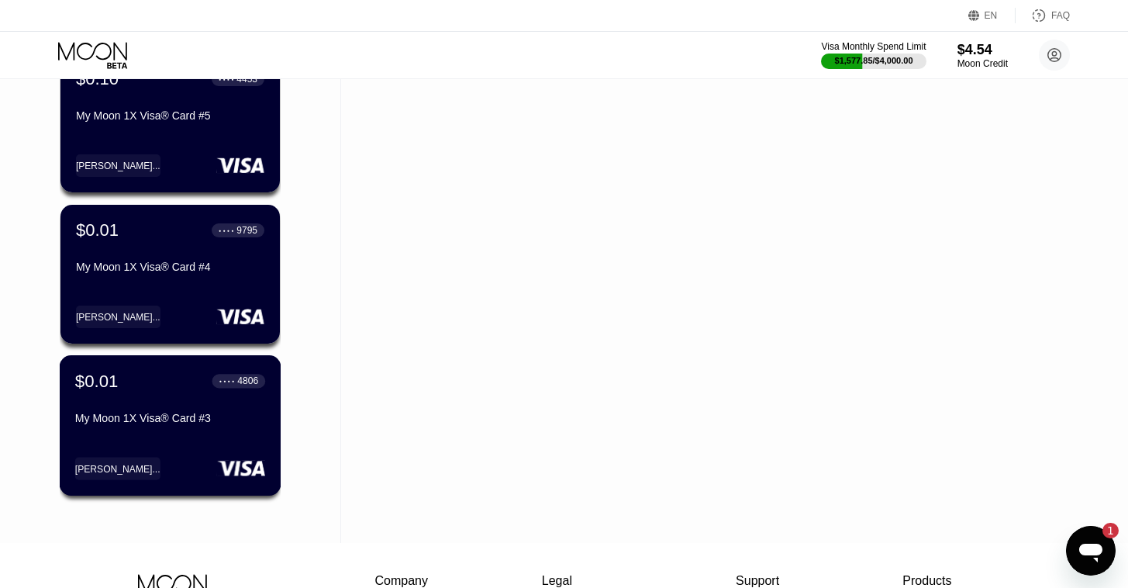
click at [161, 417] on div "My Moon 1X Visa® Card #3" at bounding box center [170, 418] width 190 height 12
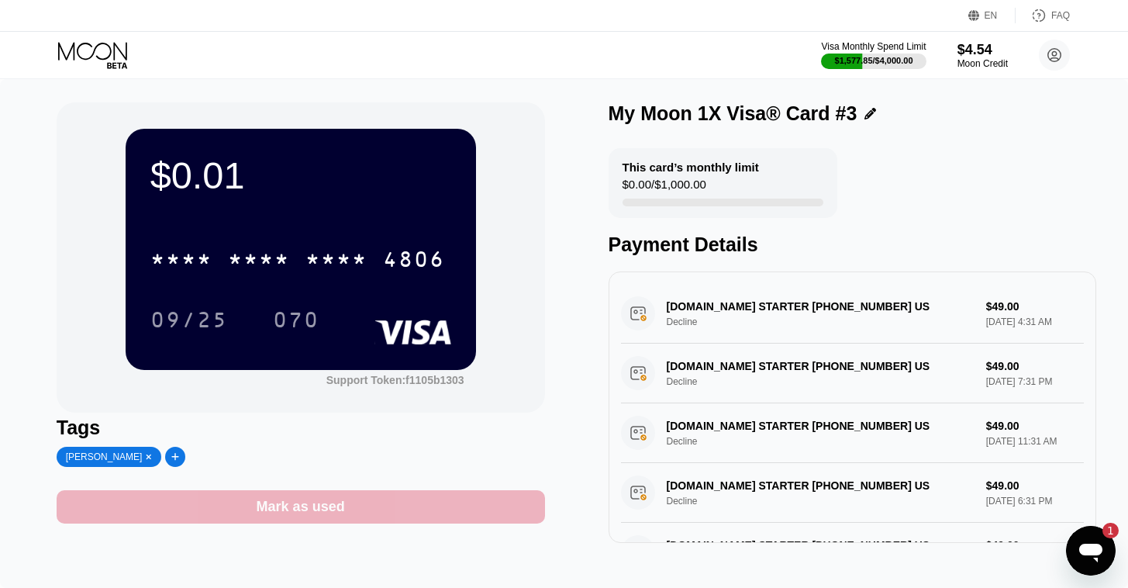
click at [339, 516] on div "Mark as used" at bounding box center [301, 507] width 88 height 18
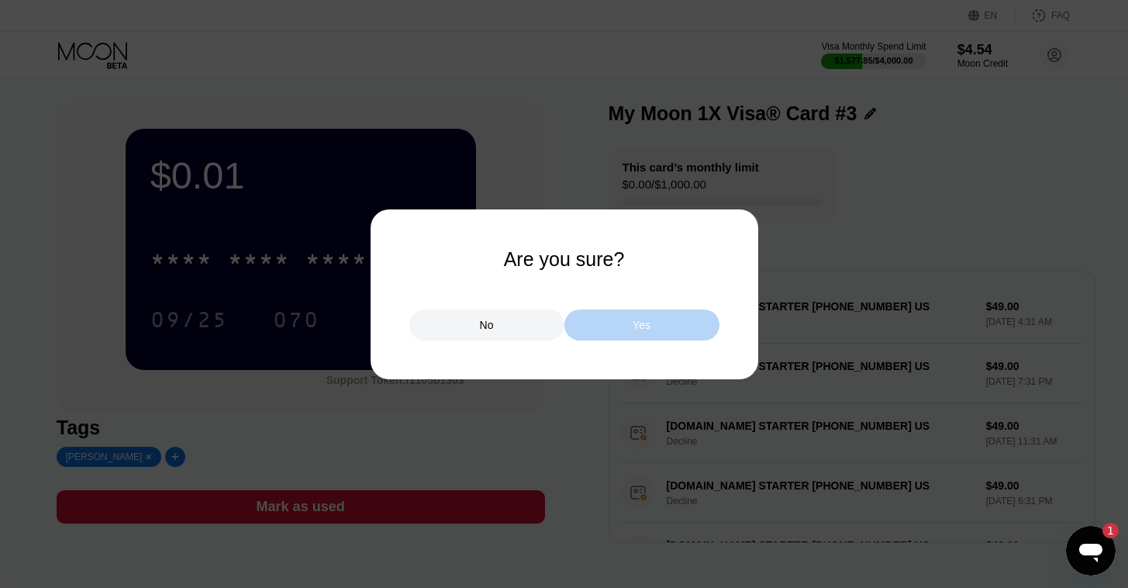
click at [616, 336] on div "Yes" at bounding box center [642, 324] width 155 height 31
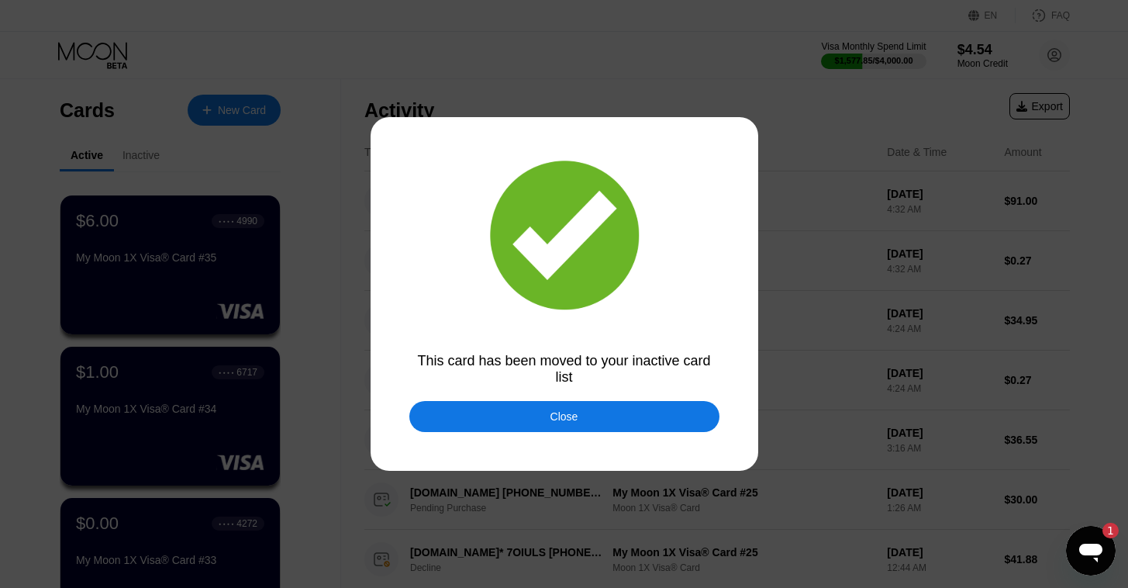
click at [614, 411] on div "Close" at bounding box center [565, 416] width 310 height 31
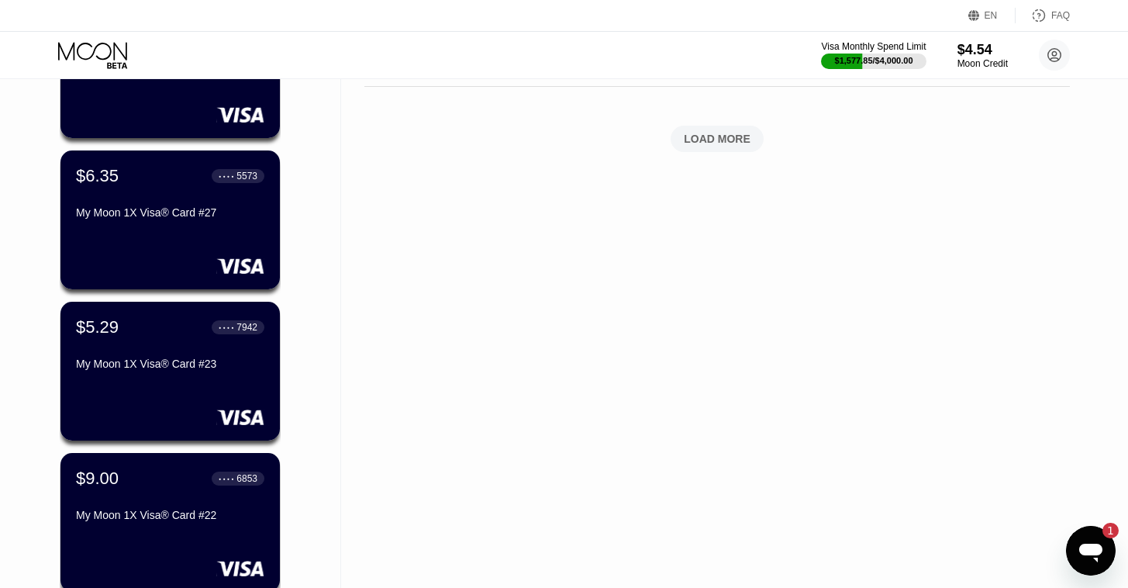
scroll to position [2152, 0]
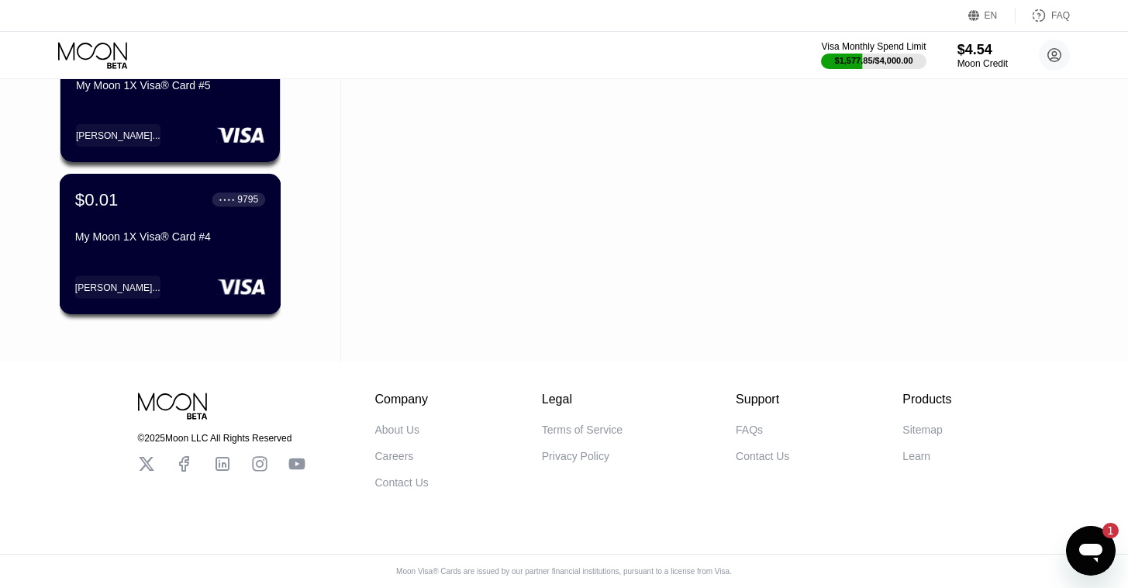
click at [181, 275] on div "Johns..." at bounding box center [170, 286] width 190 height 22
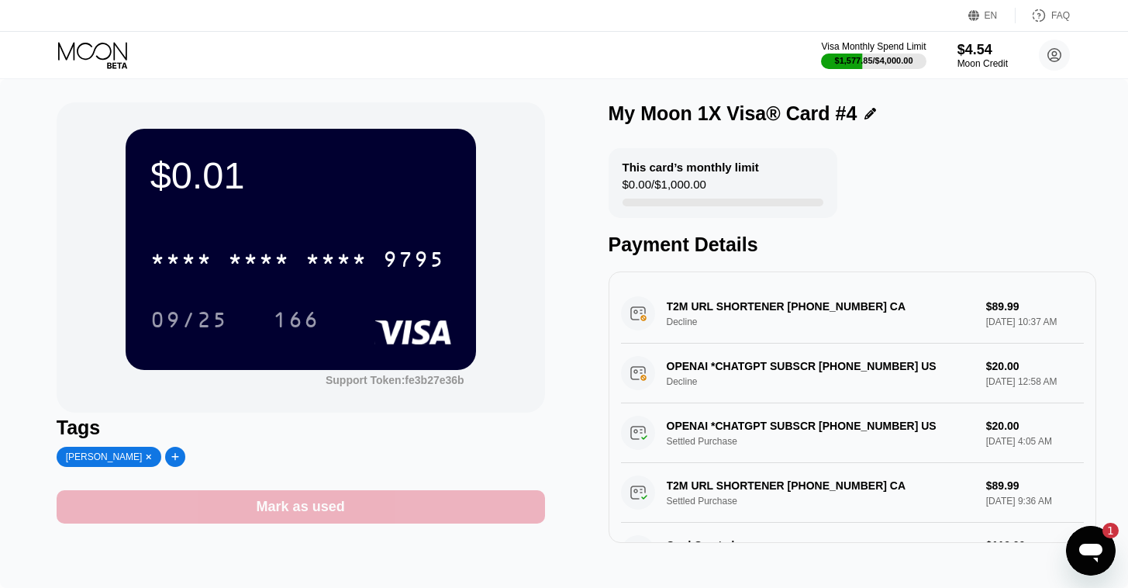
click at [328, 524] on div "Mark as used" at bounding box center [301, 506] width 489 height 33
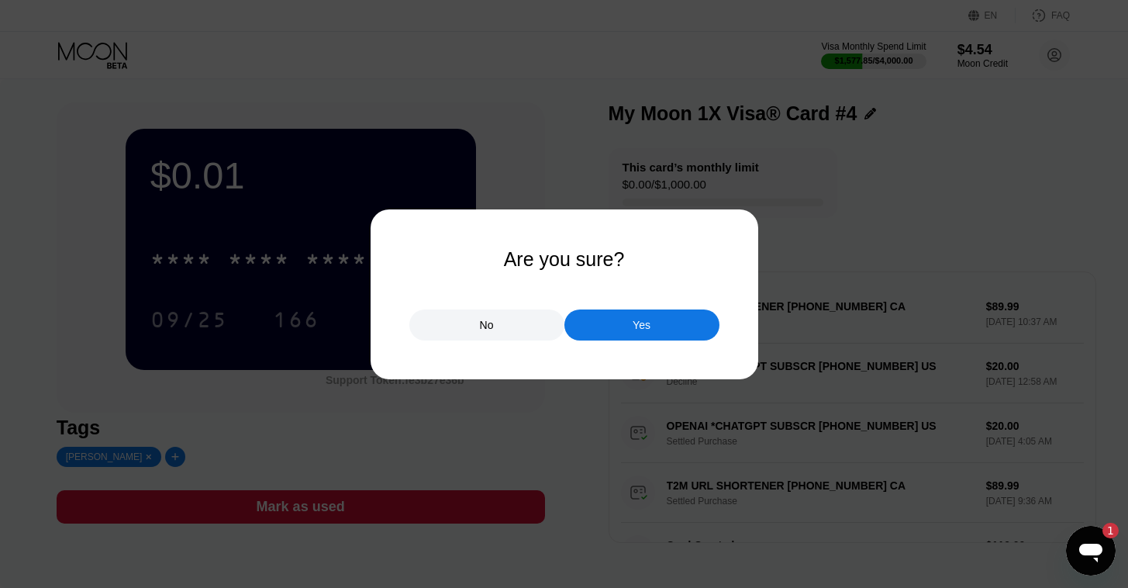
click at [617, 328] on div "Yes" at bounding box center [642, 324] width 155 height 31
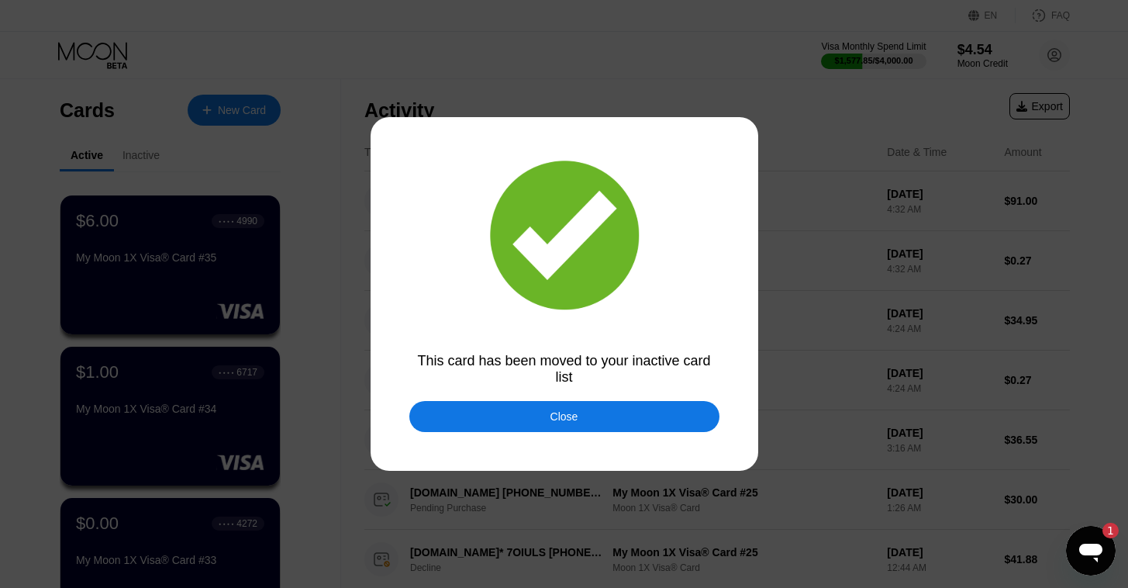
click at [546, 420] on div "Close" at bounding box center [565, 416] width 310 height 31
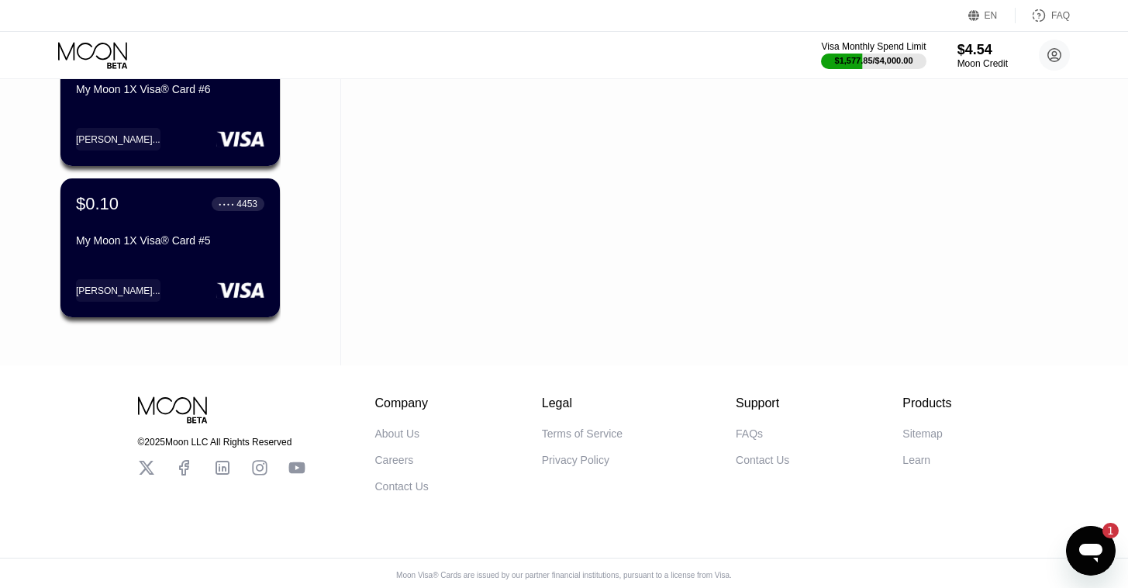
scroll to position [2001, 0]
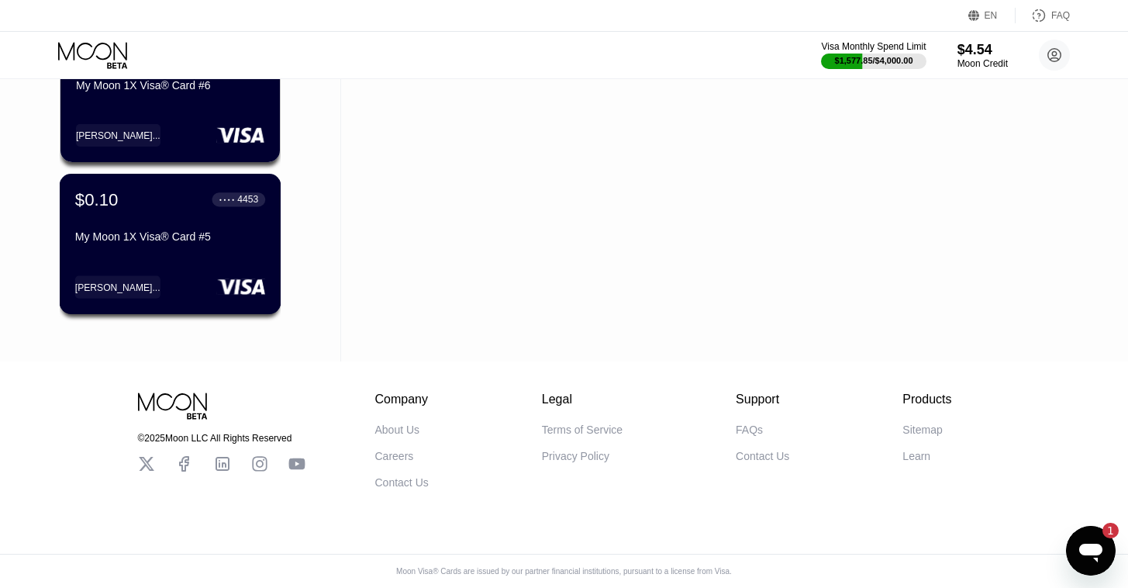
click at [167, 233] on div "My Moon 1X Visa® Card #5" at bounding box center [170, 236] width 190 height 12
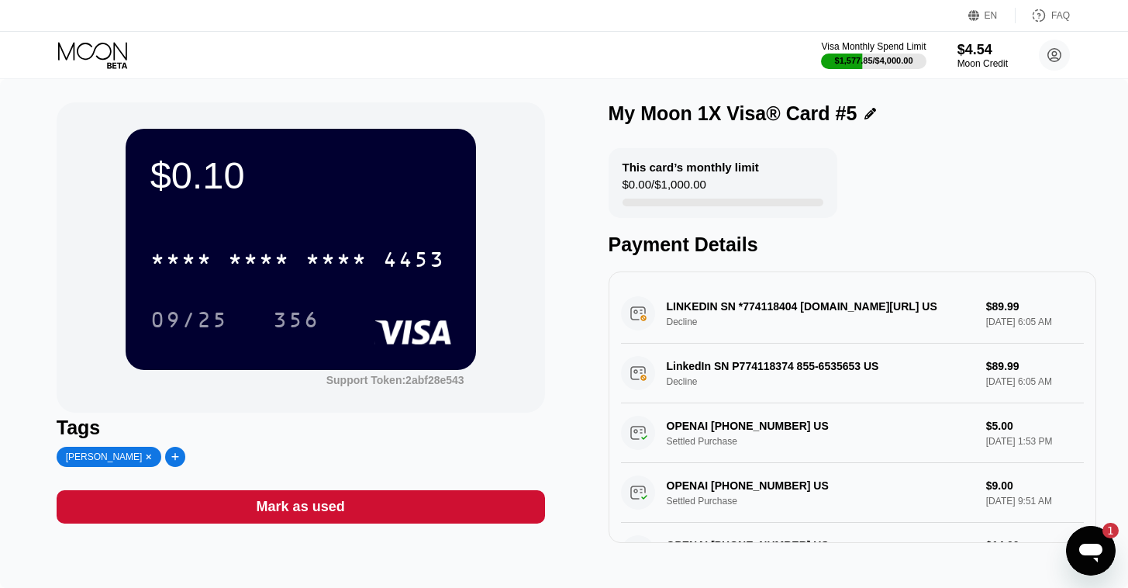
click at [394, 520] on div "Mark as used" at bounding box center [301, 506] width 489 height 33
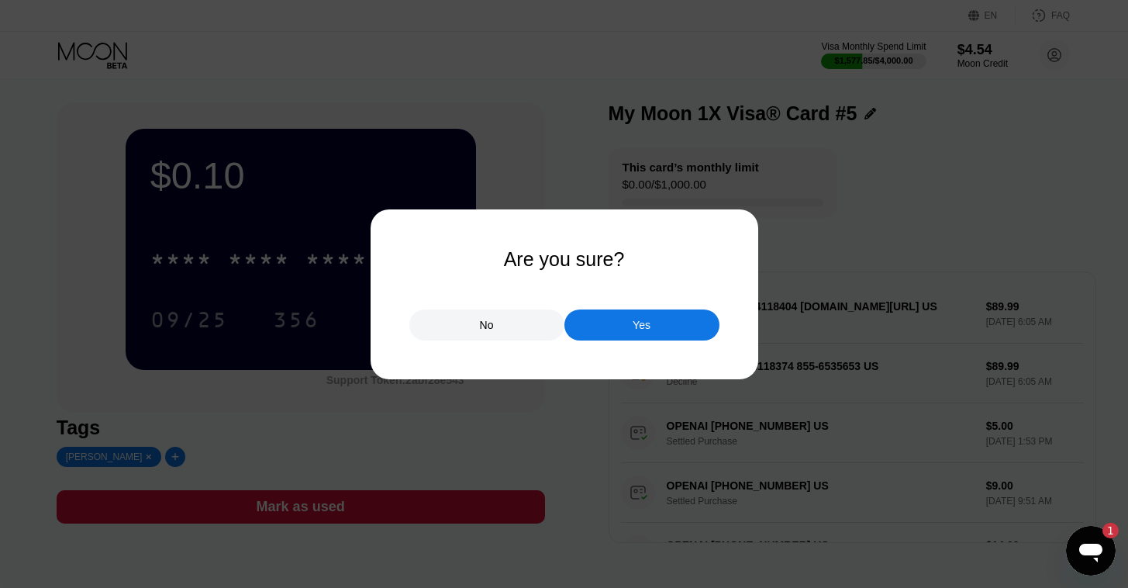
click at [638, 330] on div "Yes" at bounding box center [642, 325] width 18 height 14
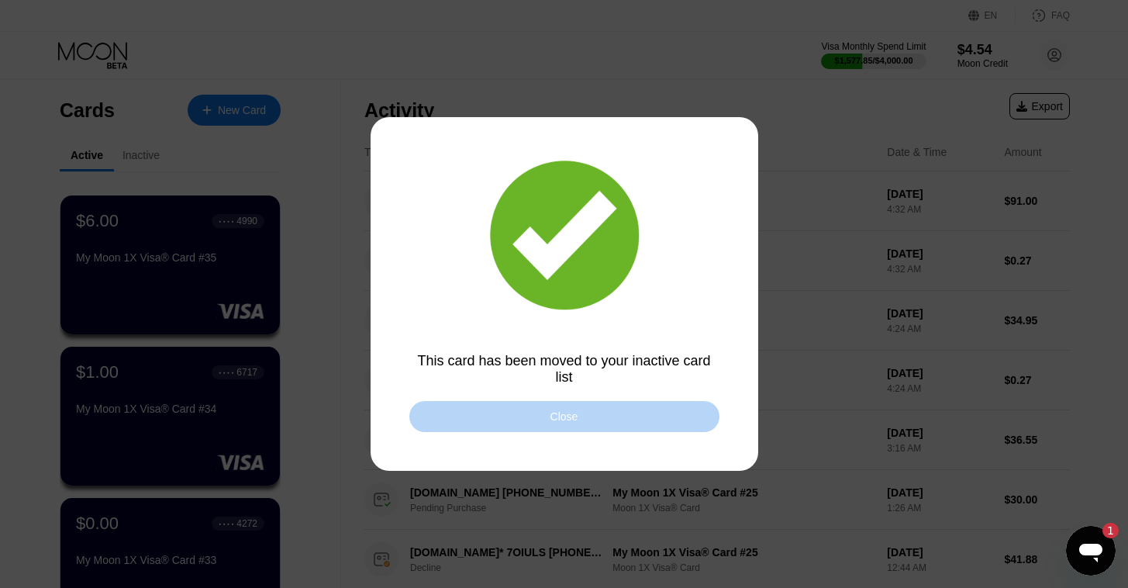
click at [454, 418] on div "Close" at bounding box center [565, 416] width 310 height 31
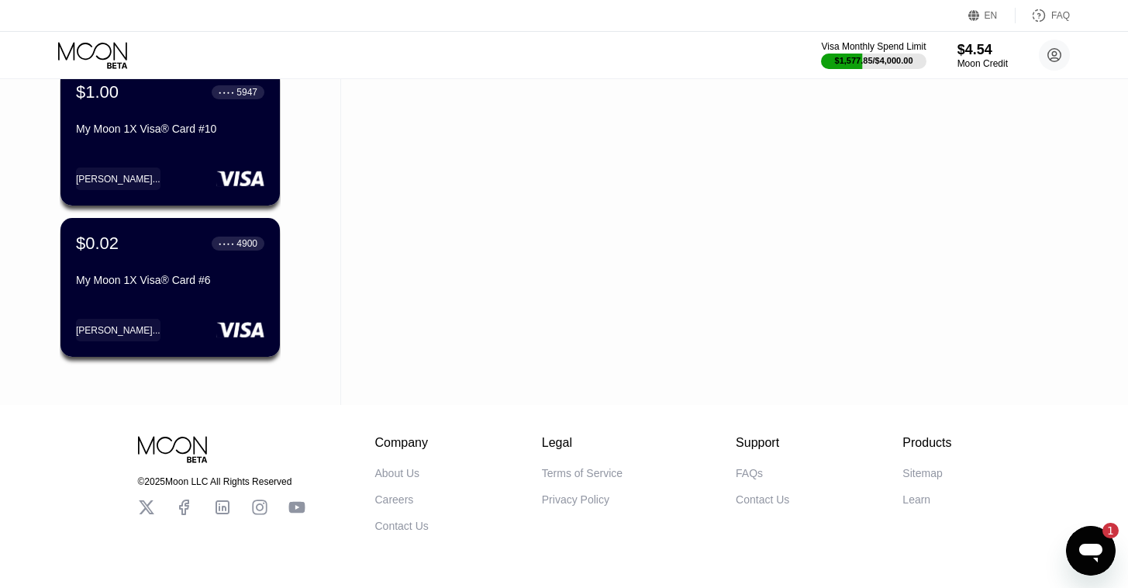
scroll to position [1805, 0]
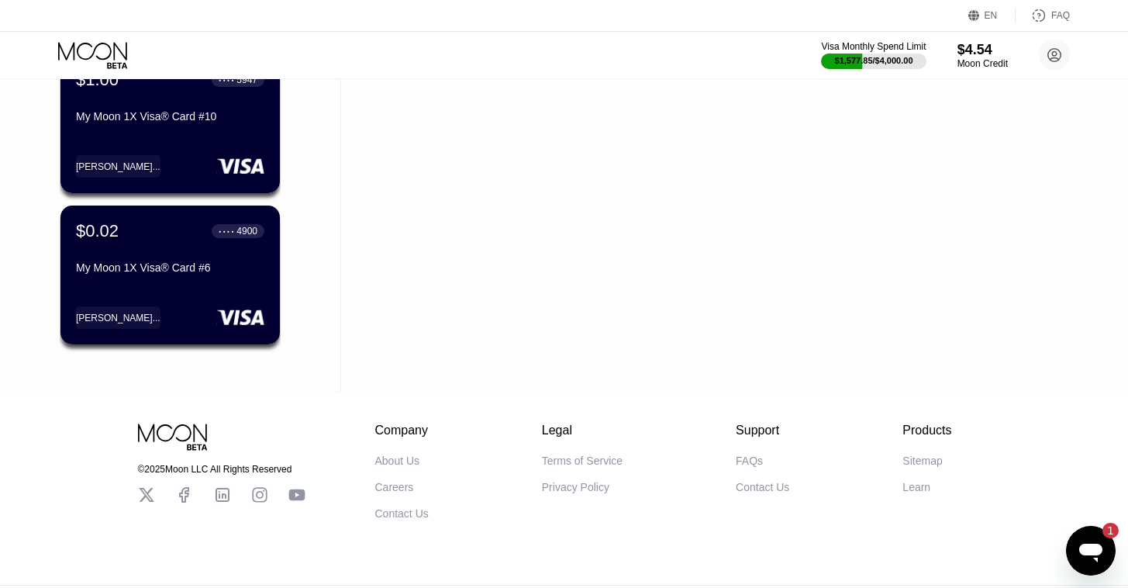
scroll to position [1805, 0]
click at [150, 280] on div "My Moon 1X Visa® Card #6" at bounding box center [170, 270] width 190 height 19
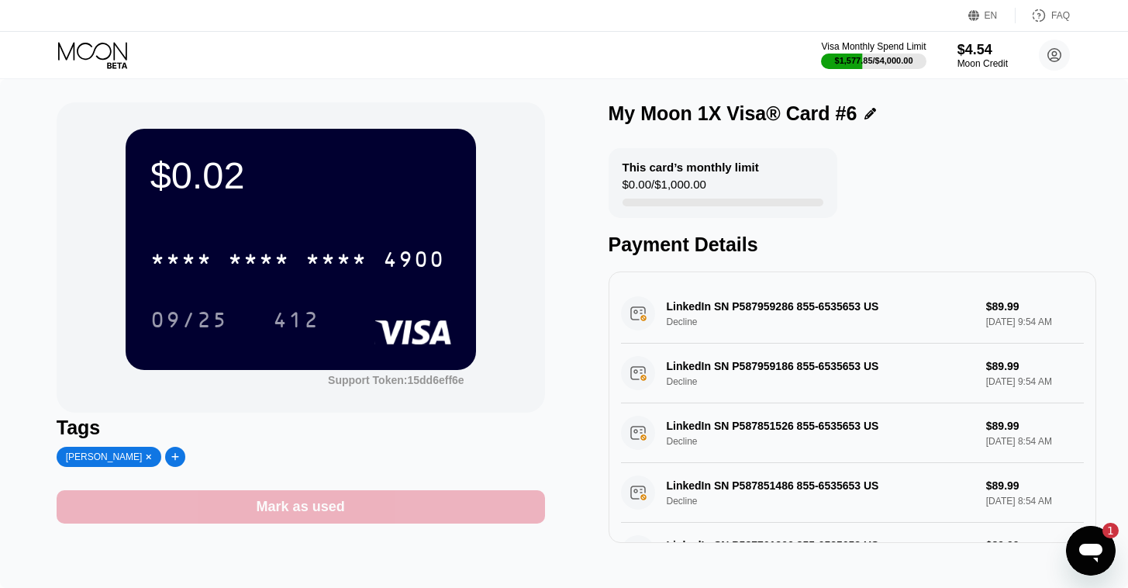
click at [361, 513] on div "Mark as used" at bounding box center [301, 506] width 489 height 33
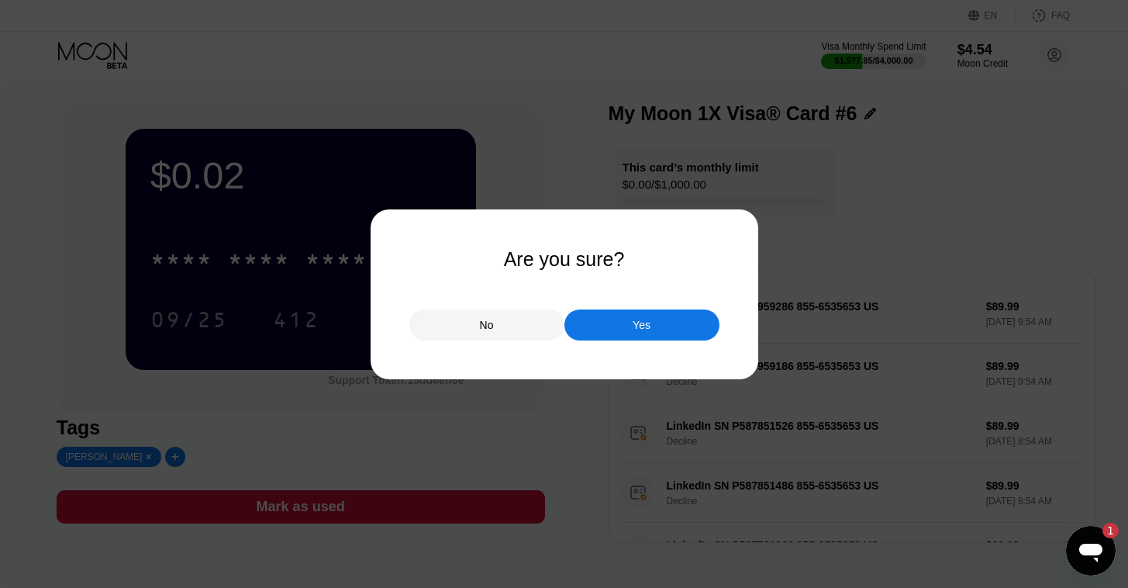
click at [633, 320] on div "Yes" at bounding box center [642, 324] width 155 height 31
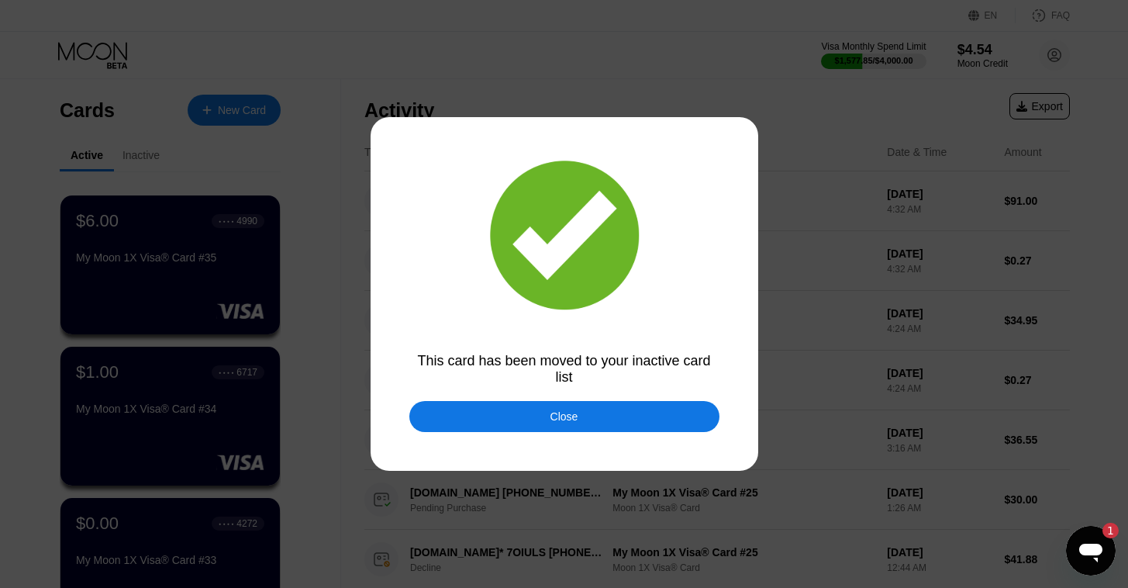
click at [546, 413] on div "Close" at bounding box center [565, 416] width 310 height 31
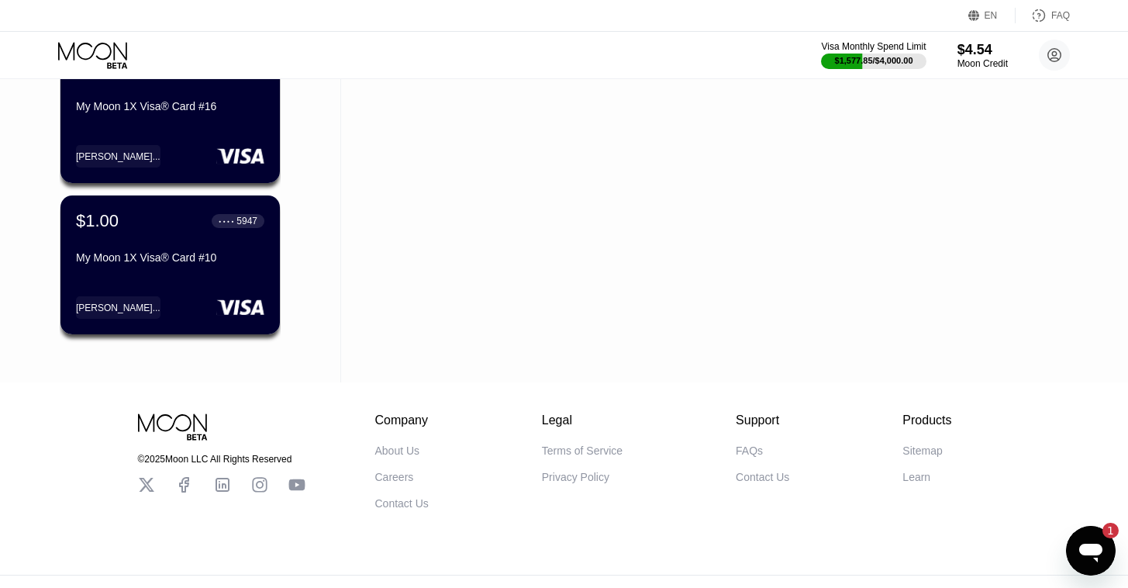
scroll to position [1699, 0]
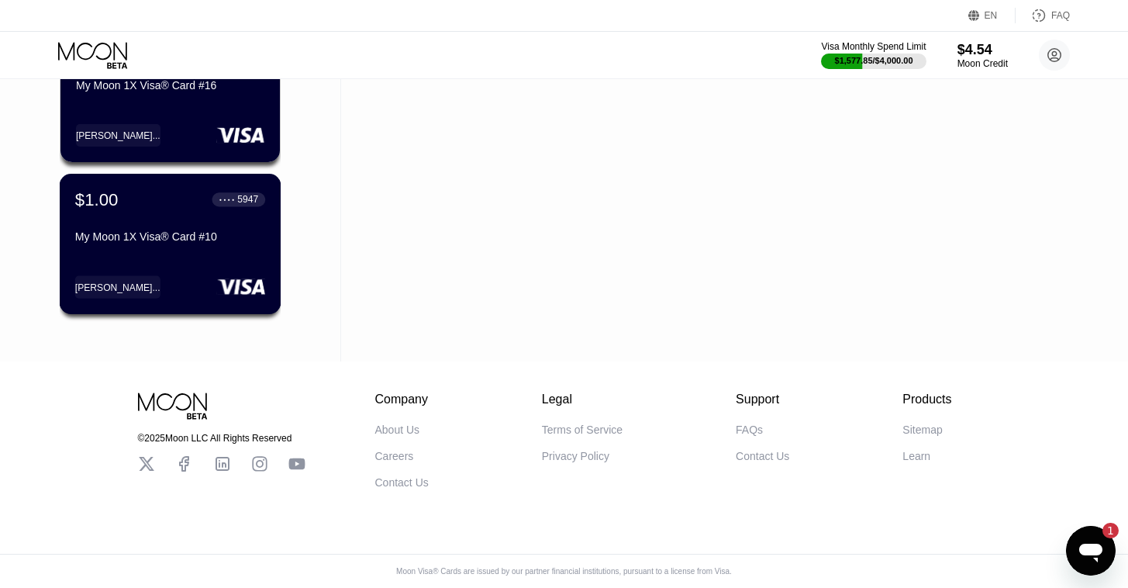
click at [158, 206] on div "$1.00 ● ● ● ● 5947 My Moon 1X Visa® Card #10" at bounding box center [170, 219] width 190 height 60
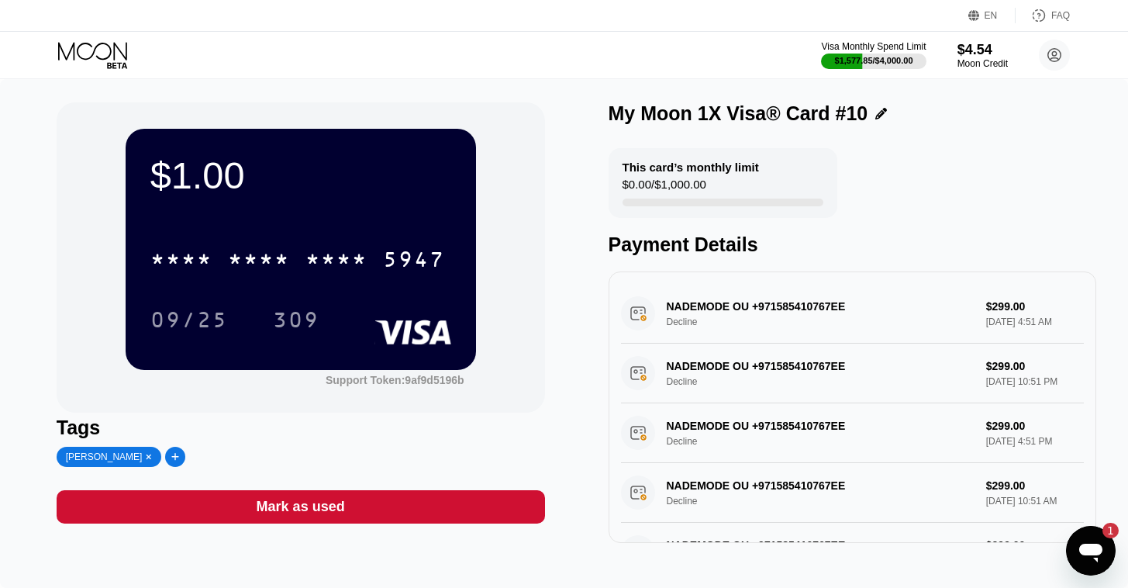
click at [365, 508] on div "Mark as used" at bounding box center [301, 506] width 489 height 33
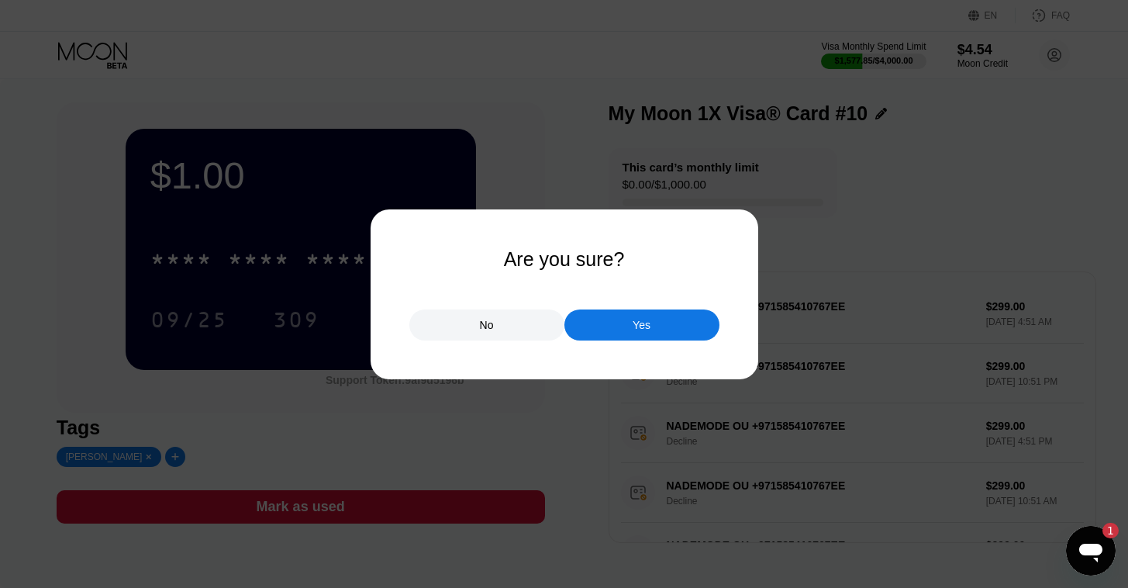
click at [625, 326] on div "Yes" at bounding box center [642, 324] width 155 height 31
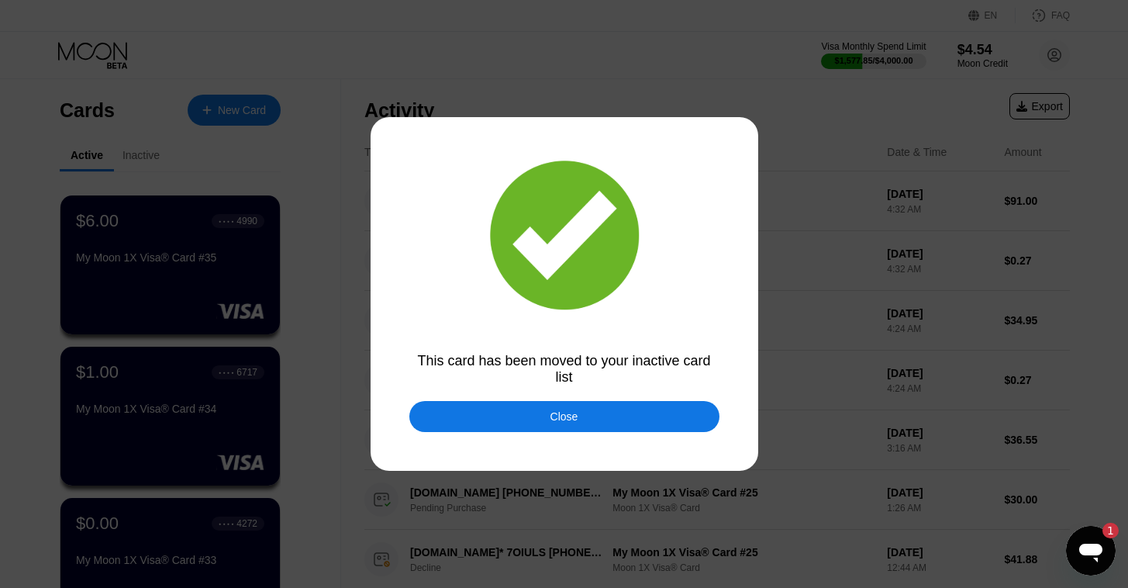
click at [470, 425] on div "Close" at bounding box center [565, 416] width 310 height 31
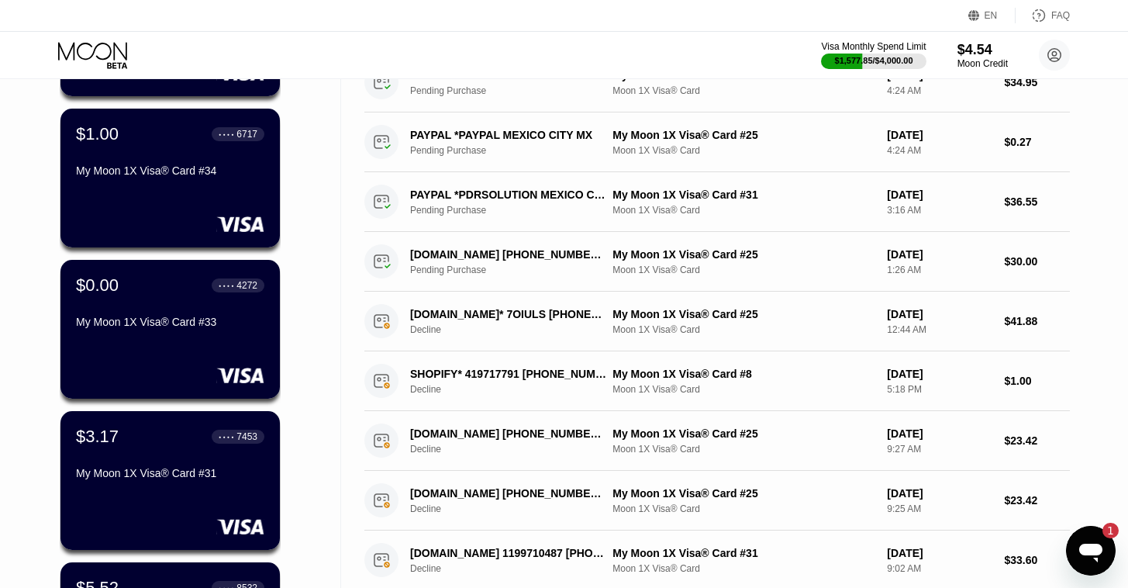
scroll to position [232, 0]
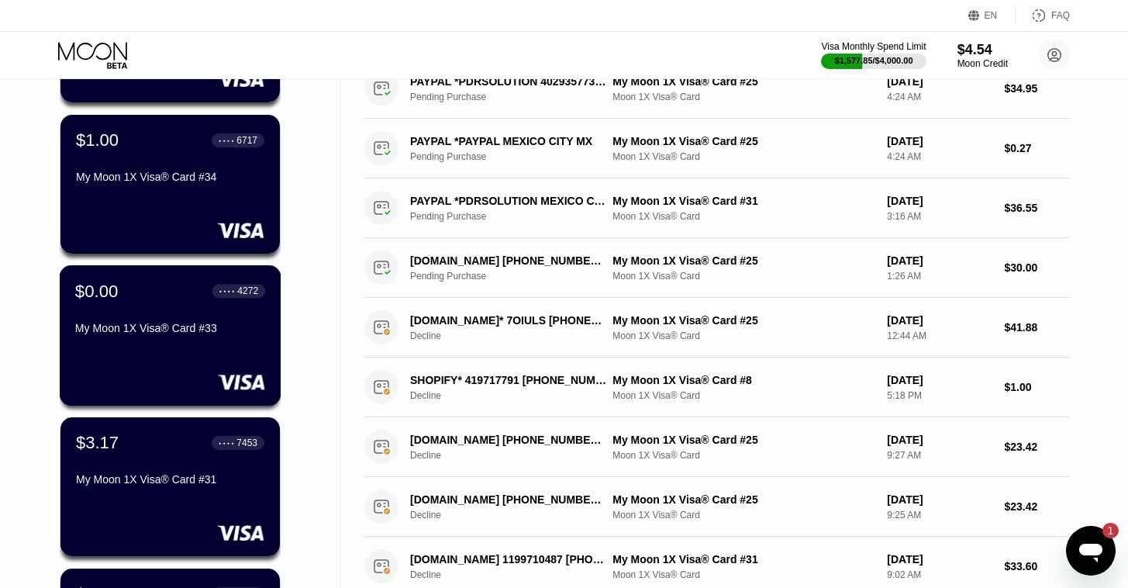
click at [177, 340] on div "My Moon 1X Visa® Card #33" at bounding box center [170, 331] width 190 height 19
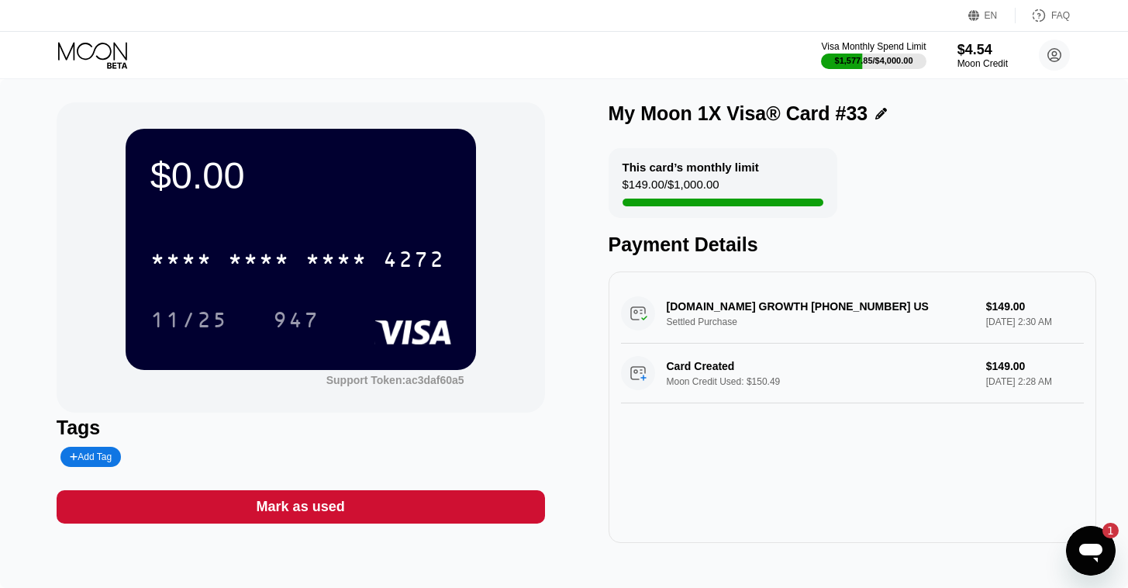
click at [449, 509] on div "Mark as used" at bounding box center [301, 506] width 489 height 33
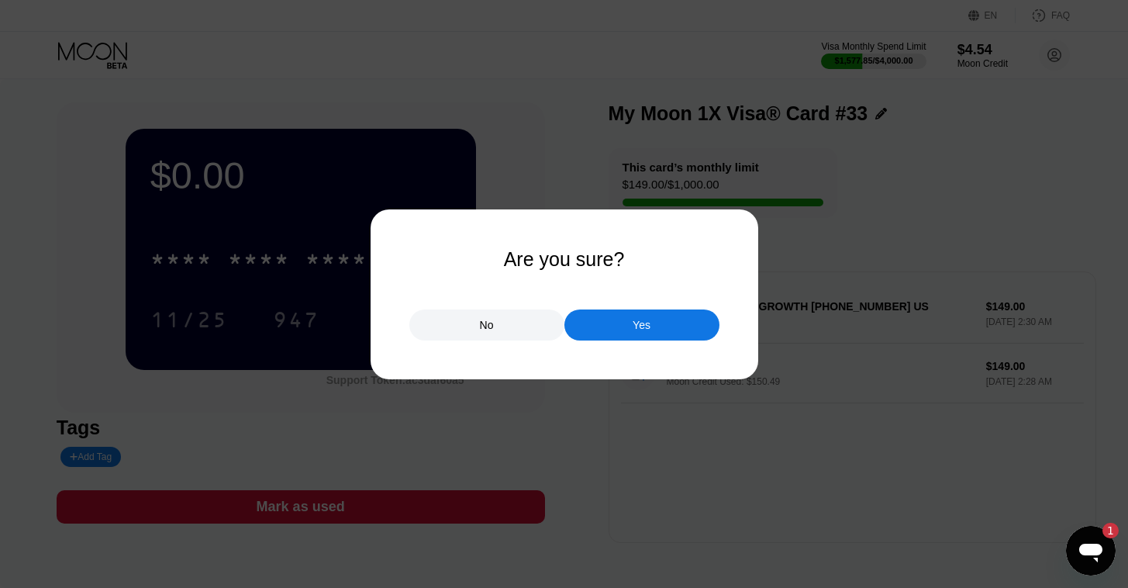
click at [613, 329] on div "Yes" at bounding box center [642, 324] width 155 height 31
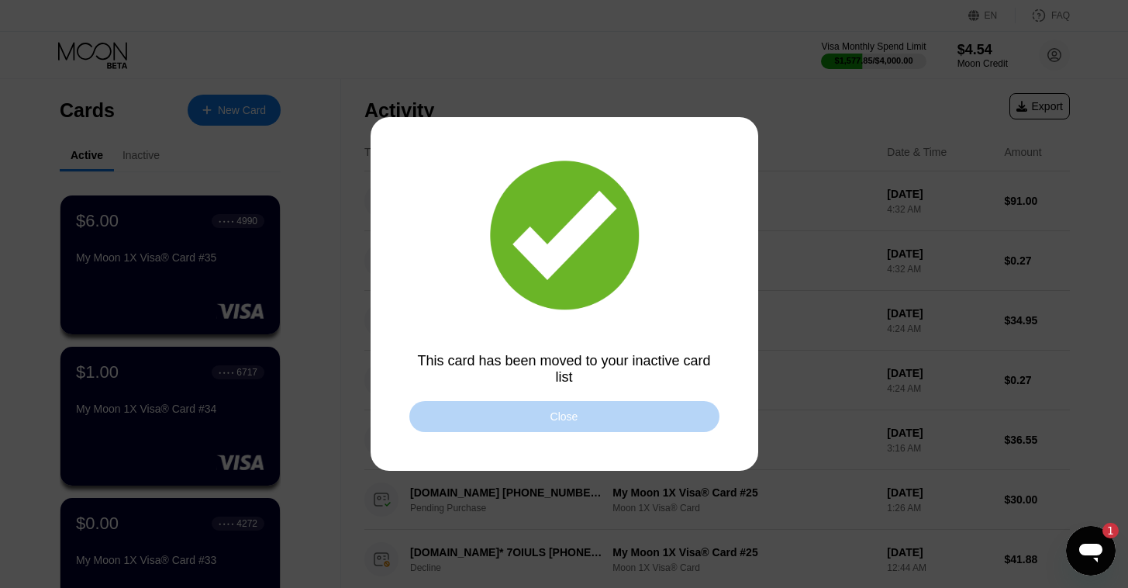
click at [437, 416] on div "Close" at bounding box center [565, 416] width 310 height 31
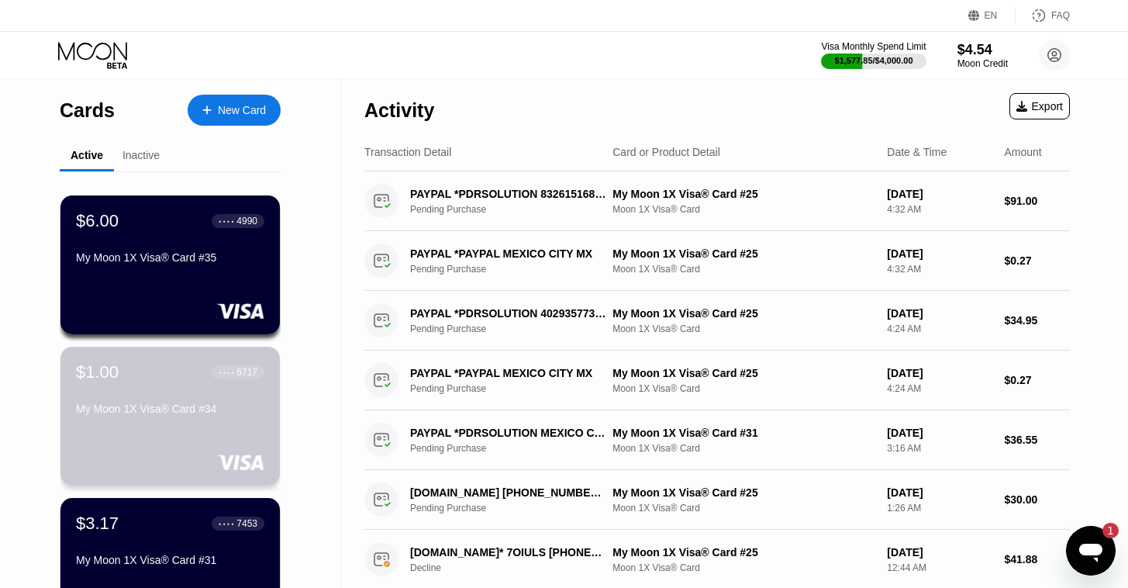
click at [195, 432] on div "$1.00 ● ● ● ● 6717 My Moon 1X Visa® Card #34" at bounding box center [169, 416] width 219 height 139
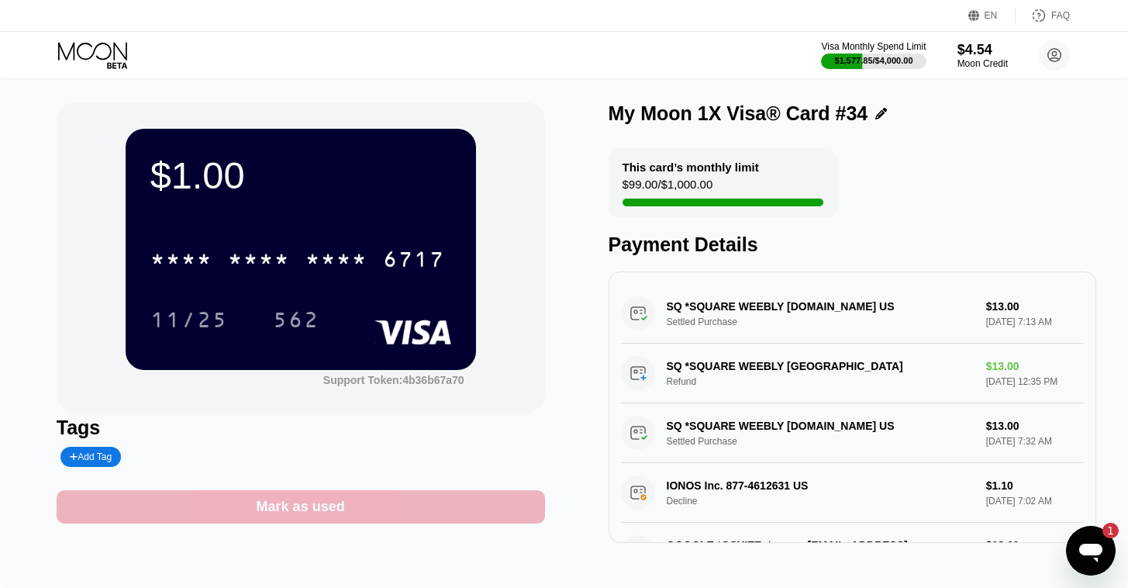
click at [385, 514] on div "Mark as used" at bounding box center [301, 506] width 489 height 33
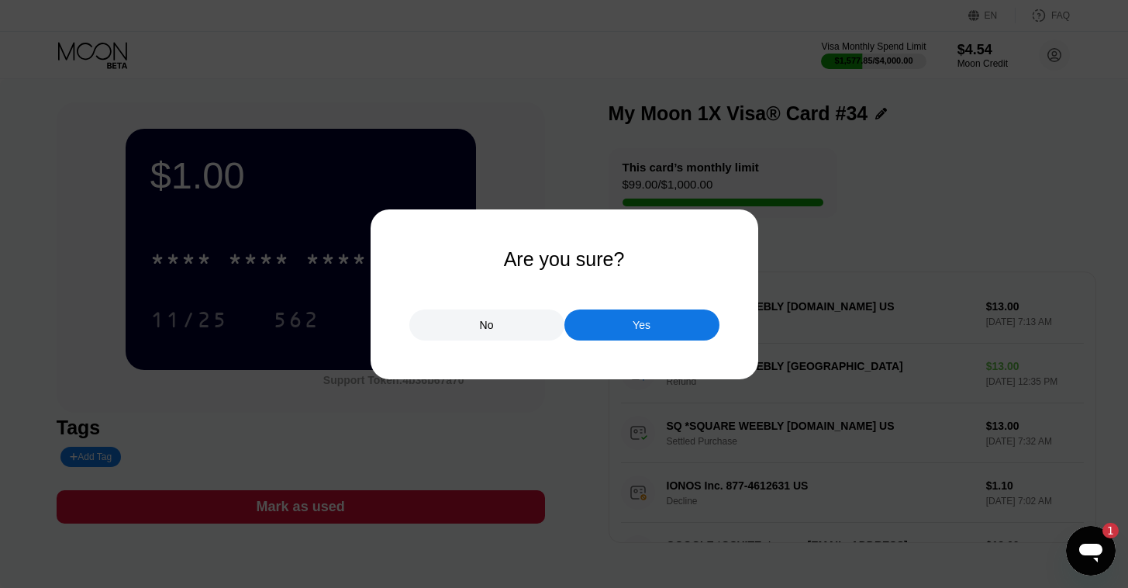
click at [639, 323] on div "Yes" at bounding box center [642, 325] width 18 height 14
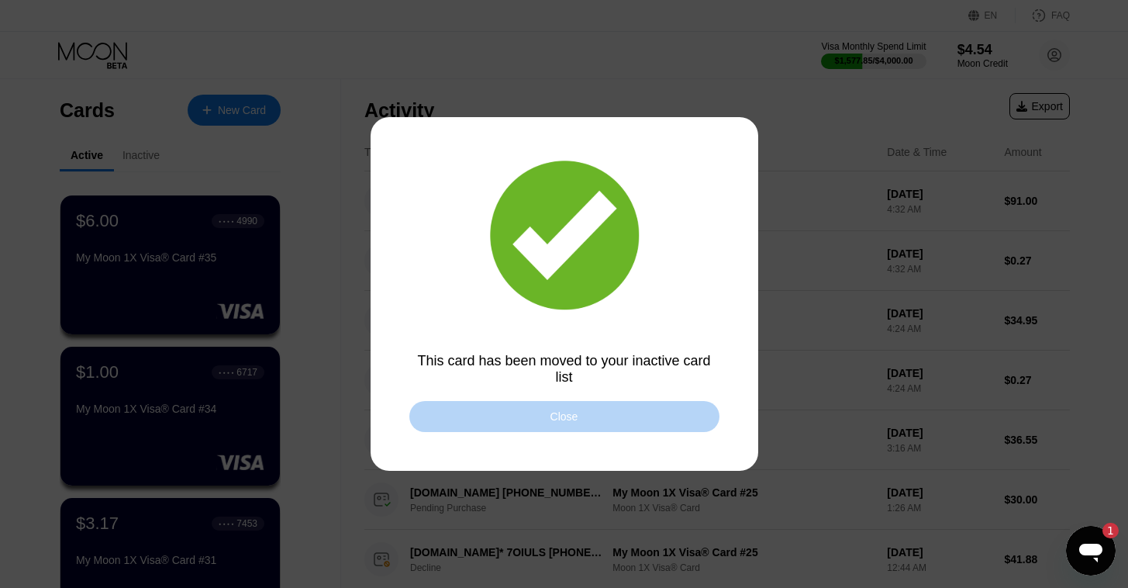
click at [624, 425] on div "Close" at bounding box center [565, 416] width 310 height 31
